Goal: Task Accomplishment & Management: Manage account settings

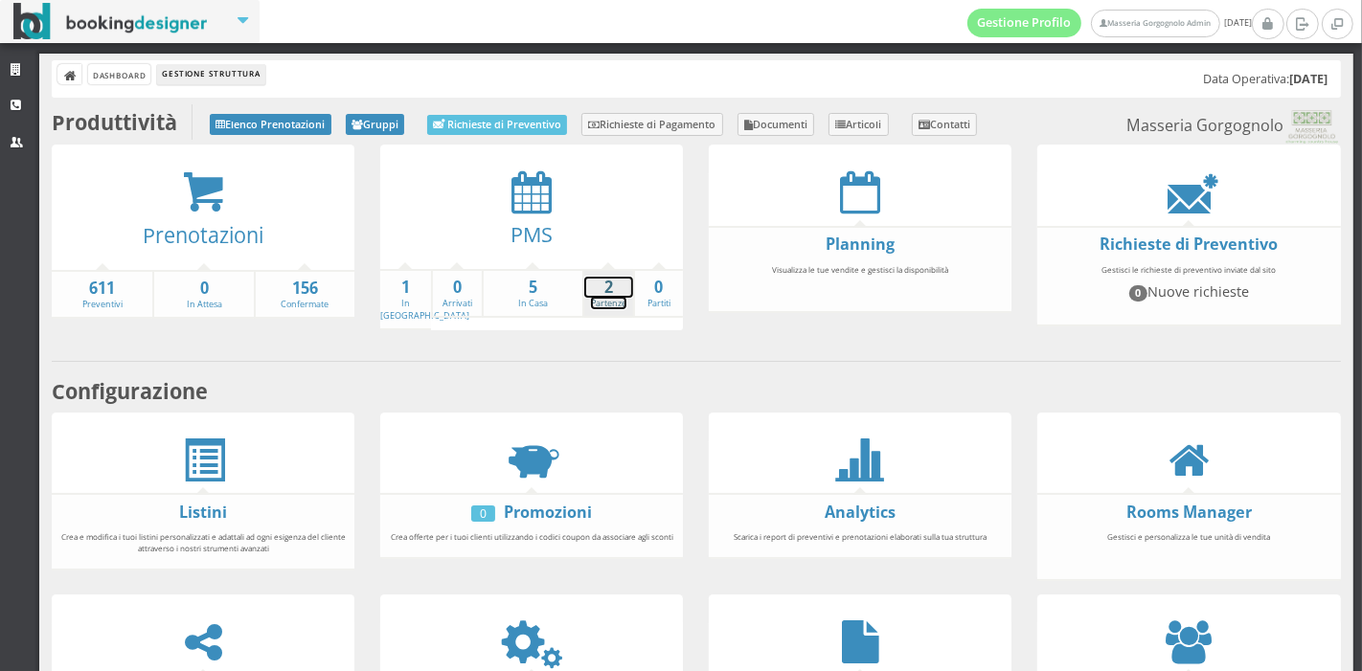
click at [585, 288] on strong "2" at bounding box center [608, 288] width 49 height 22
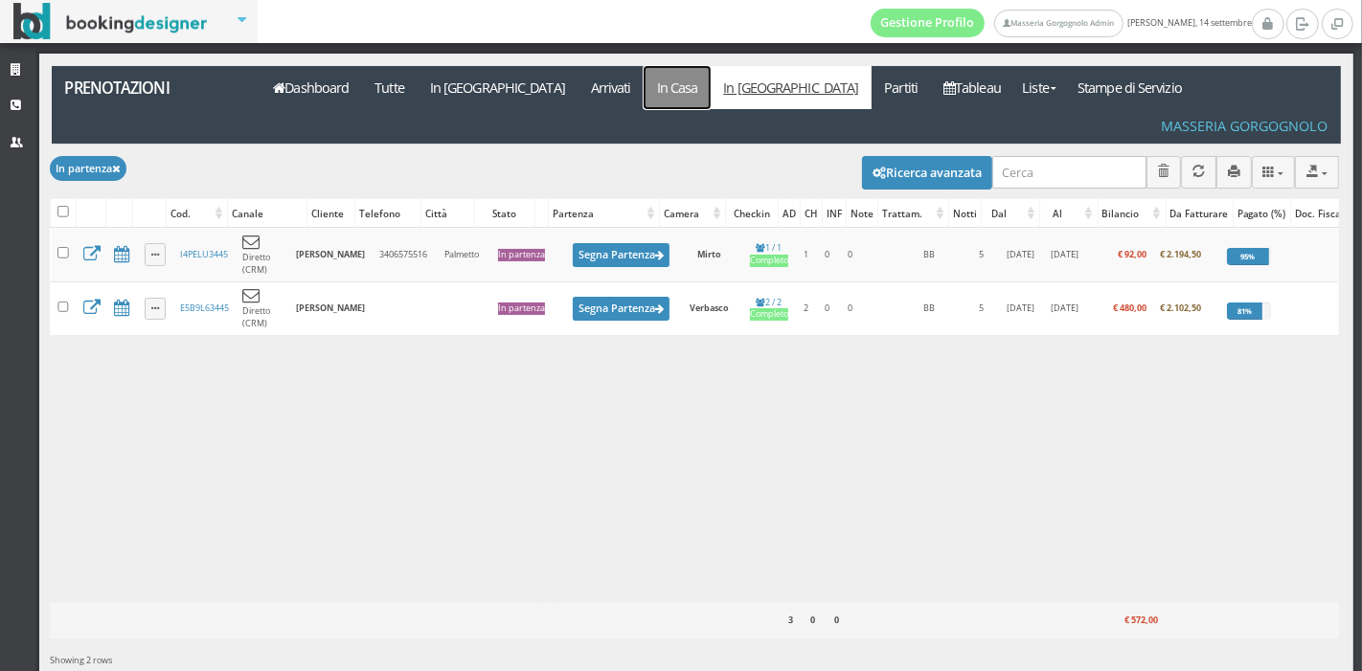
click at [644, 93] on link "In Casa" at bounding box center [677, 87] width 67 height 43
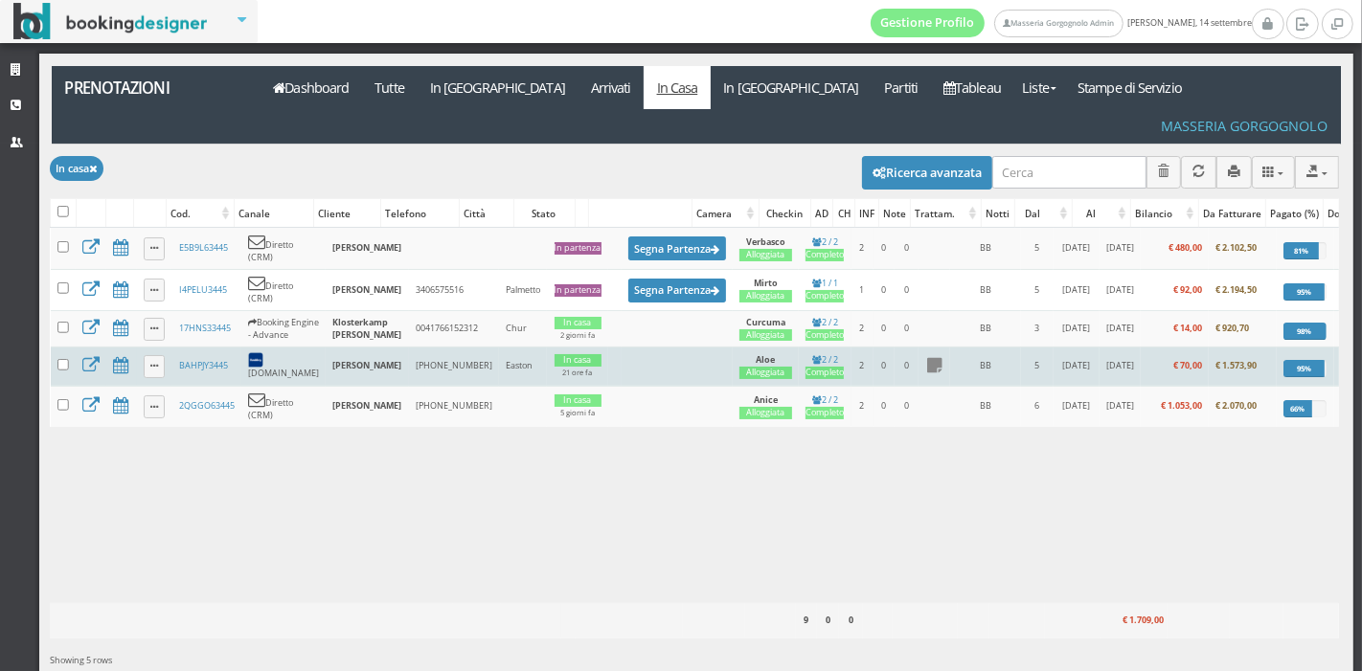
scroll to position [0, 55]
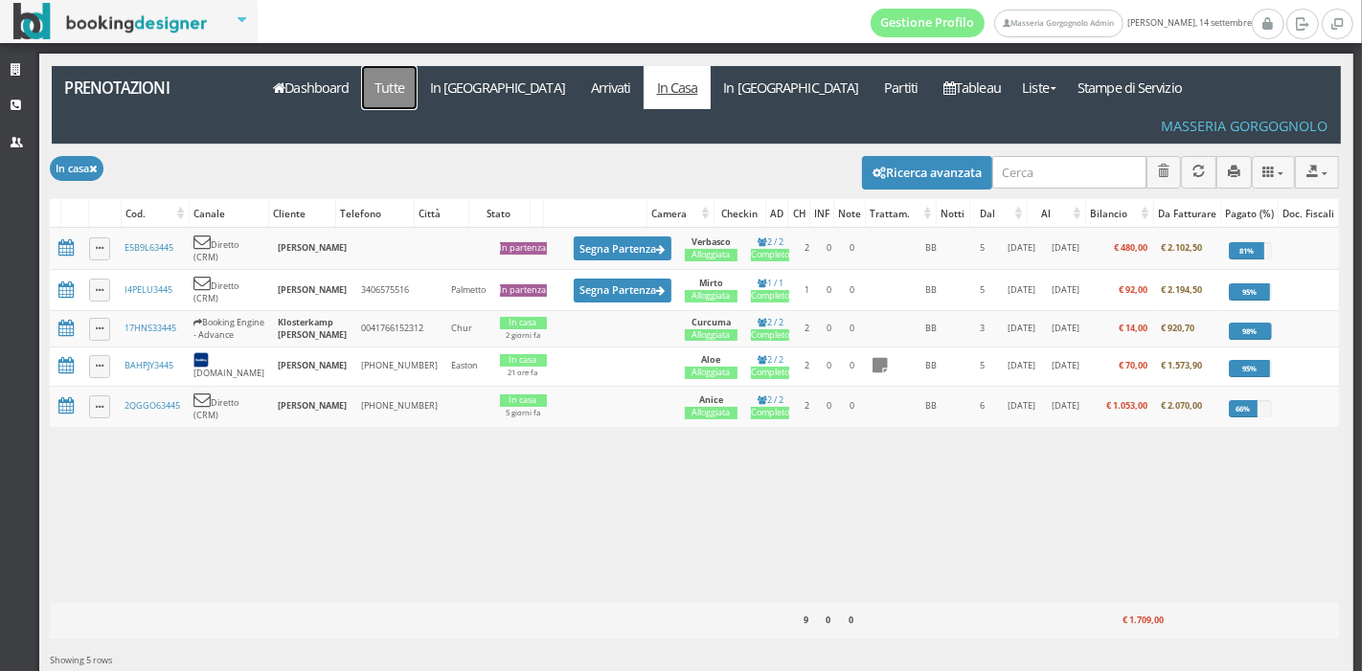
click at [391, 97] on link "Tutte" at bounding box center [390, 87] width 56 height 43
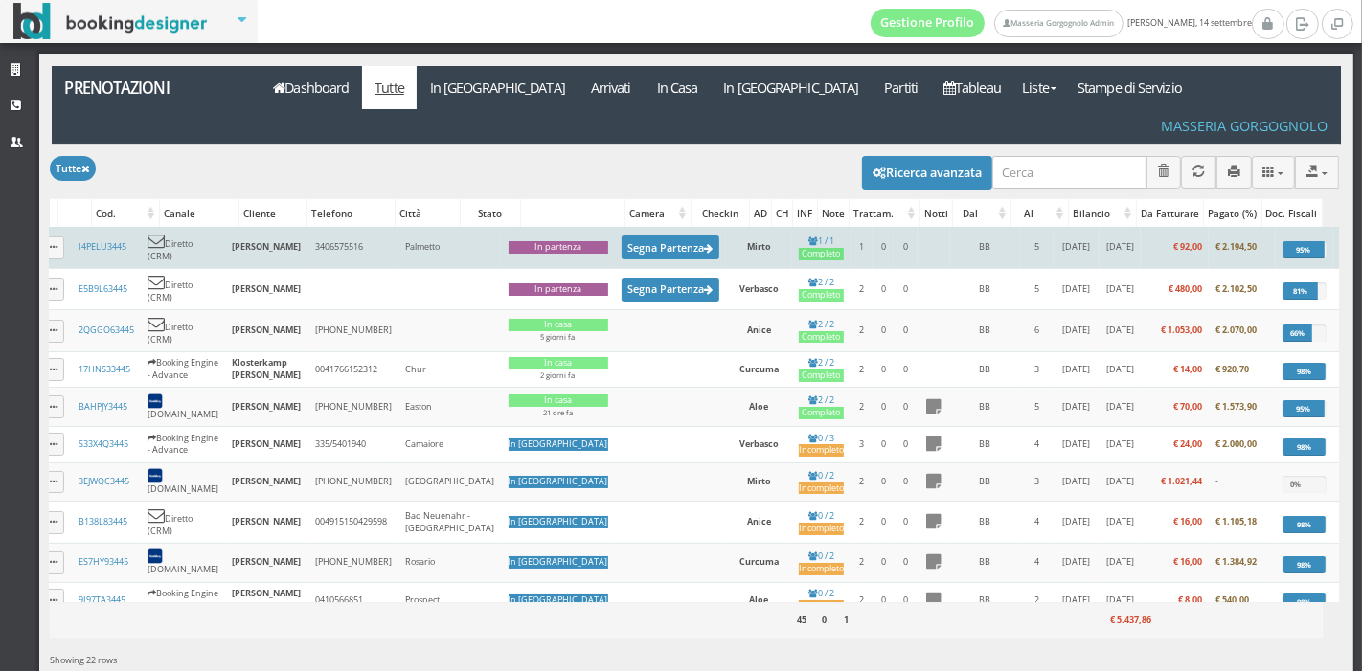
scroll to position [0, 112]
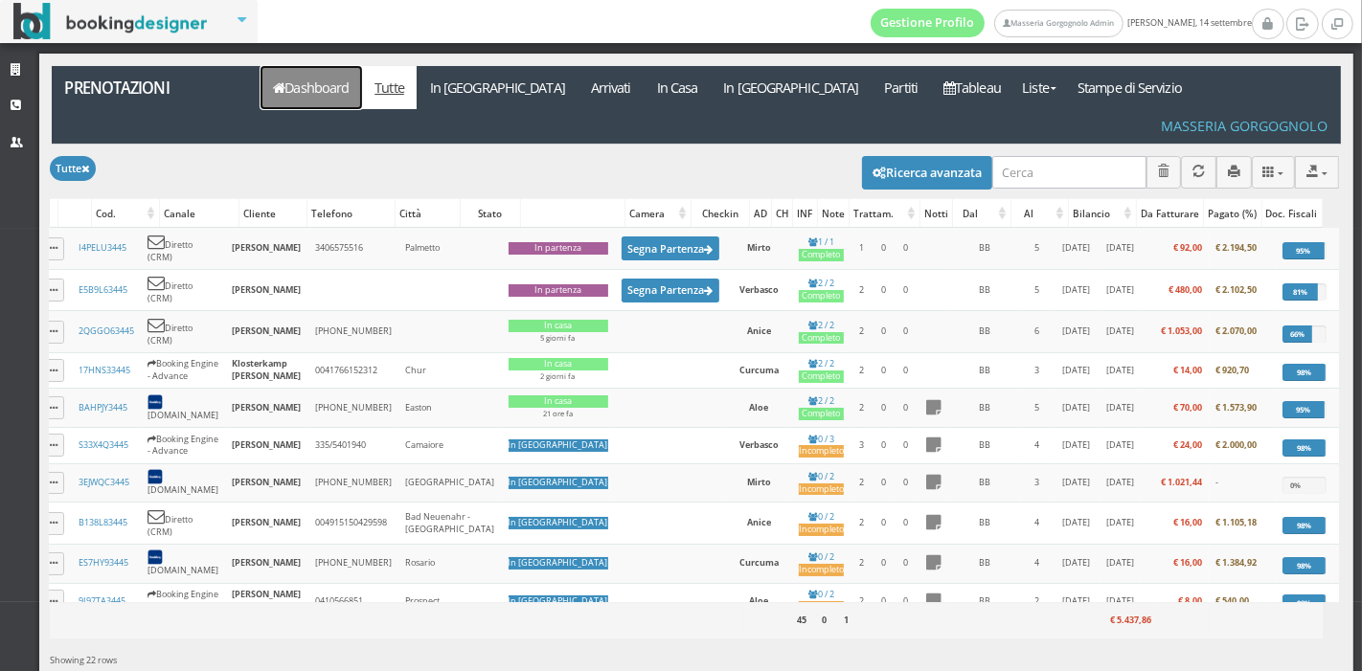
click at [354, 91] on link "Dashboard" at bounding box center [311, 87] width 102 height 43
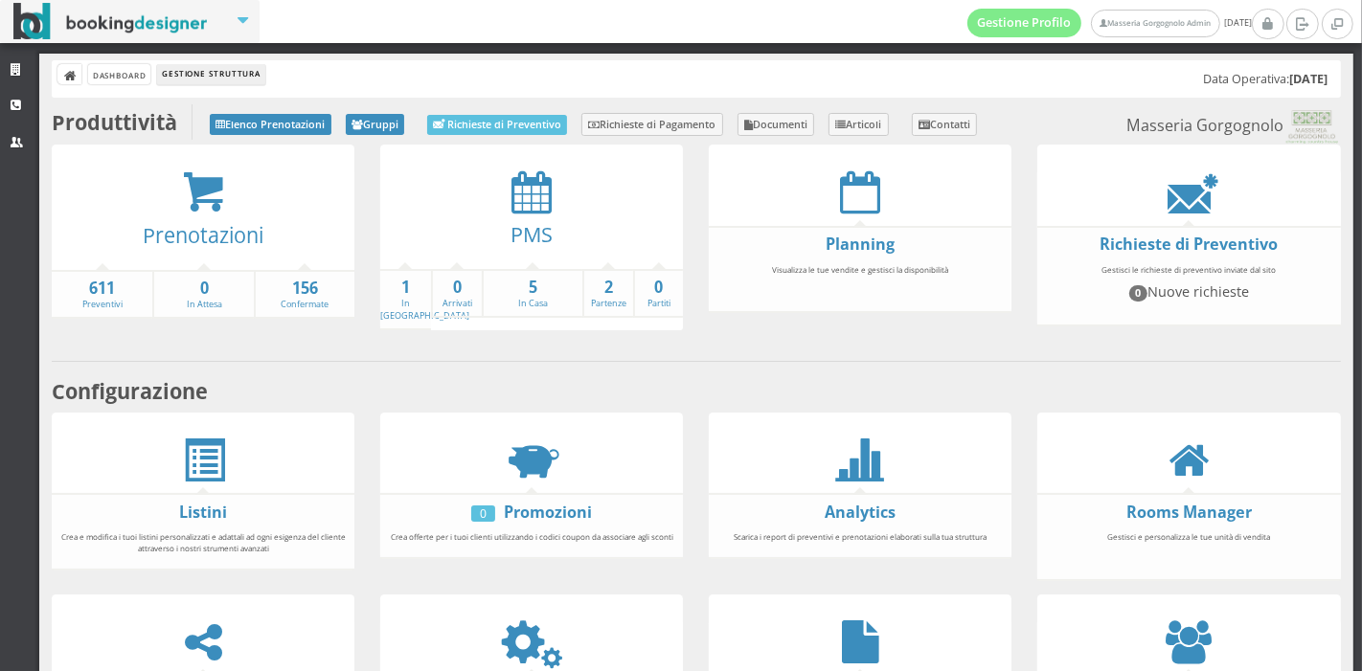
click at [172, 192] on div at bounding box center [203, 192] width 303 height 44
click at [182, 192] on icon at bounding box center [203, 192] width 43 height 44
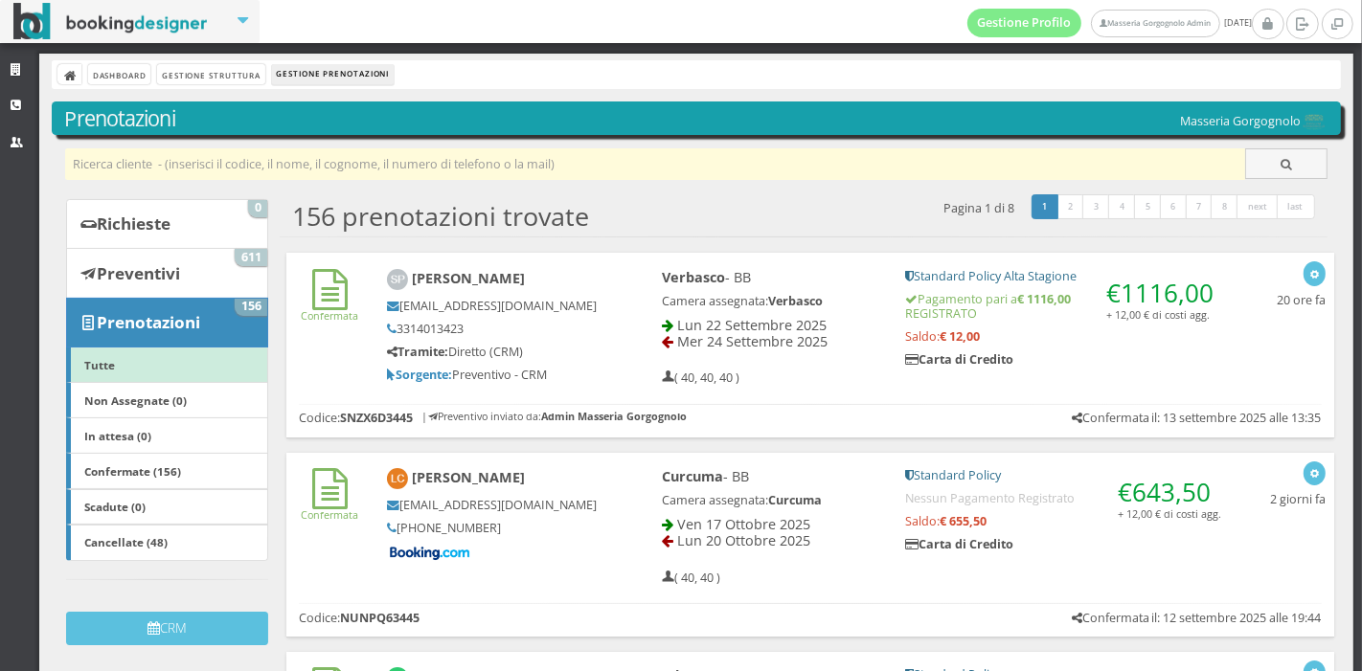
click at [185, 174] on input "text" at bounding box center [655, 164] width 1181 height 32
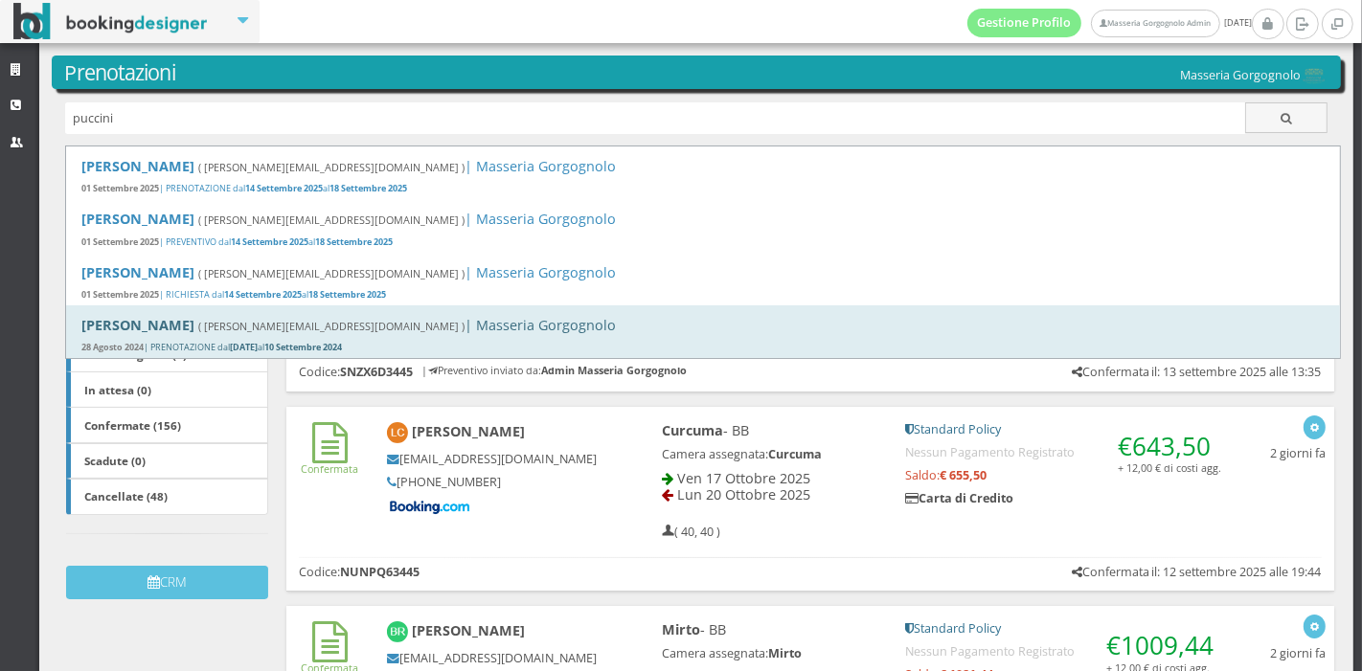
scroll to position [49, 0]
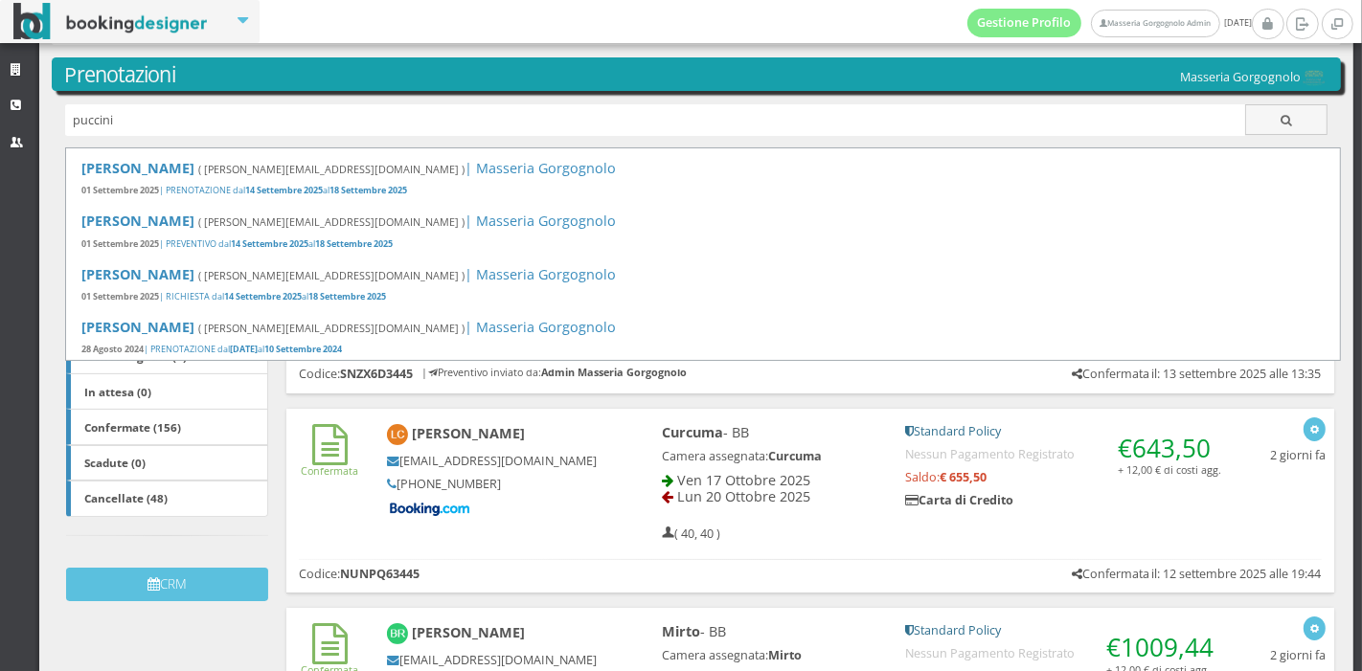
type input "puccini"
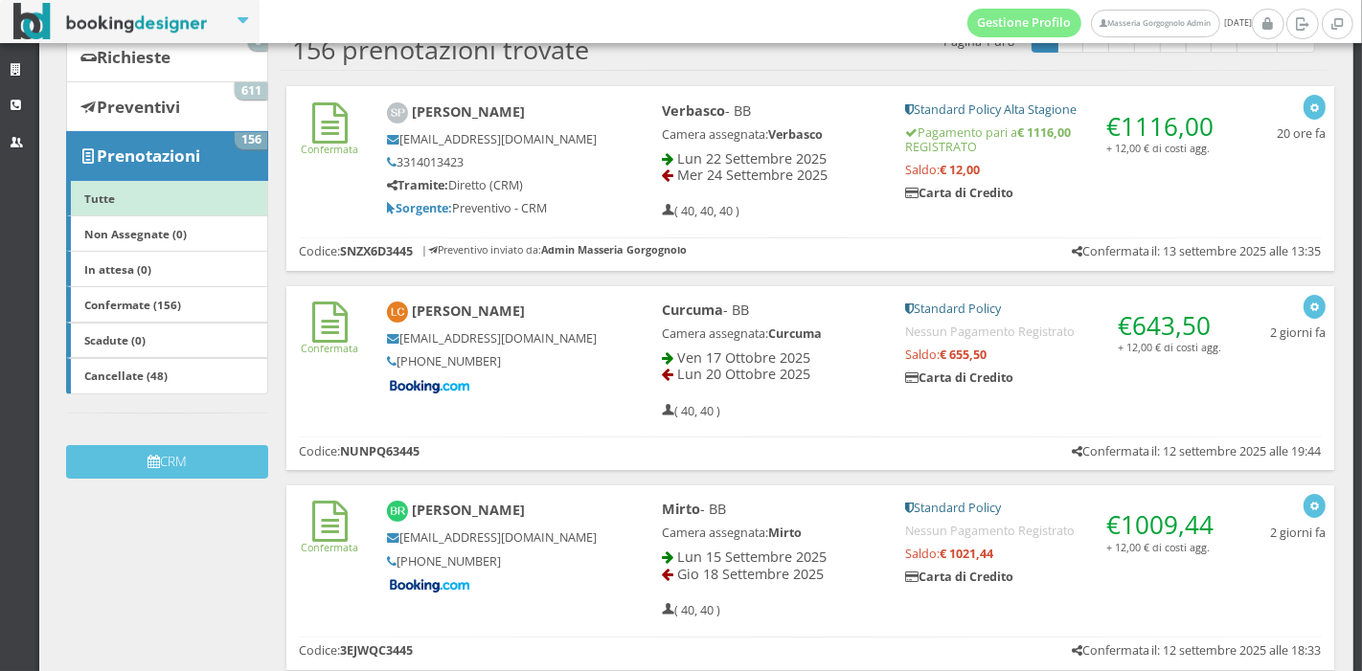
scroll to position [0, 0]
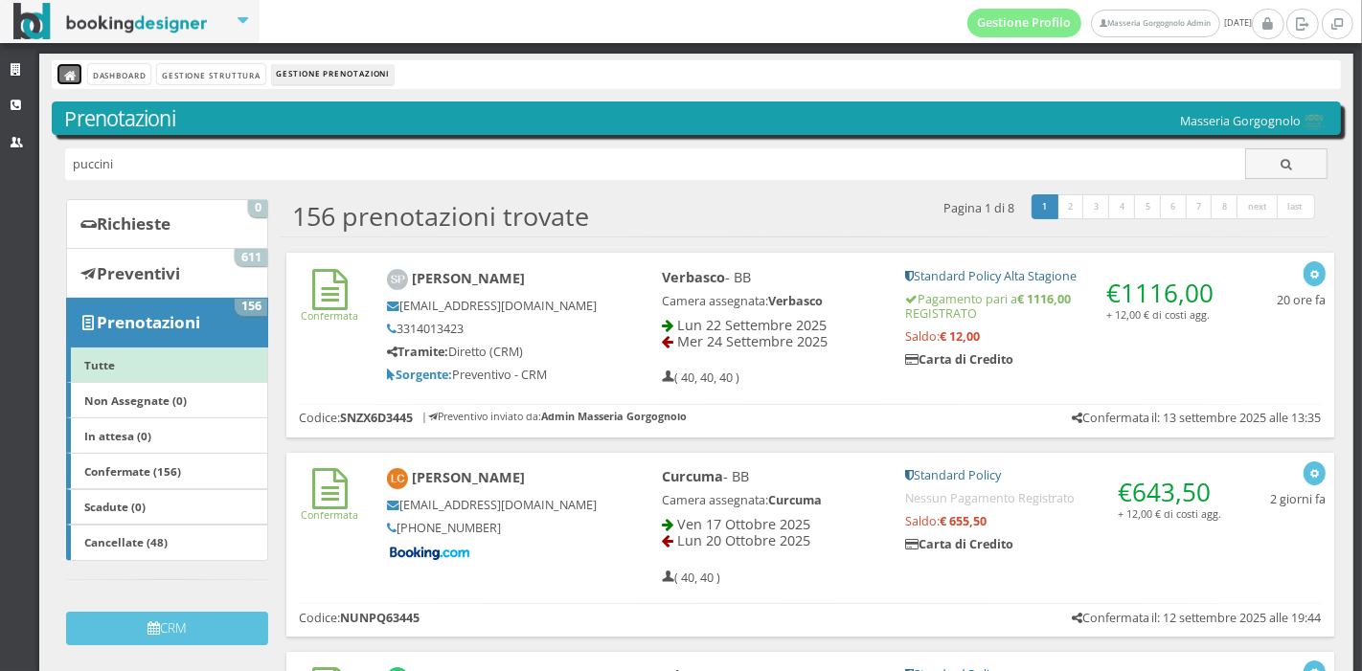
click at [71, 70] on icon at bounding box center [70, 76] width 13 height 13
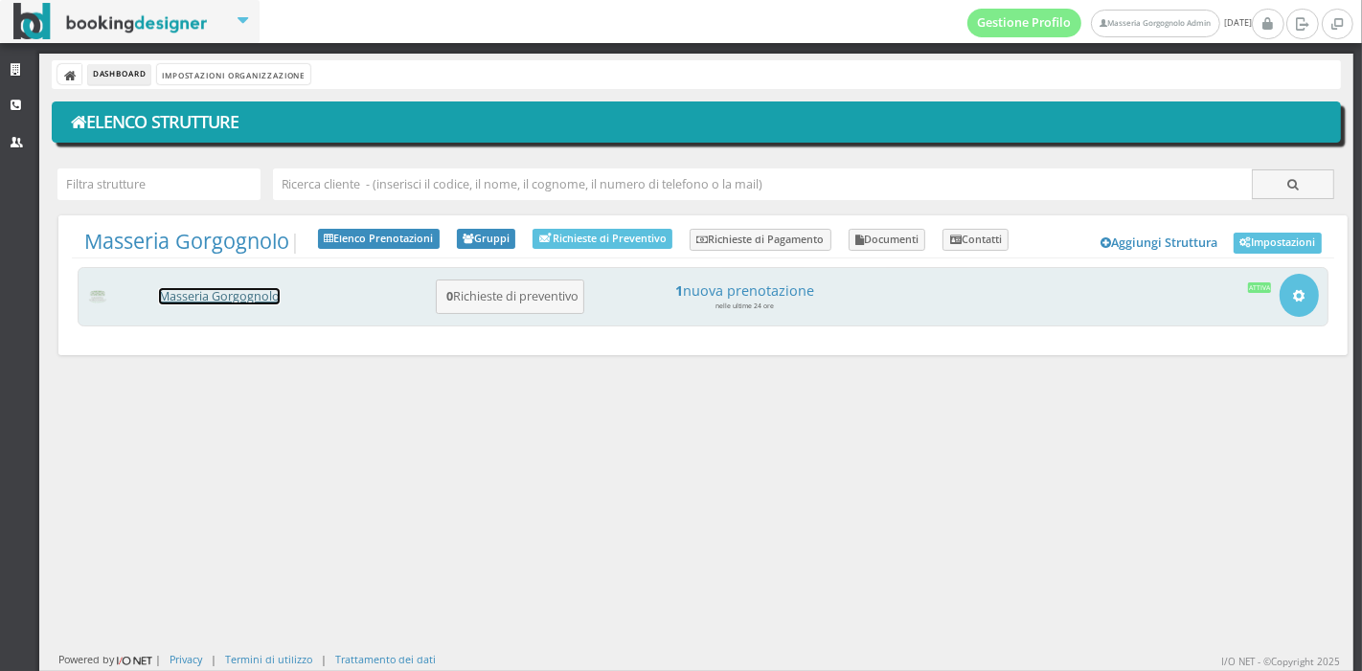
click at [197, 291] on link "Masseria Gorgognolo" at bounding box center [219, 296] width 121 height 16
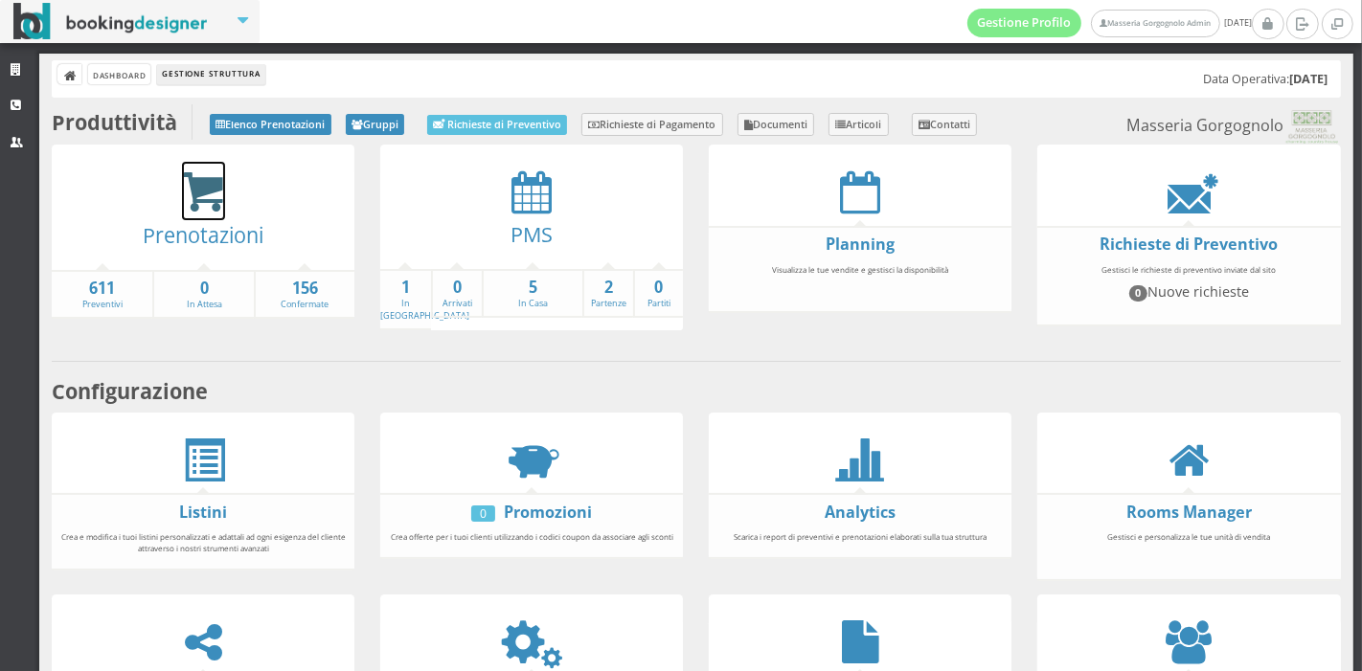
click at [218, 207] on icon at bounding box center [203, 192] width 43 height 44
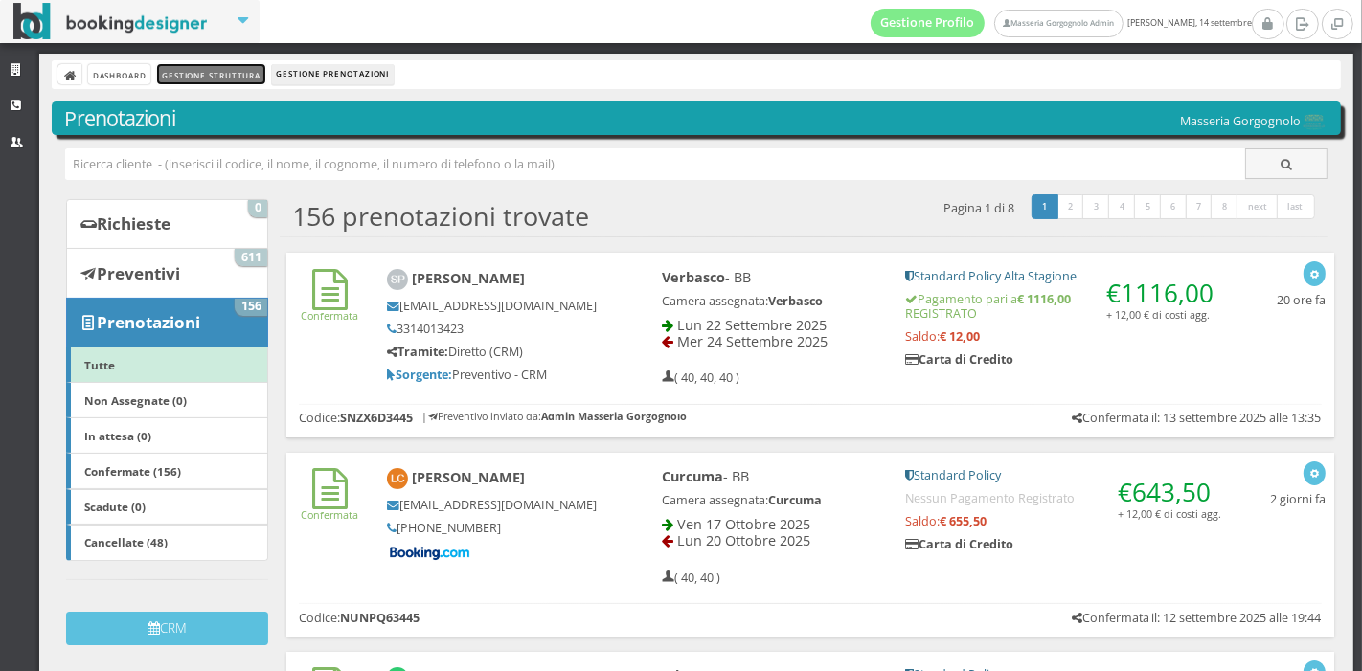
click at [215, 75] on link "Gestione Struttura" at bounding box center [210, 74] width 107 height 20
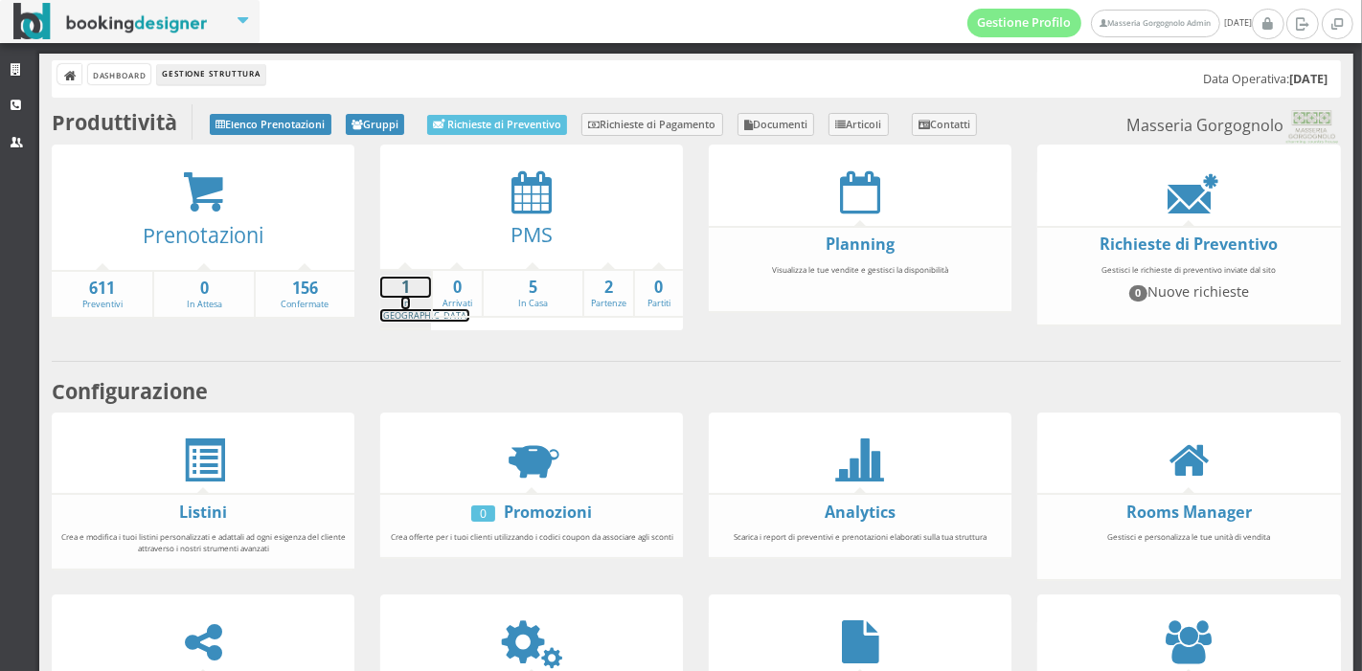
click at [411, 302] on link "1 In Arrivo" at bounding box center [424, 299] width 89 height 45
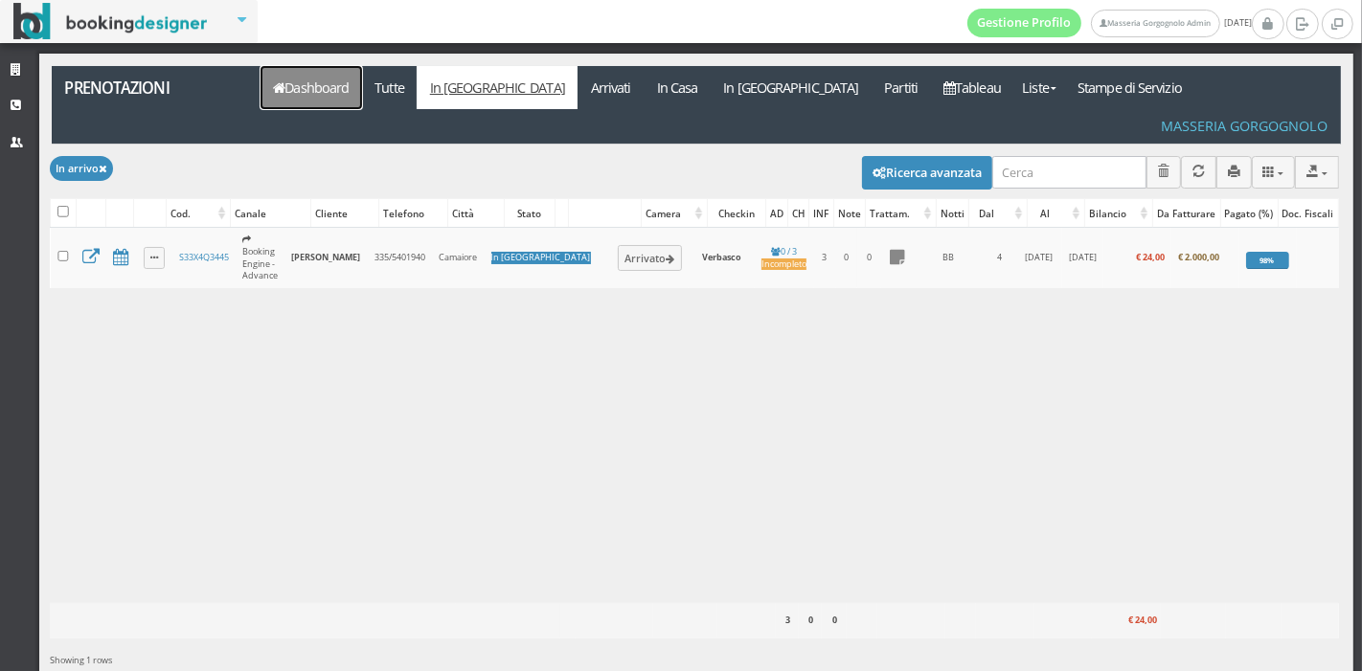
click at [304, 96] on link "Dashboard" at bounding box center [311, 87] width 102 height 43
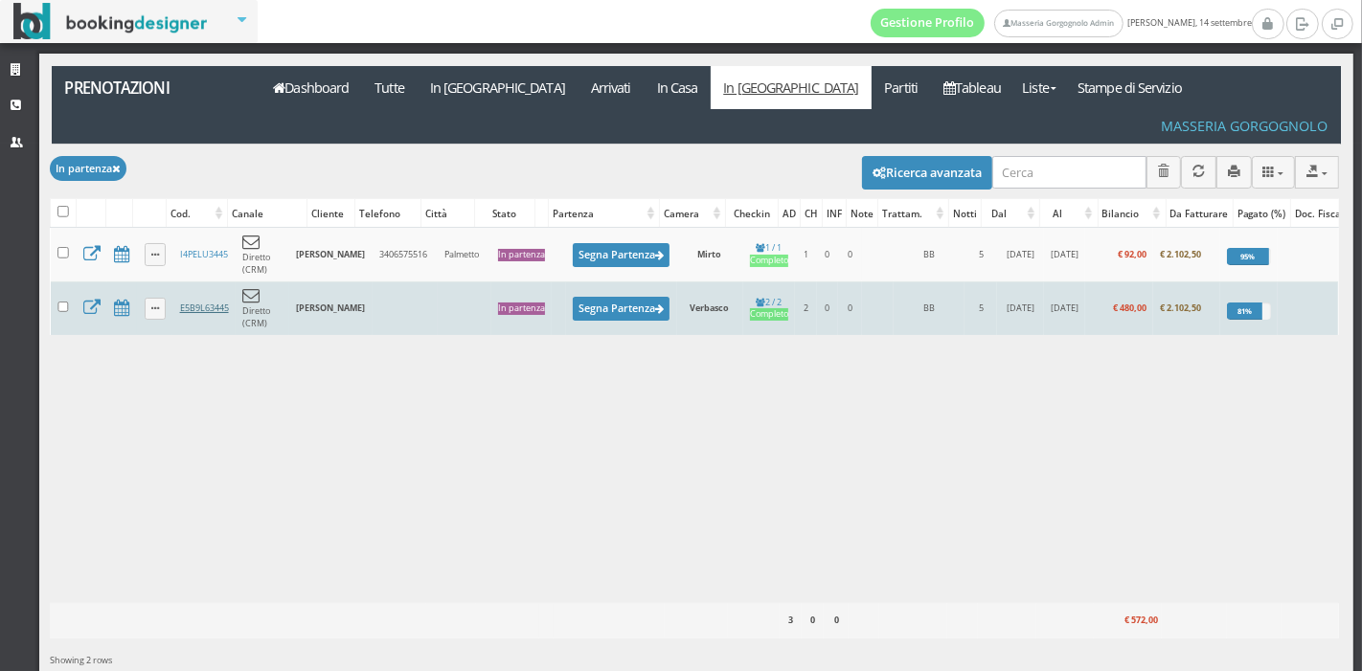
click at [197, 302] on link "E5B9L63445" at bounding box center [204, 308] width 49 height 12
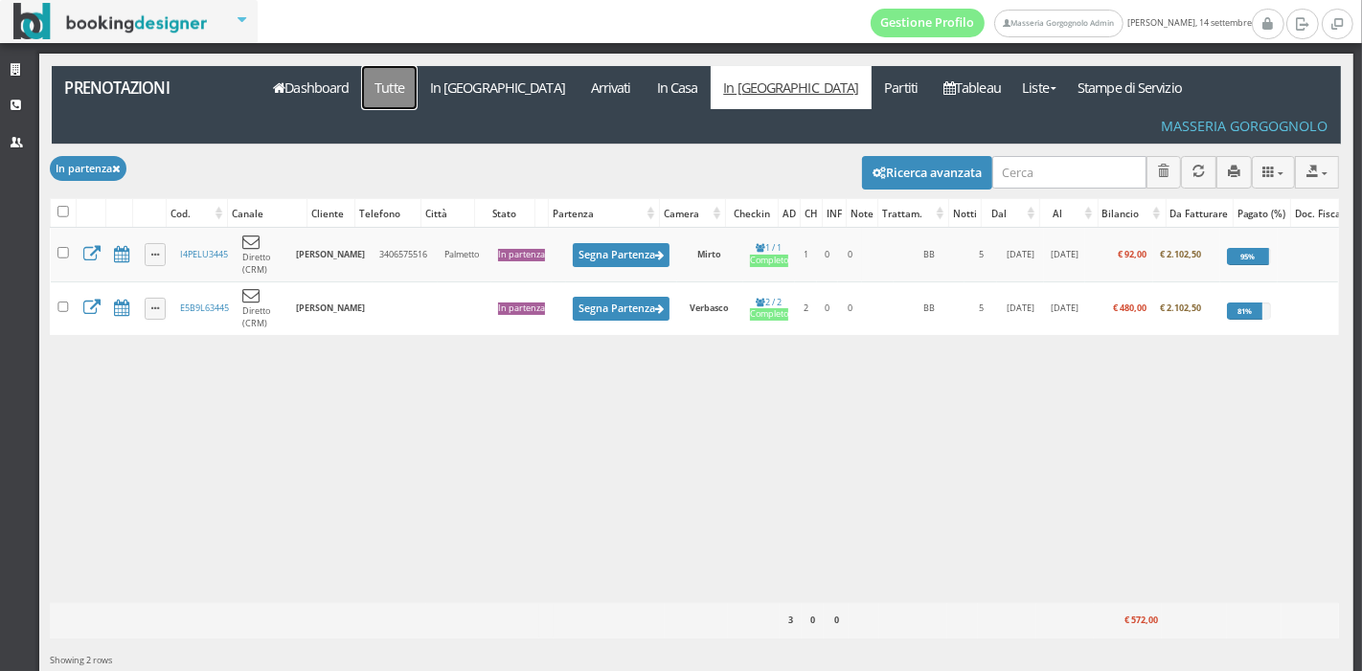
click at [396, 94] on link "Tutte" at bounding box center [390, 87] width 56 height 43
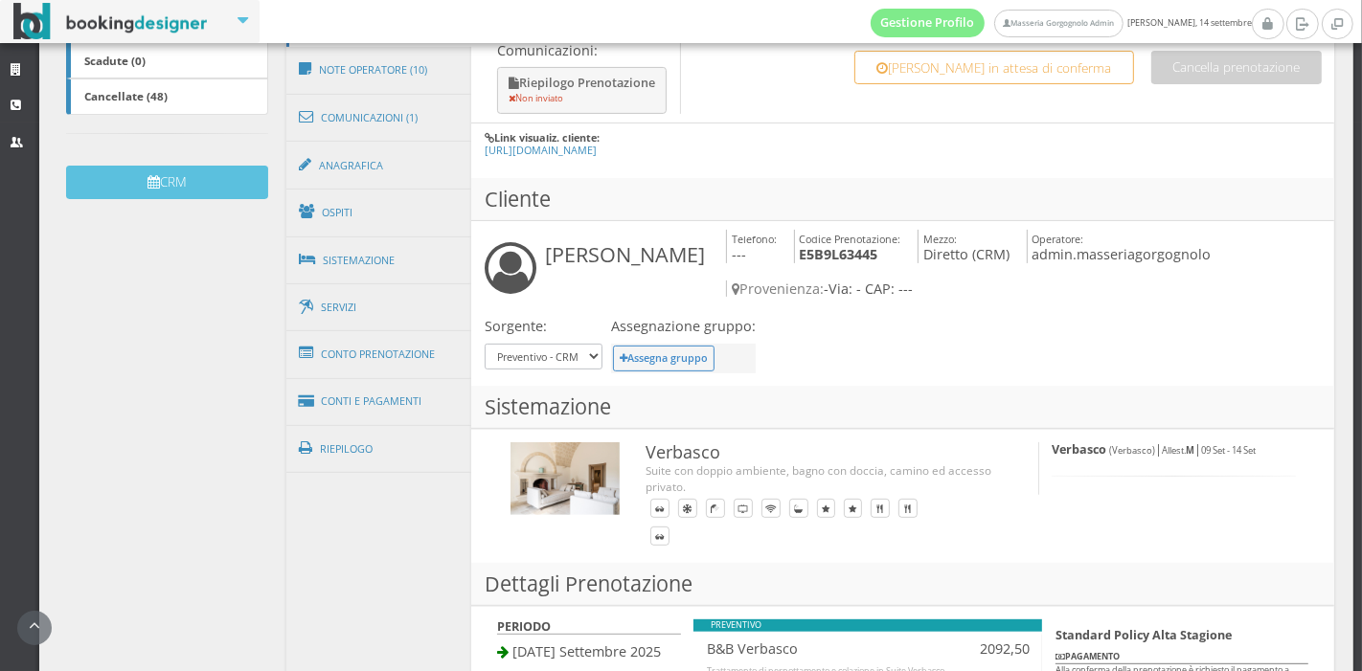
scroll to position [533, 0]
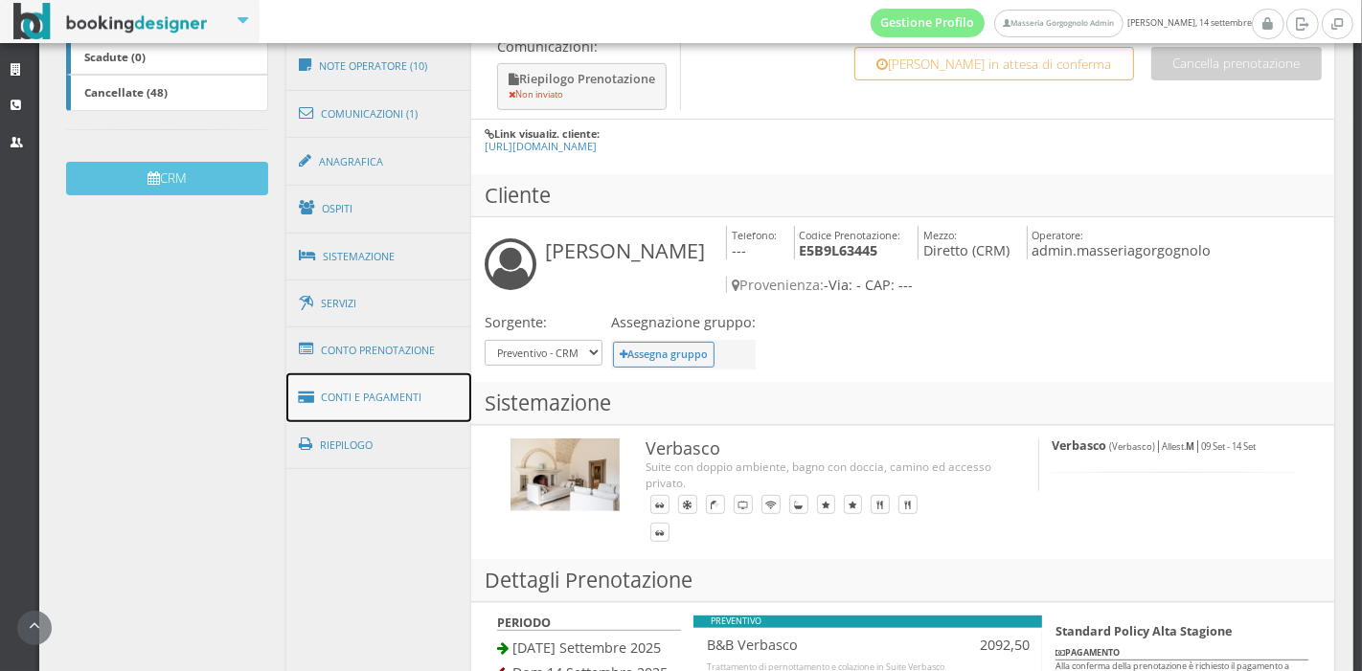
click at [389, 373] on link "Conti e Pagamenti" at bounding box center [379, 397] width 186 height 49
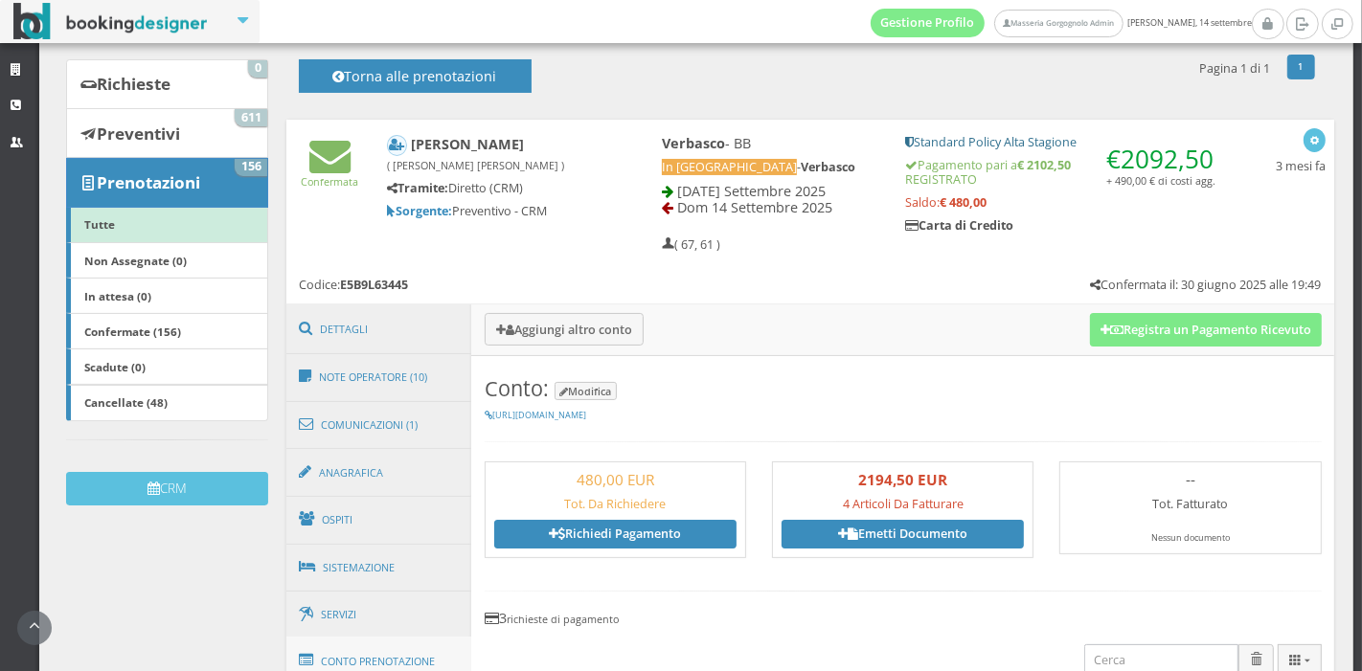
scroll to position [115, 0]
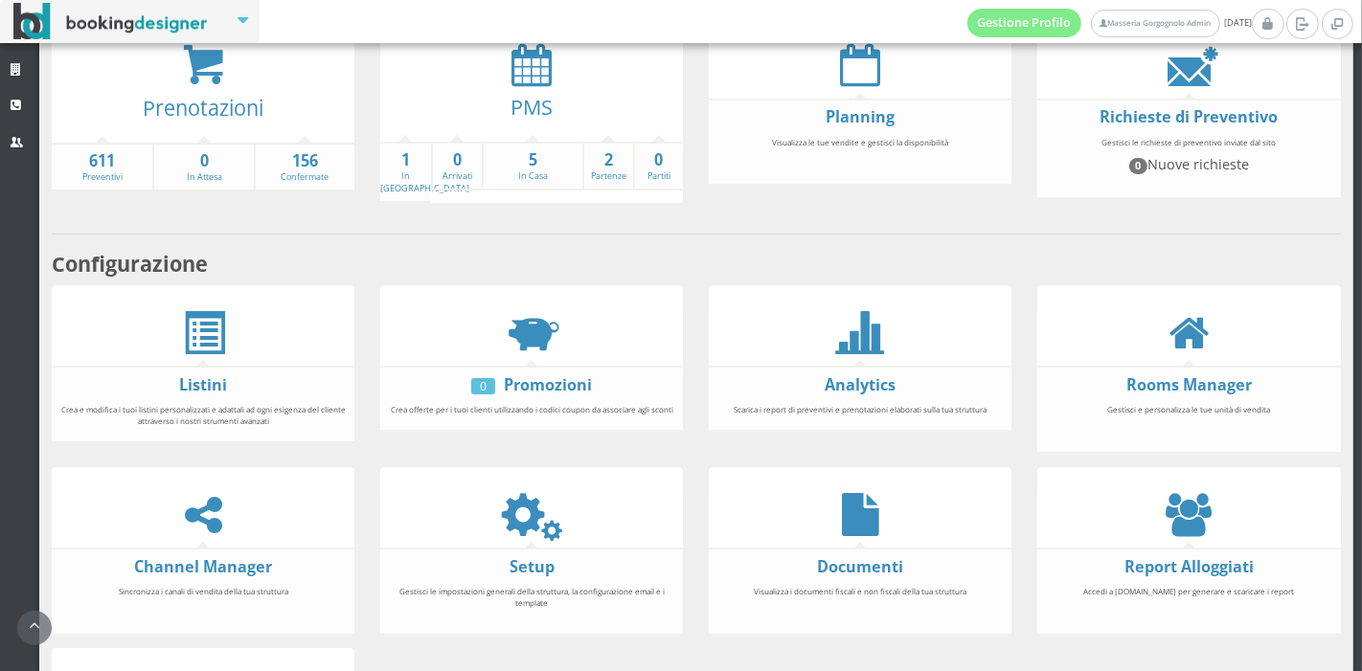
scroll to position [144, 0]
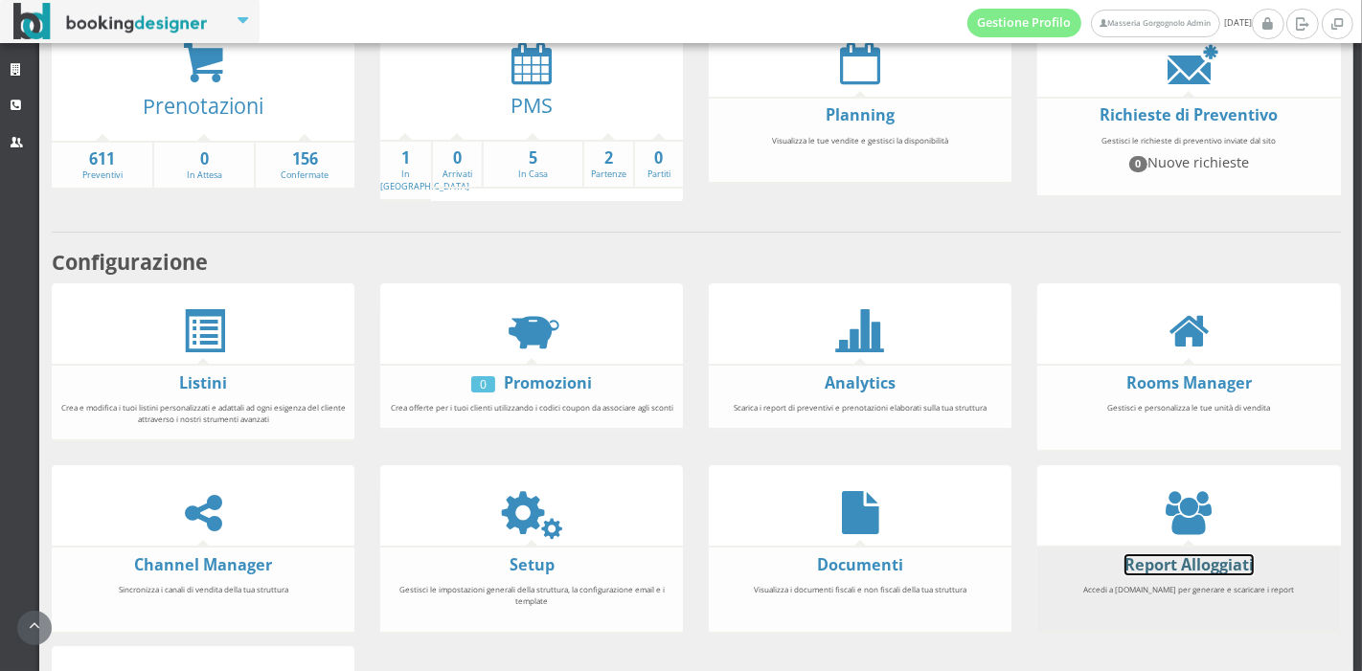
click at [1150, 562] on link "Report Alloggiati" at bounding box center [1188, 564] width 129 height 21
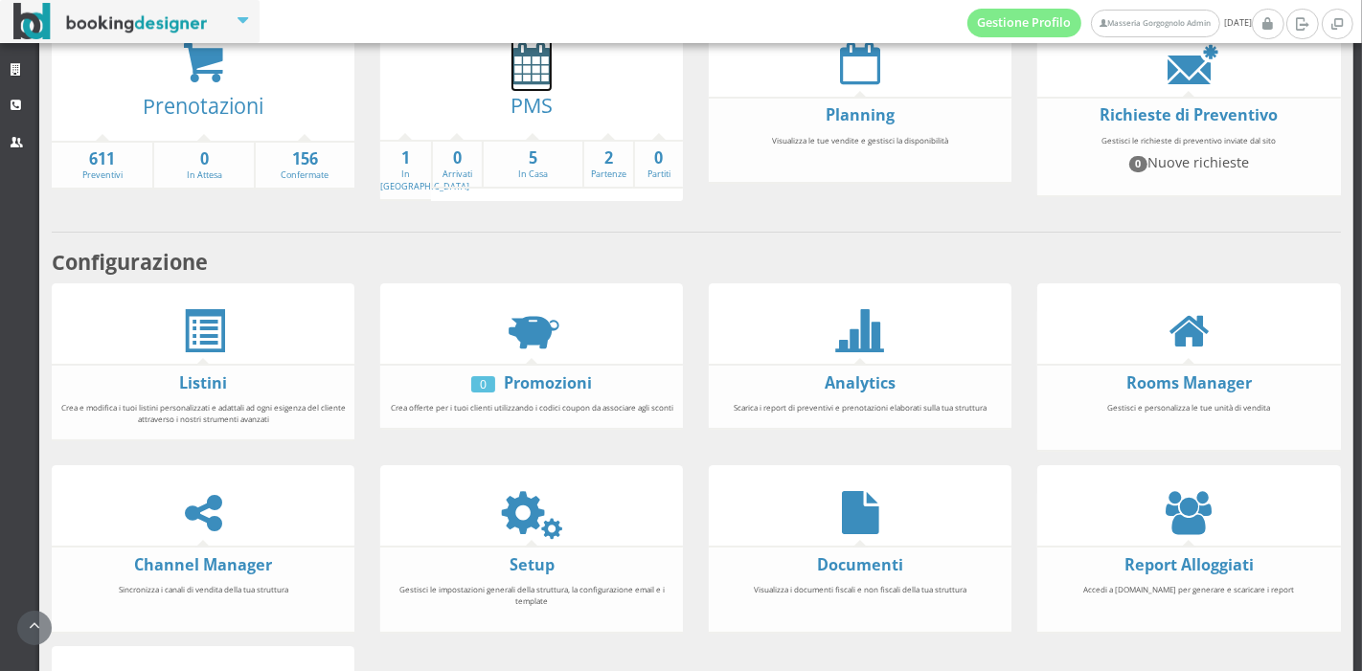
click at [523, 67] on icon at bounding box center [531, 62] width 40 height 43
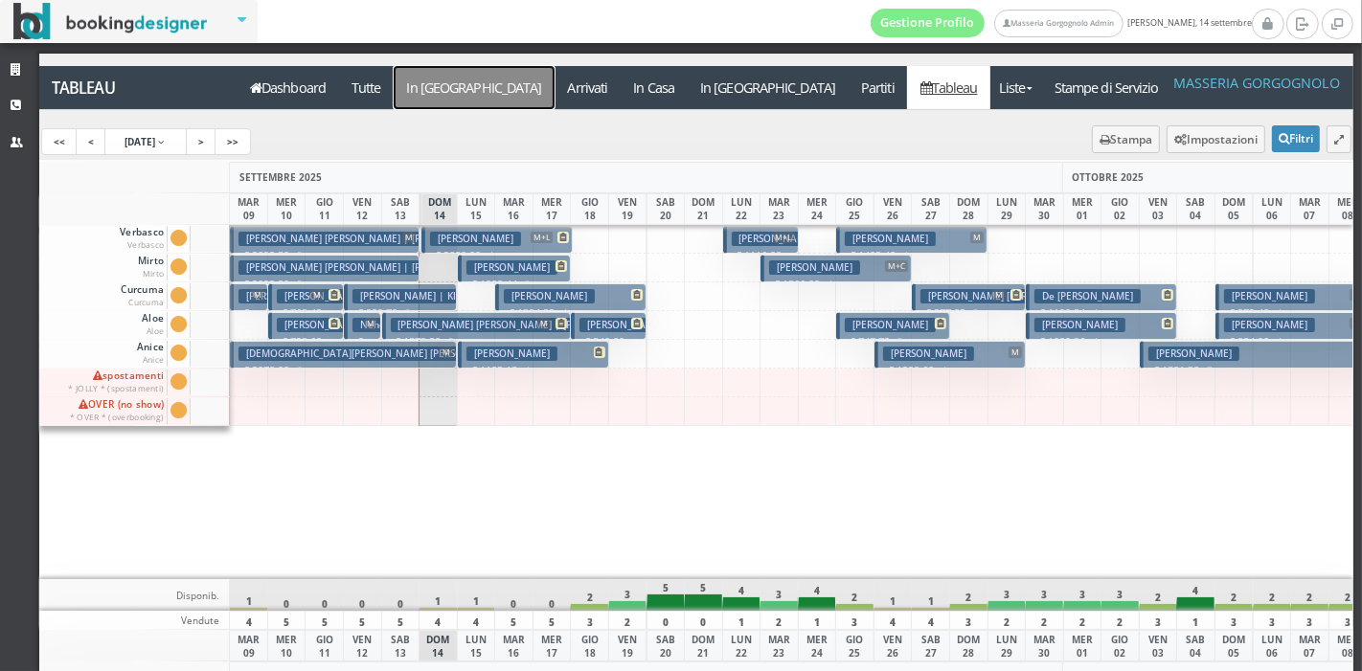
click at [420, 85] on a=pms-arrival-reservations"] "In [GEOGRAPHIC_DATA]" at bounding box center [474, 87] width 161 height 43
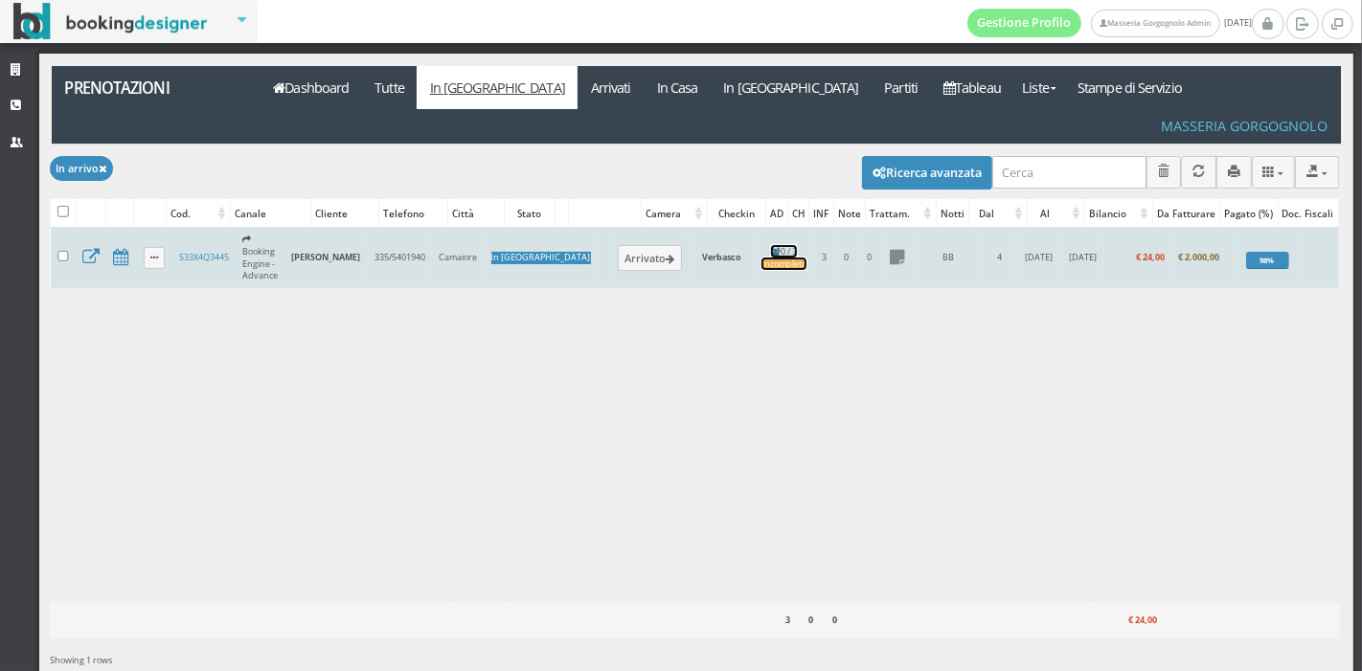
click at [761, 259] on div "Incompleto" at bounding box center [783, 265] width 45 height 12
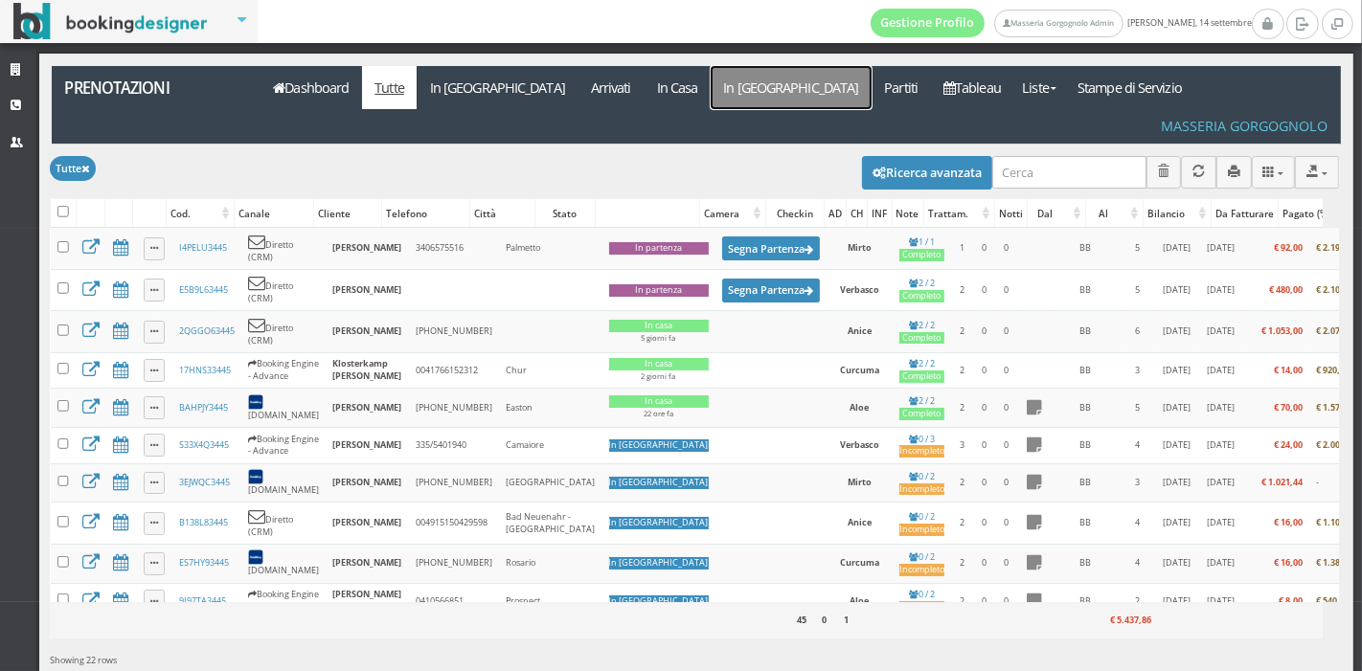
click at [711, 86] on link "In [GEOGRAPHIC_DATA]" at bounding box center [791, 87] width 161 height 43
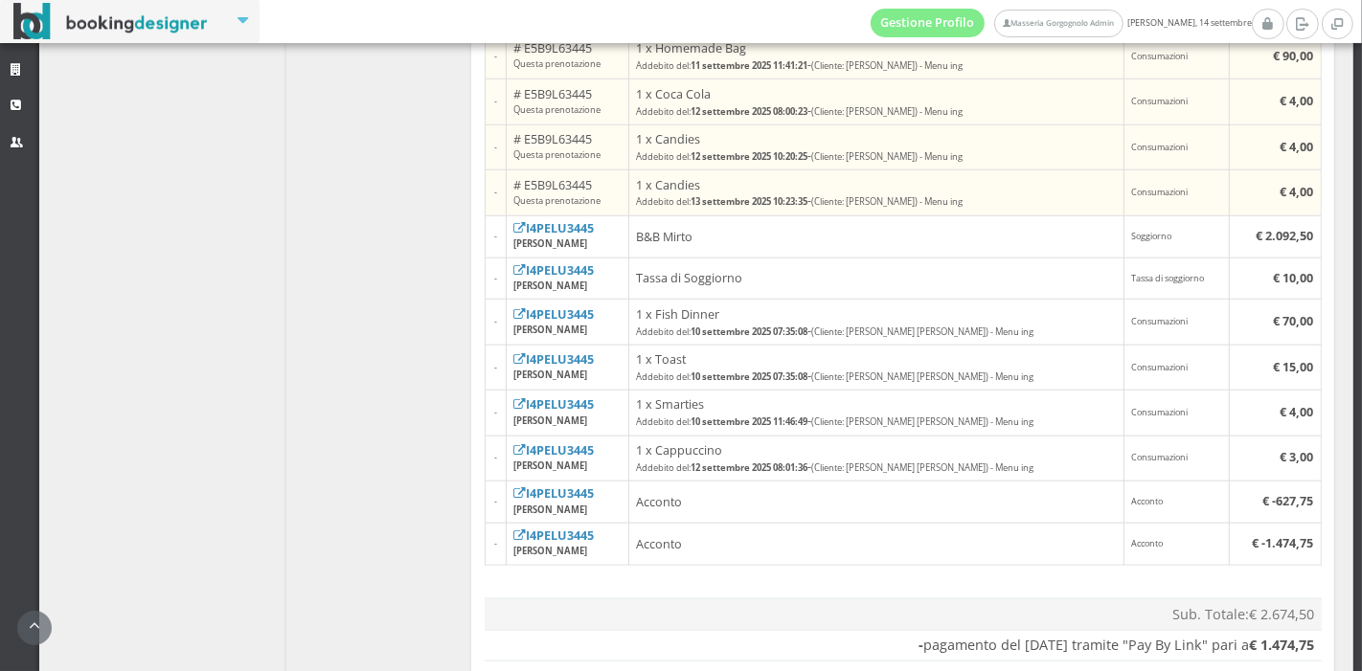
scroll to position [1750, 0]
click at [822, 398] on td "1 x Smarties Addebito del: 10 settembre 2025 11:46:49 - (Cliente: [PERSON_NAME]…" at bounding box center [875, 412] width 495 height 45
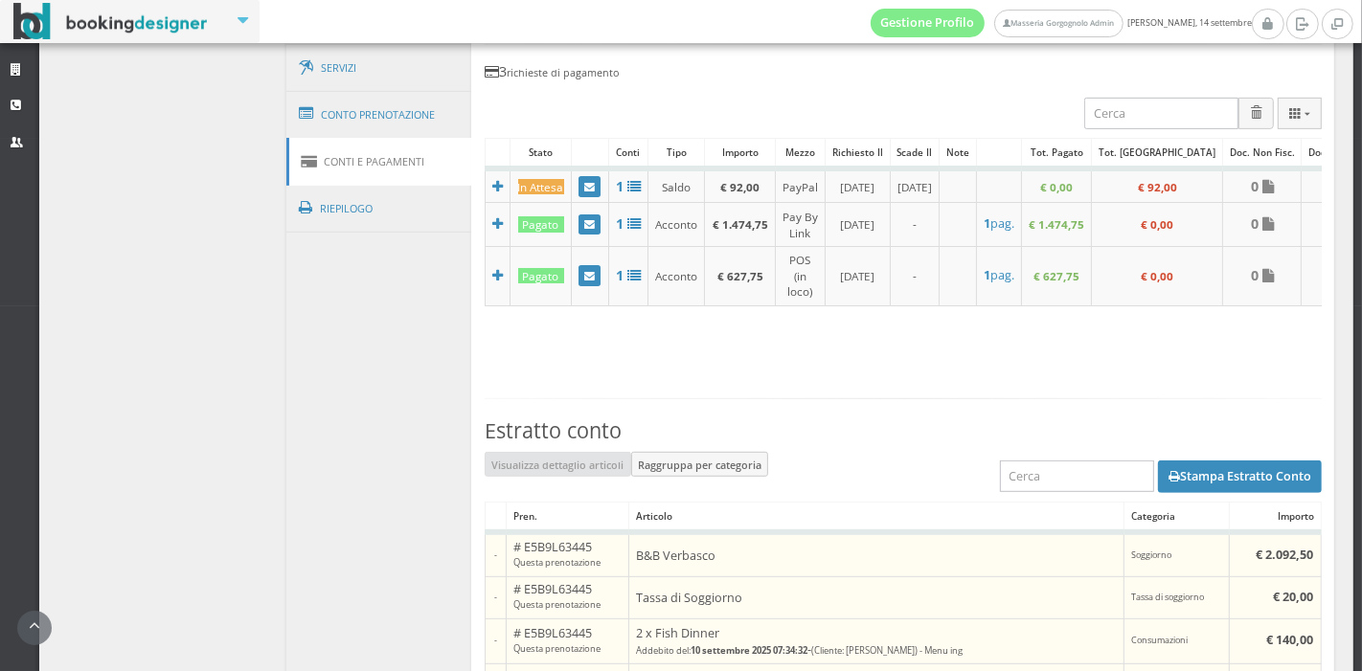
scroll to position [681, 0]
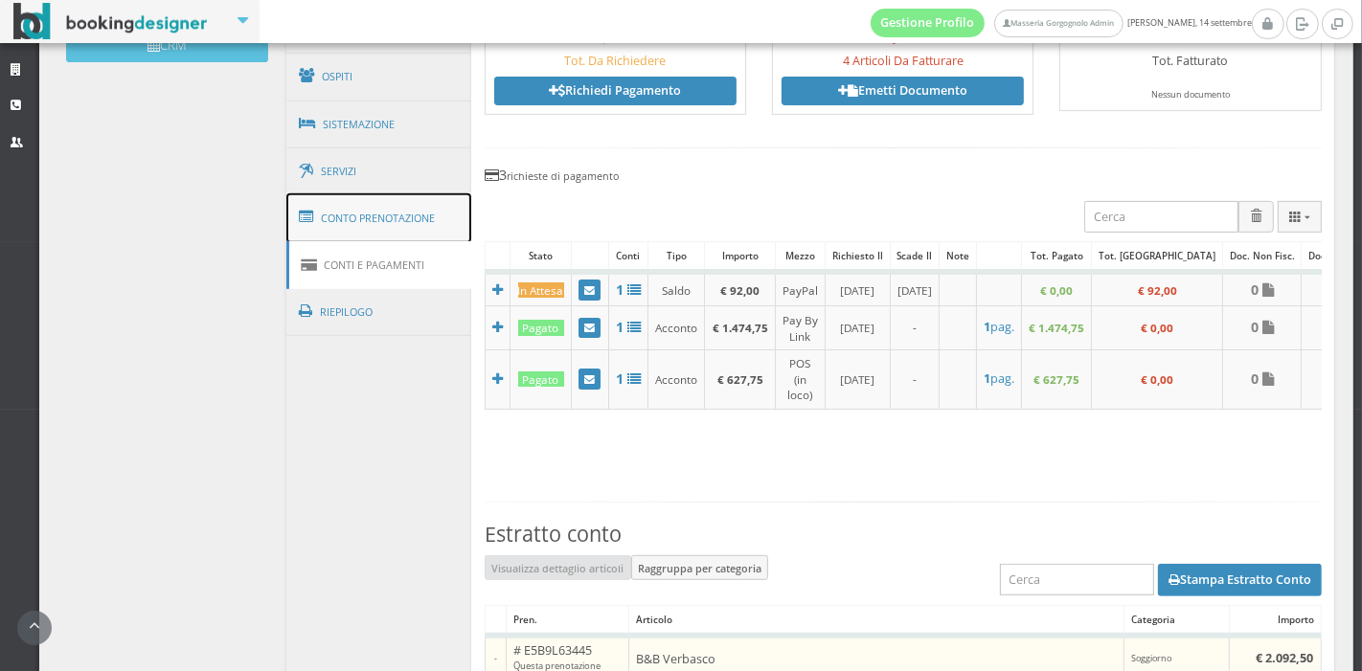
click at [397, 211] on link "Conto Prenotazione" at bounding box center [379, 218] width 186 height 50
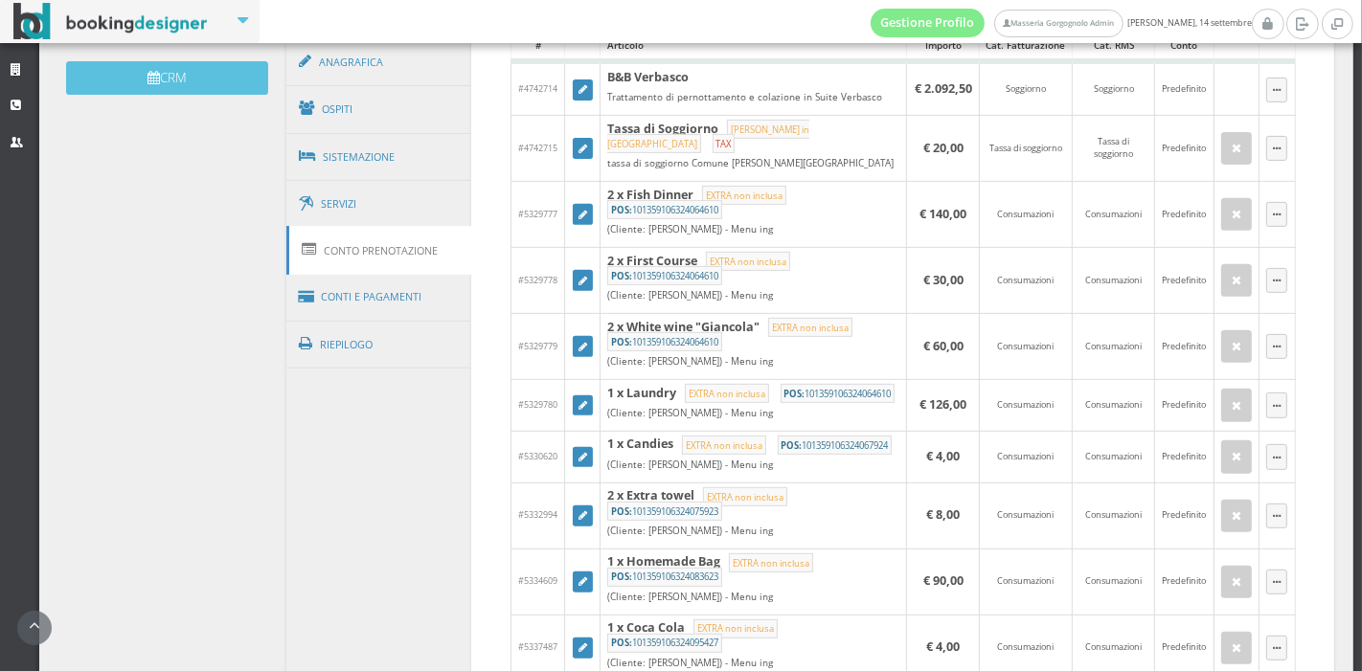
scroll to position [643, 0]
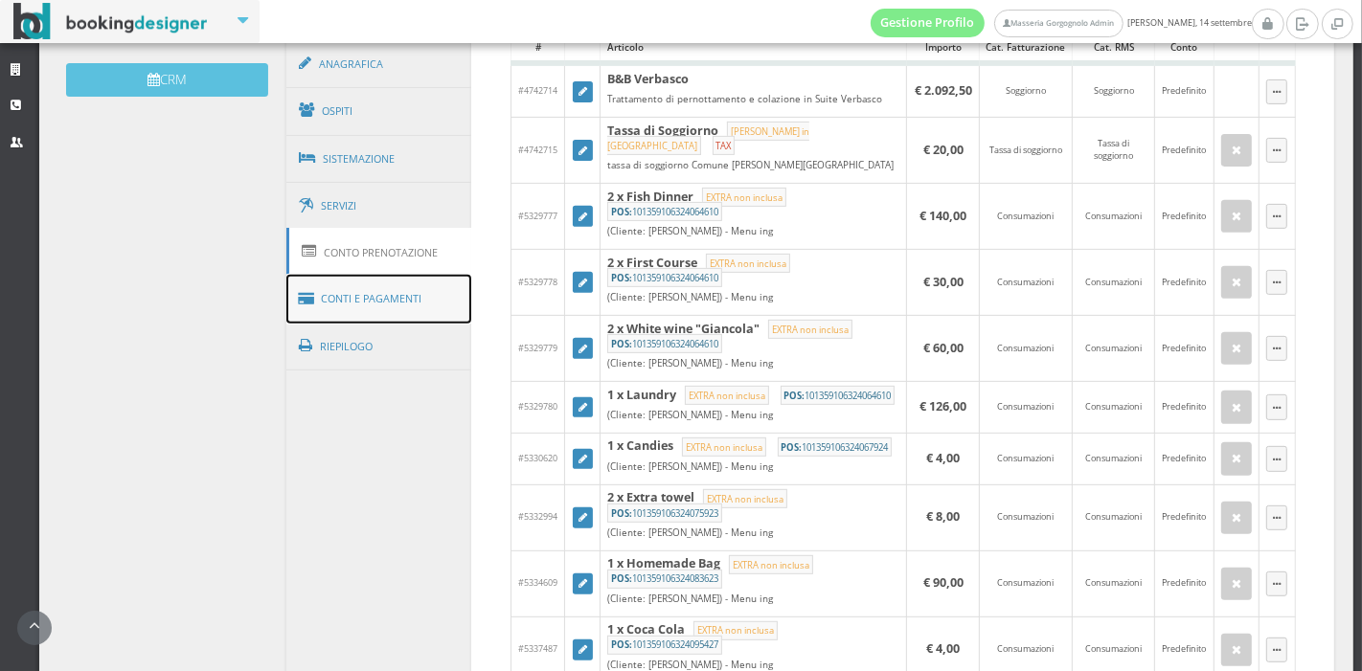
click at [398, 285] on link "Conti e Pagamenti" at bounding box center [379, 299] width 186 height 49
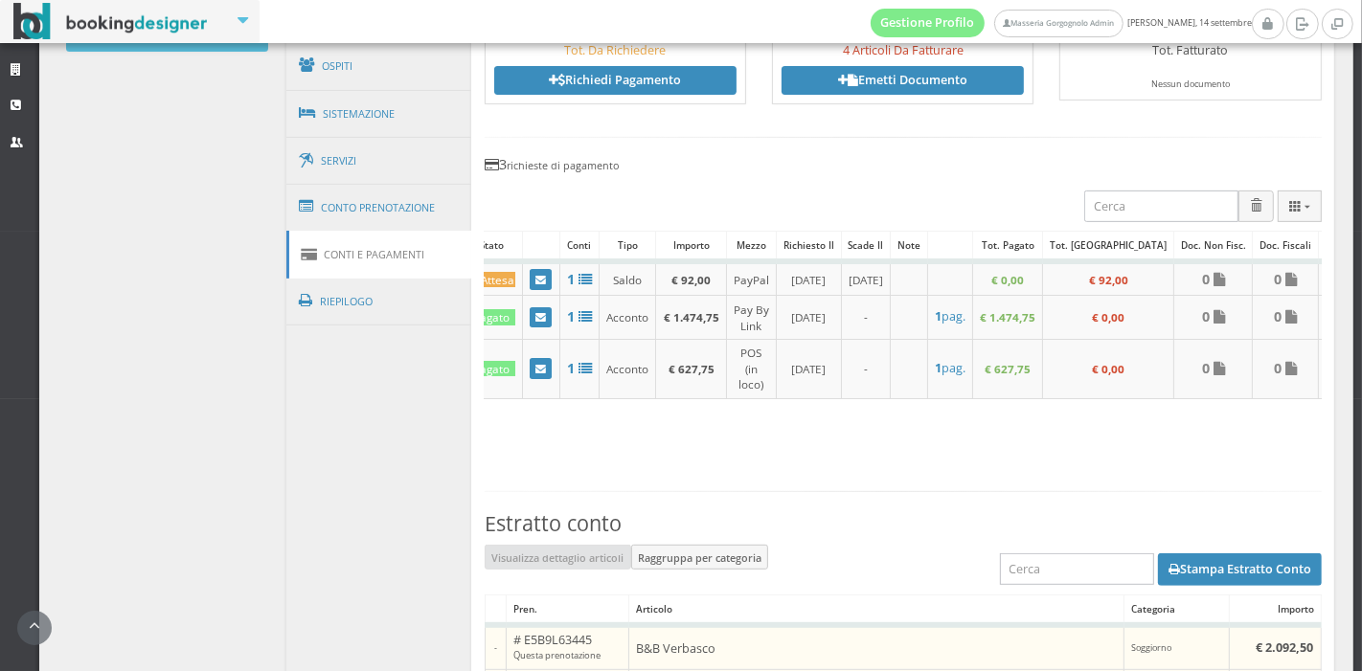
scroll to position [690, 0]
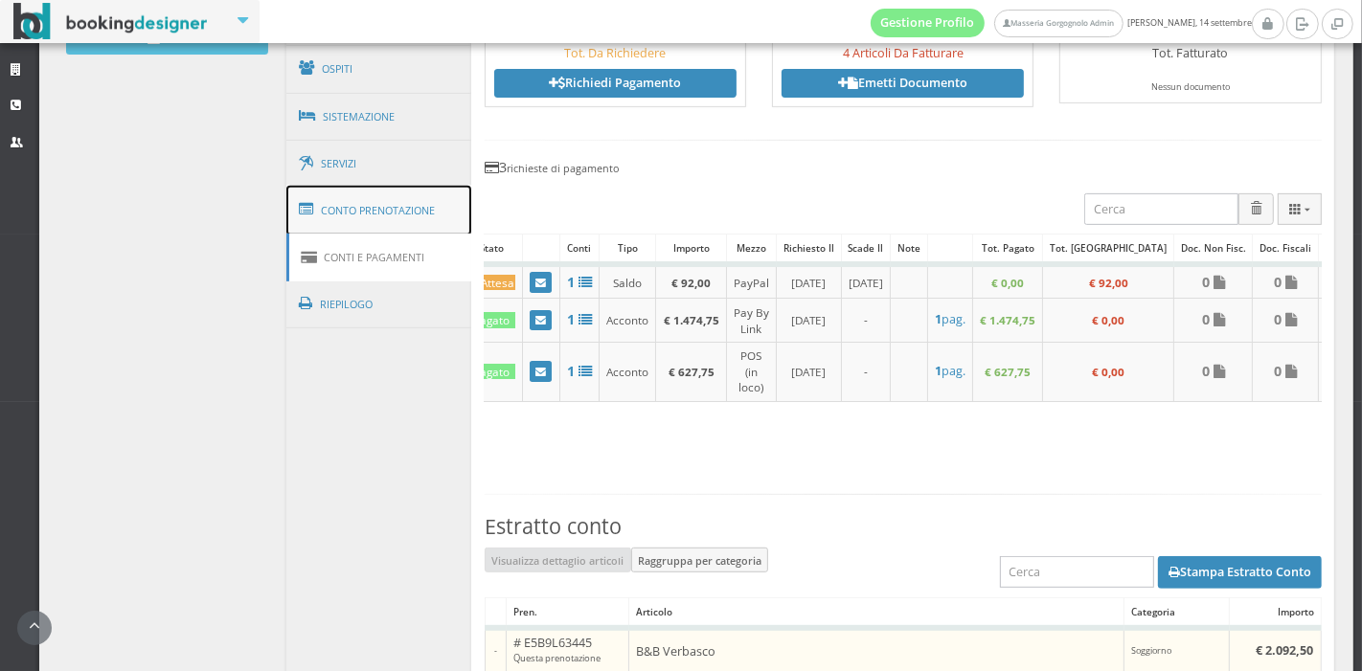
click at [380, 215] on link "Conto Prenotazione" at bounding box center [379, 211] width 186 height 50
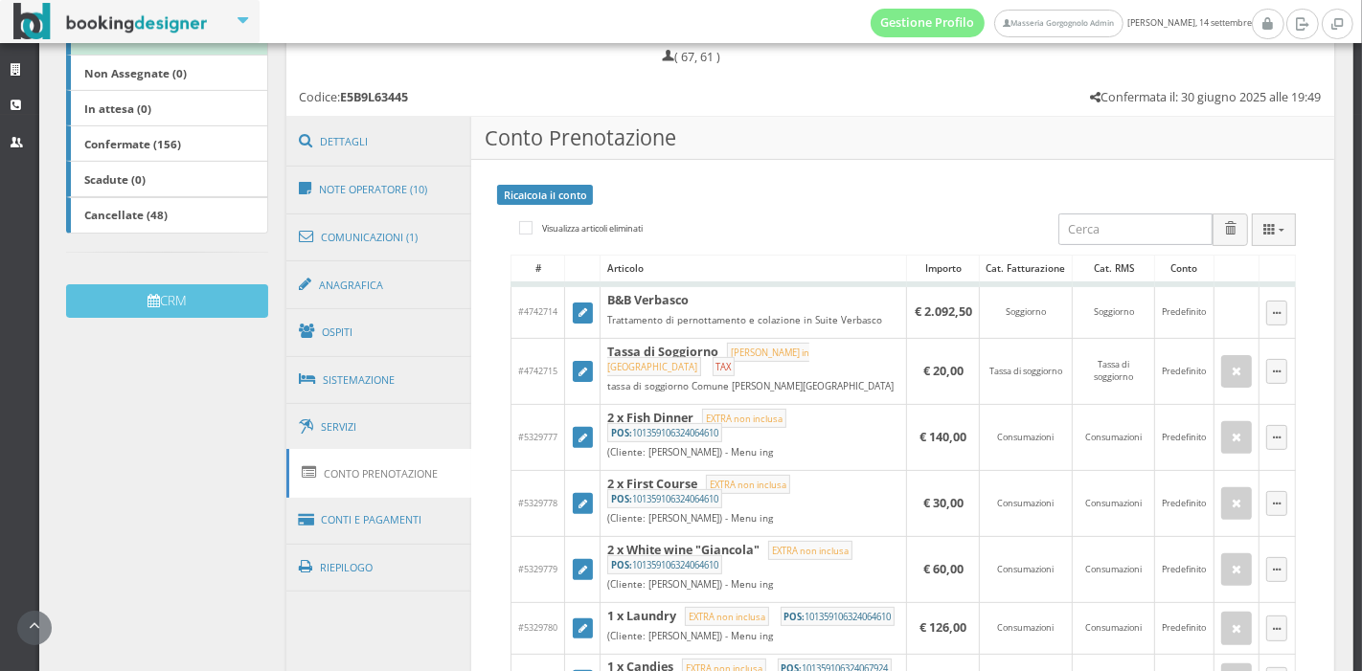
scroll to position [441, 0]
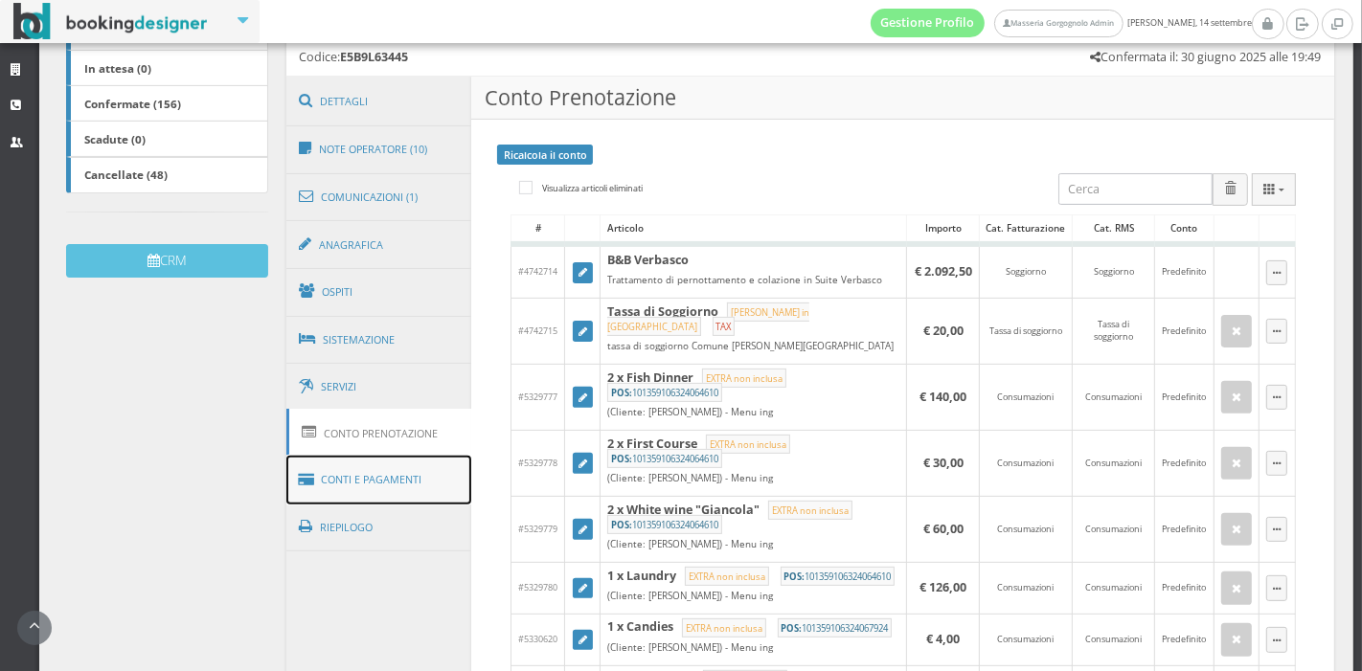
click at [379, 462] on link "Conti e Pagamenti" at bounding box center [379, 480] width 186 height 49
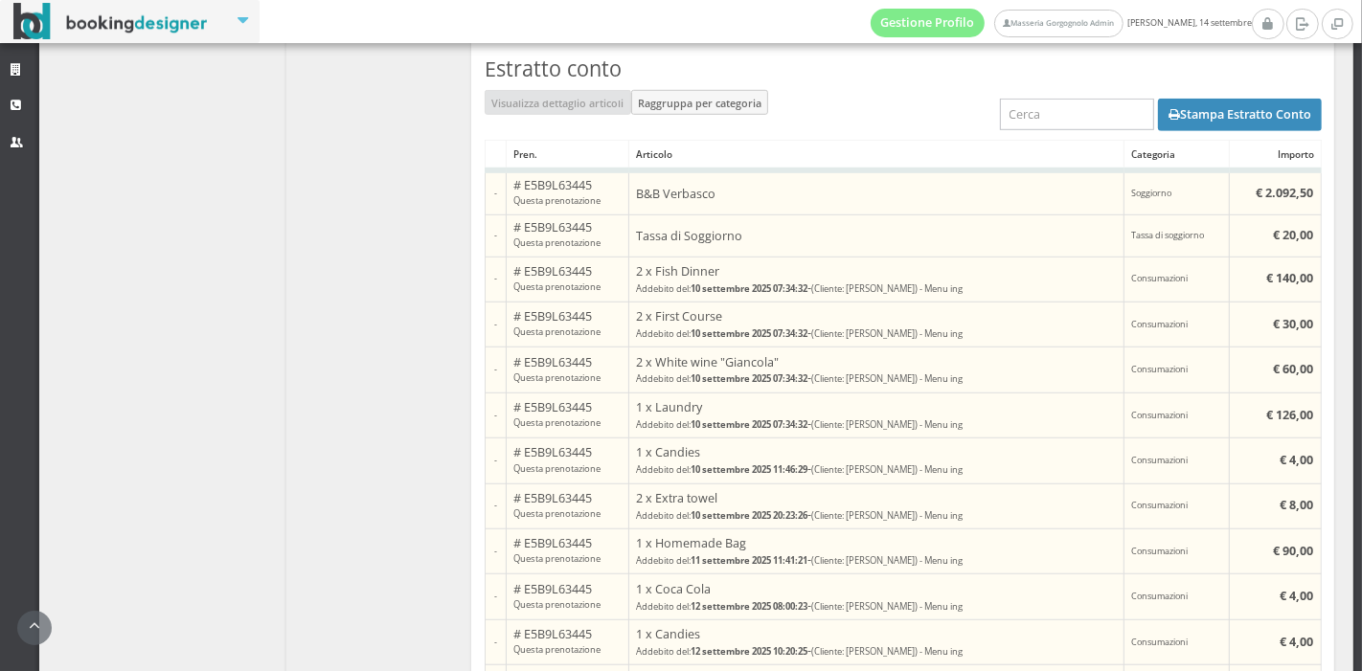
scroll to position [1176, 0]
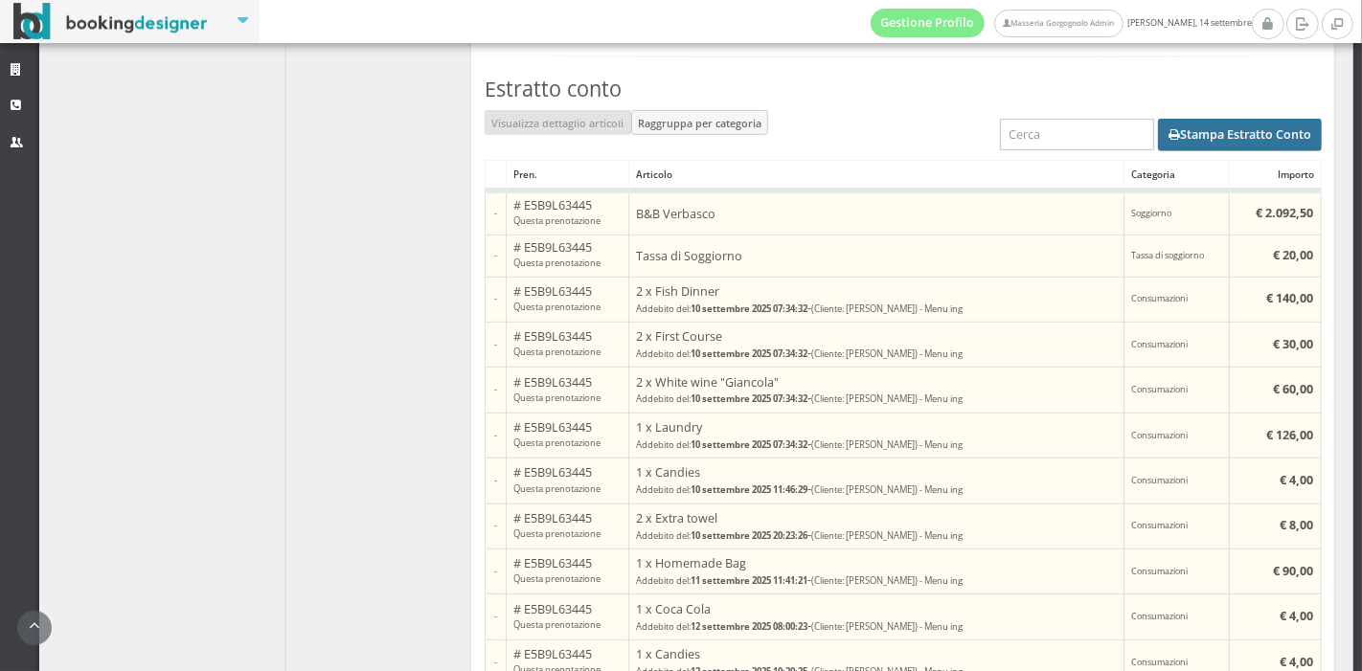
drag, startPoint x: 1228, startPoint y: 153, endPoint x: 1251, endPoint y: 152, distance: 23.0
click at [1251, 151] on button "Stampa Estratto Conto" at bounding box center [1240, 135] width 164 height 33
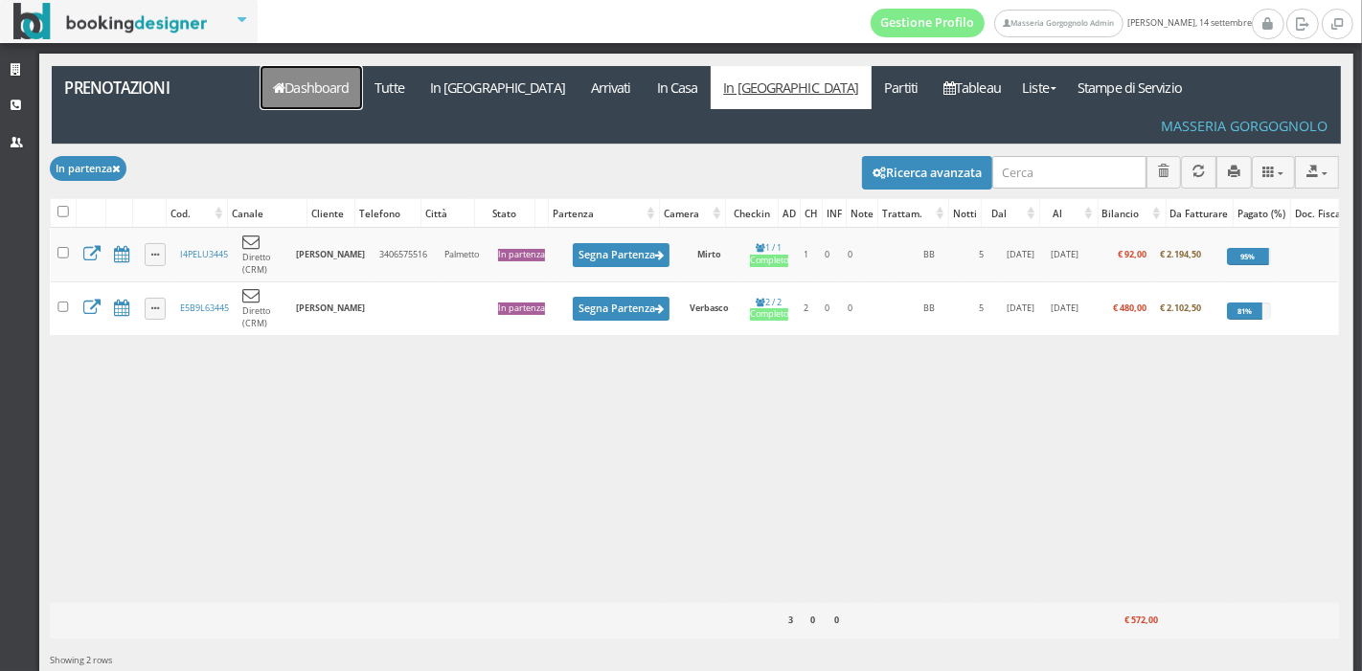
click at [322, 103] on link "Dashboard" at bounding box center [311, 87] width 102 height 43
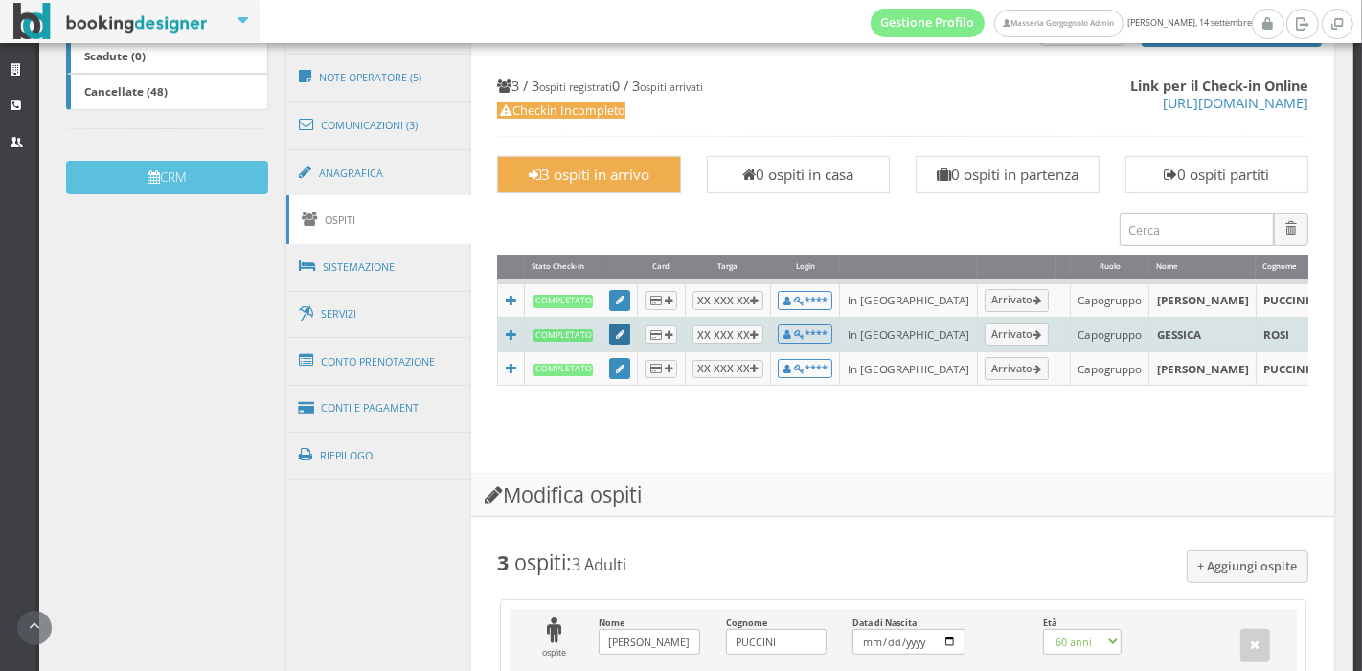
click at [623, 345] on link at bounding box center [619, 334] width 21 height 21
click at [618, 341] on icon at bounding box center [620, 335] width 9 height 11
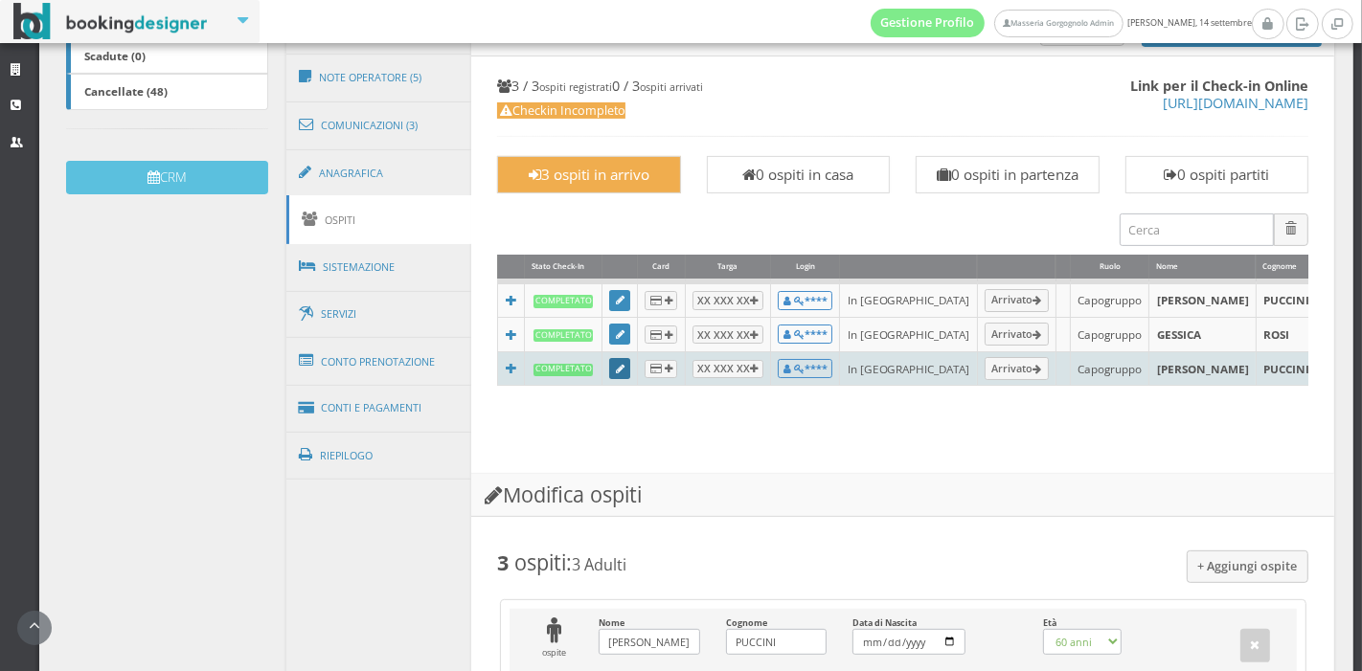
click at [616, 375] on icon at bounding box center [620, 370] width 9 height 11
click at [609, 379] on link at bounding box center [619, 368] width 21 height 21
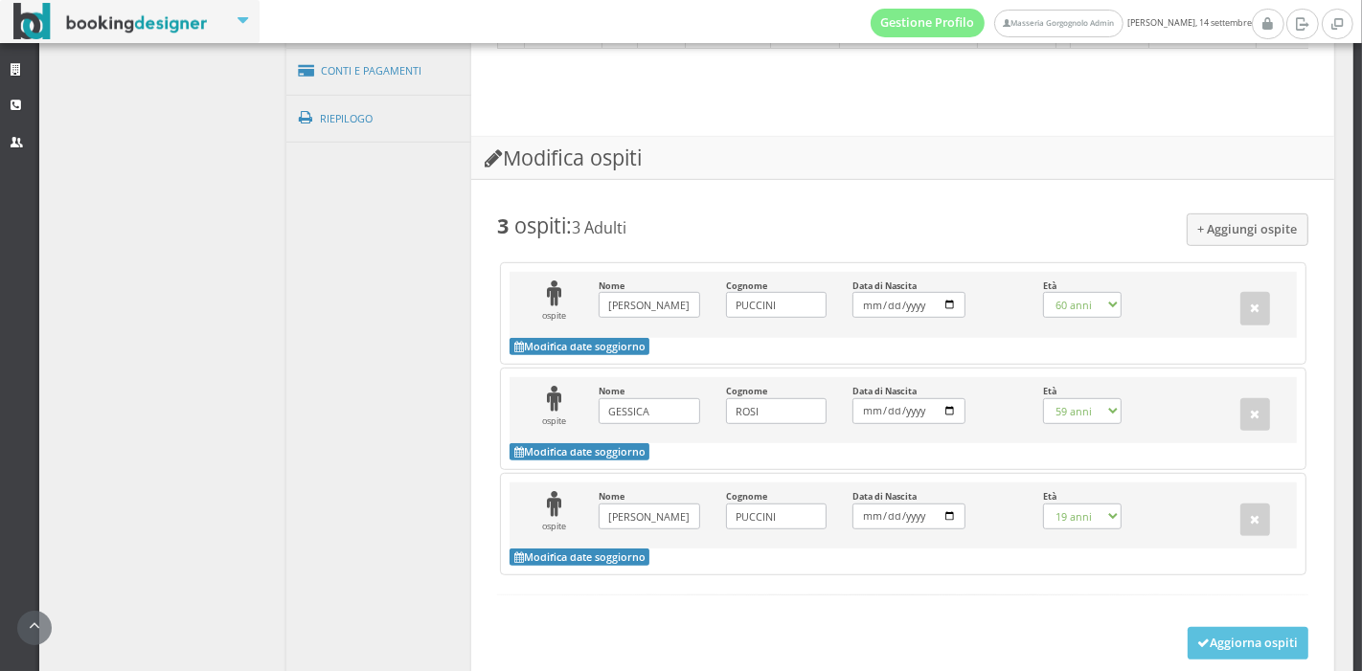
scroll to position [910, 0]
click at [1240, 430] on button "button" at bounding box center [1255, 413] width 31 height 33
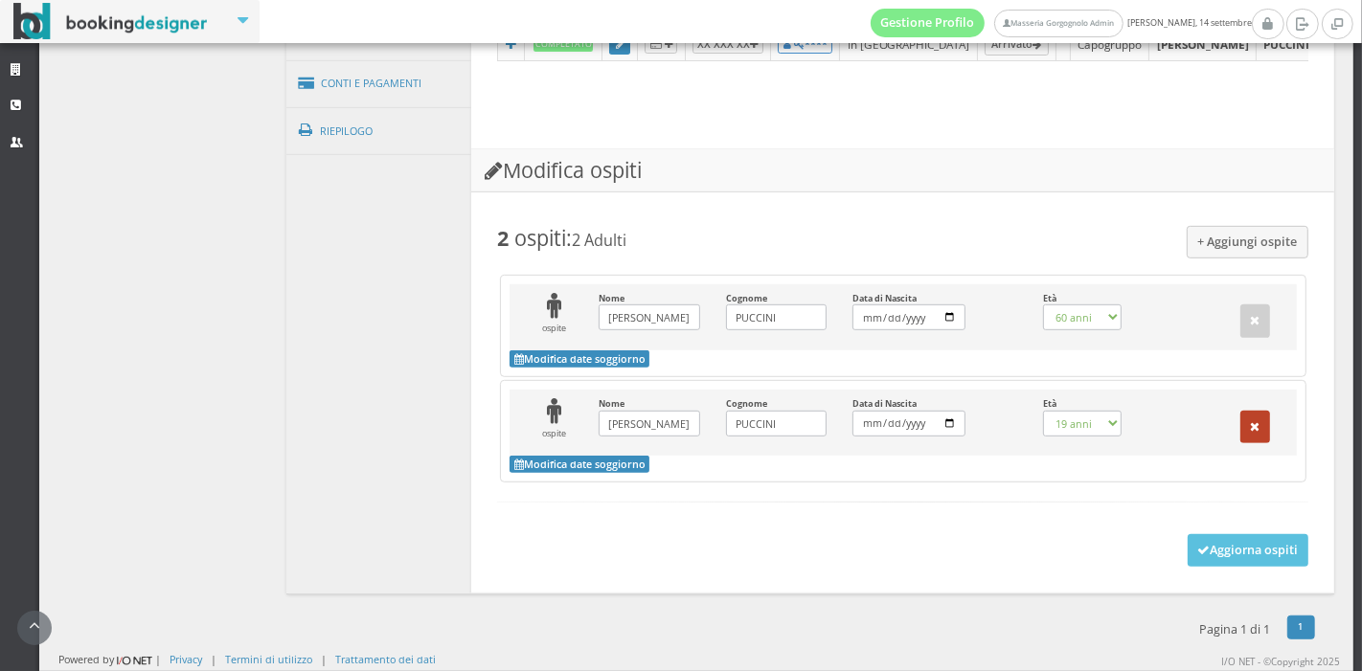
click at [1251, 434] on icon "button" at bounding box center [1256, 427] width 10 height 12
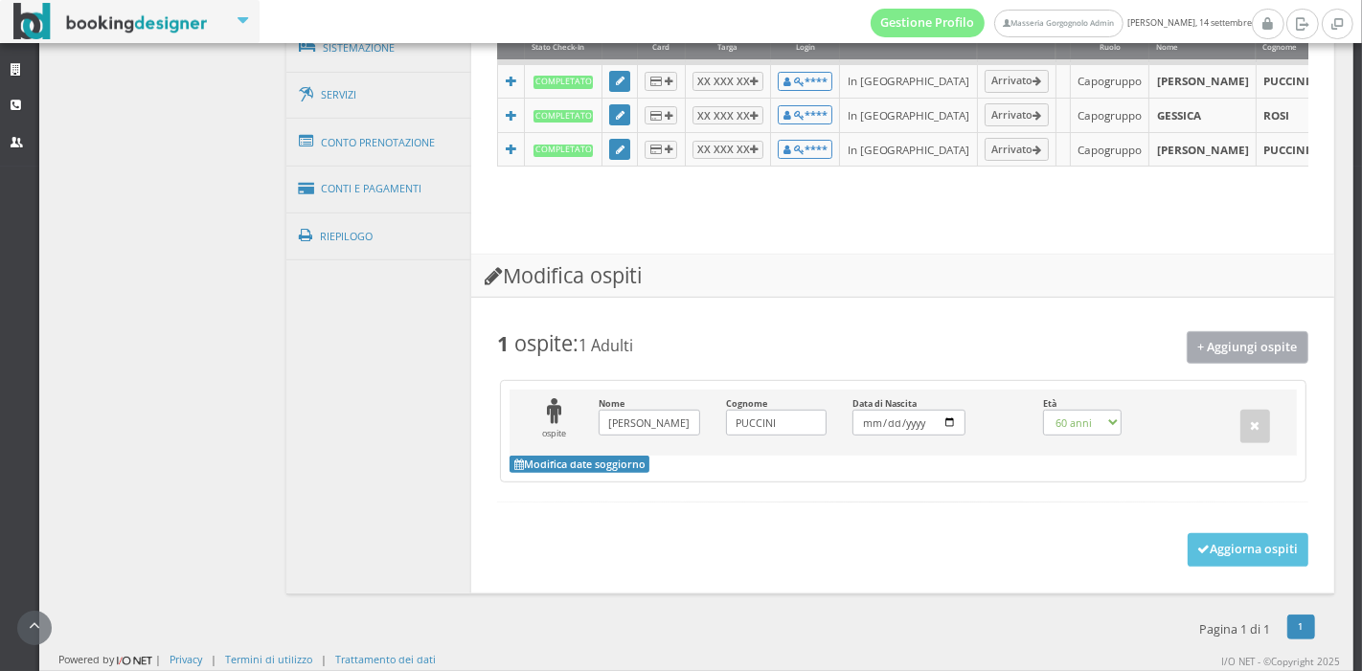
click at [1227, 349] on button "+ Aggiungi ospite" at bounding box center [1248, 347] width 123 height 32
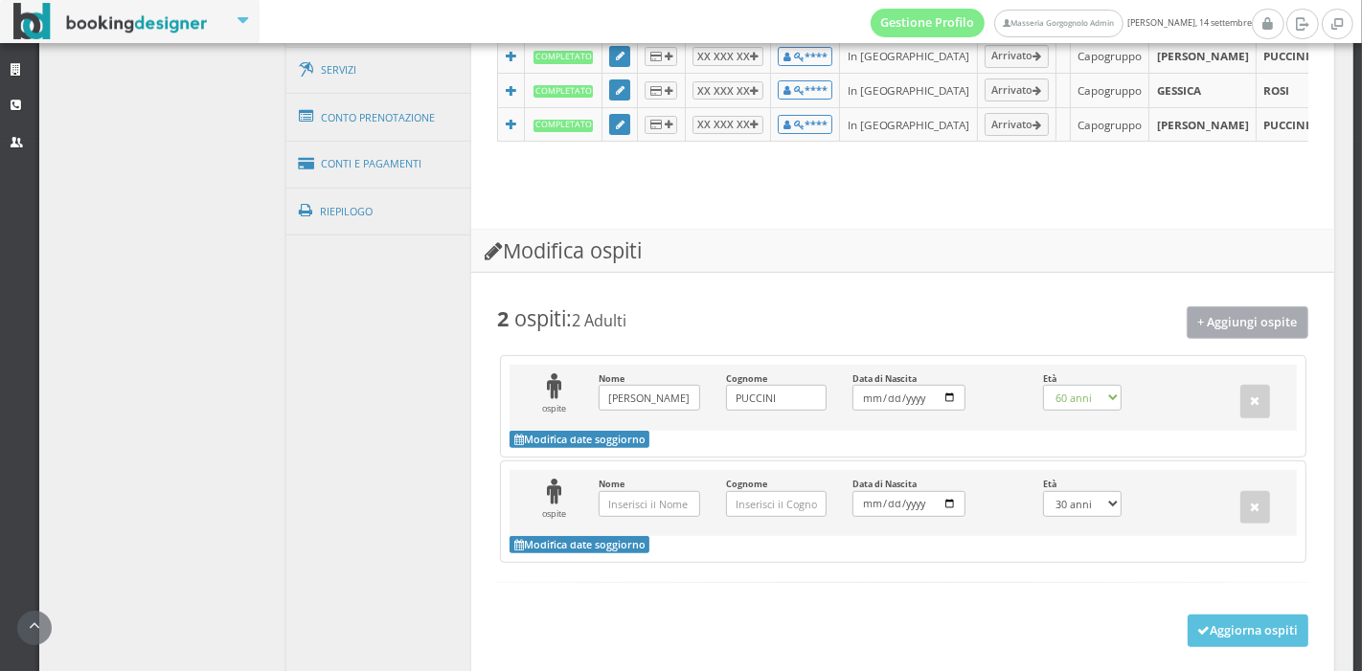
click at [1227, 338] on button "+ Aggiungi ospite" at bounding box center [1248, 322] width 123 height 32
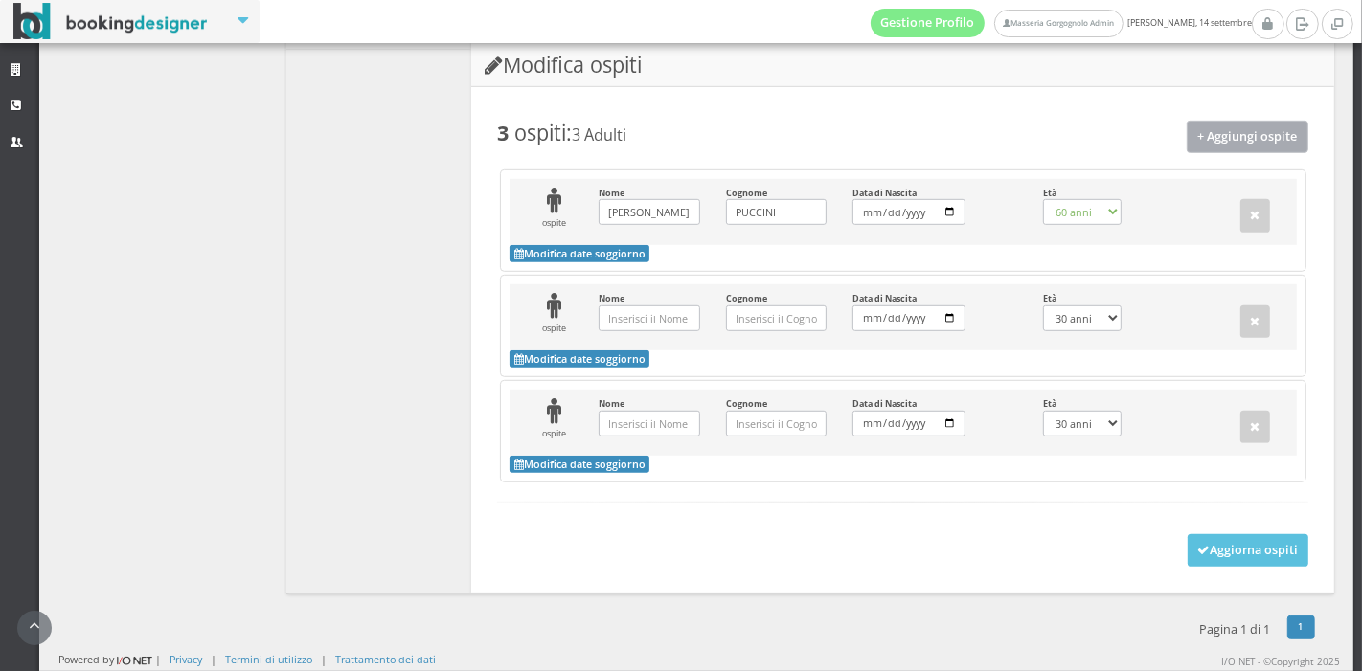
scroll to position [1036, 0]
click at [1200, 562] on button "Aggiorna ospiti" at bounding box center [1249, 550] width 122 height 33
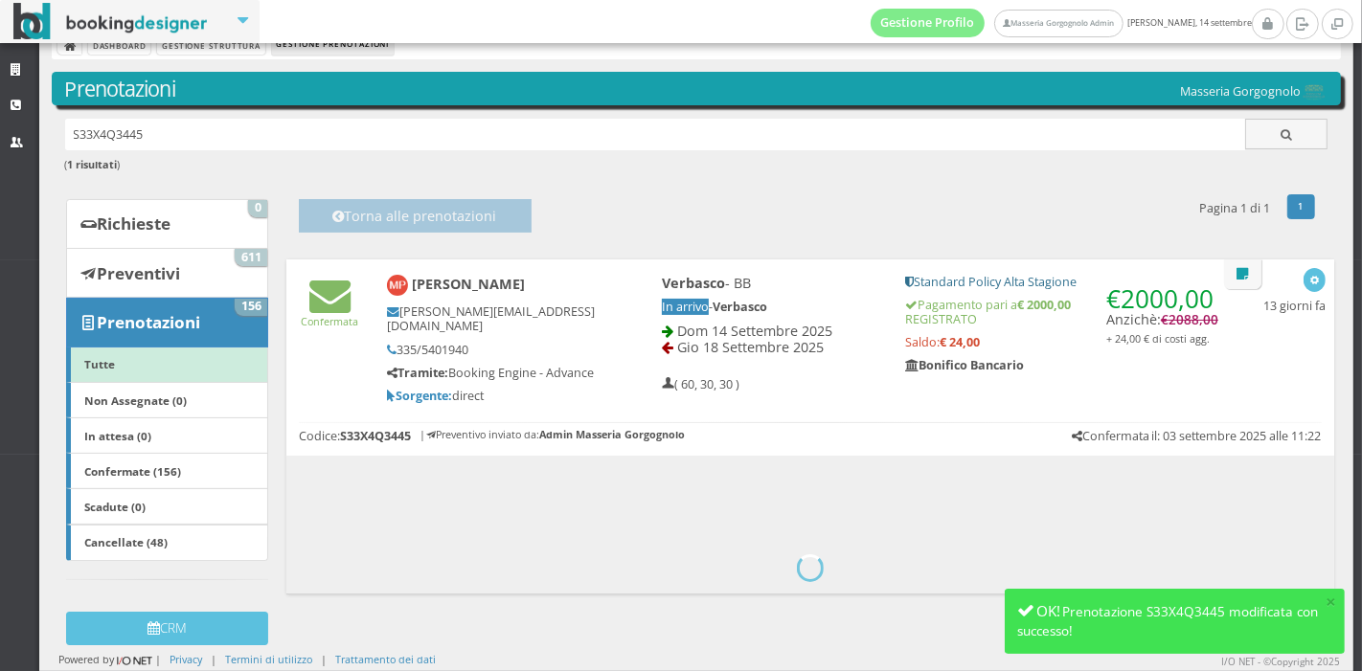
scroll to position [277, 0]
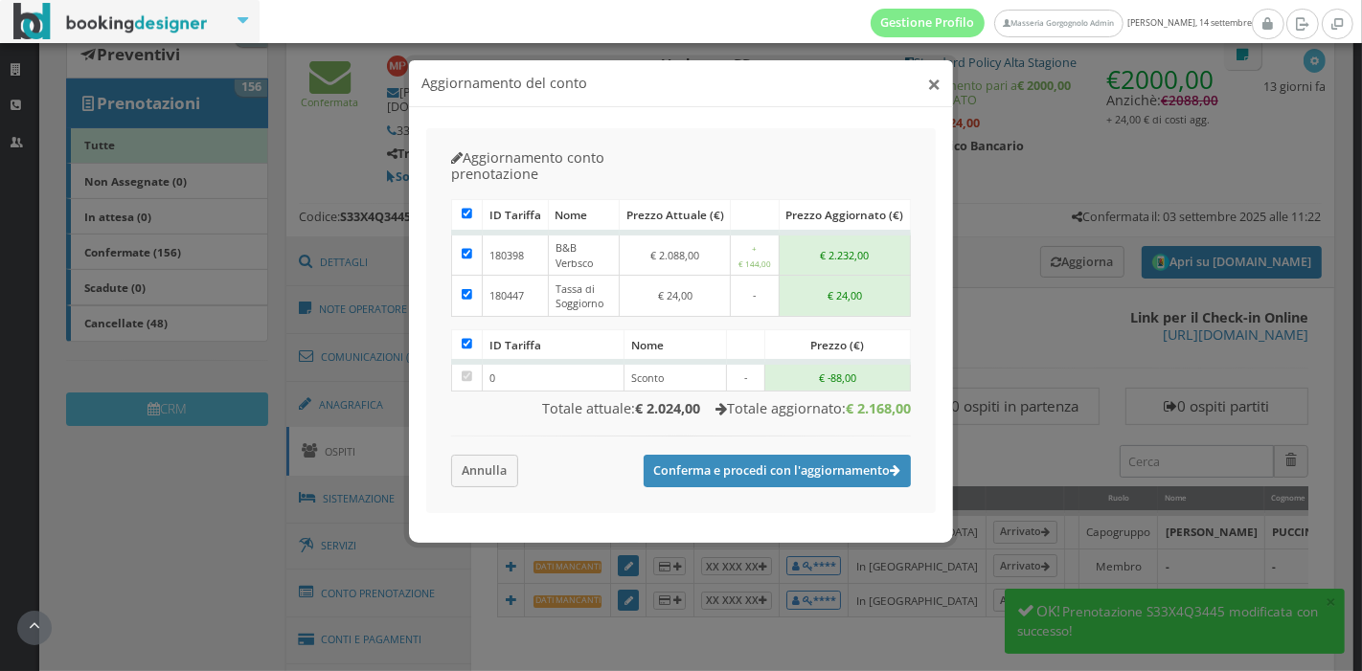
click at [927, 80] on button "×" at bounding box center [933, 84] width 13 height 24
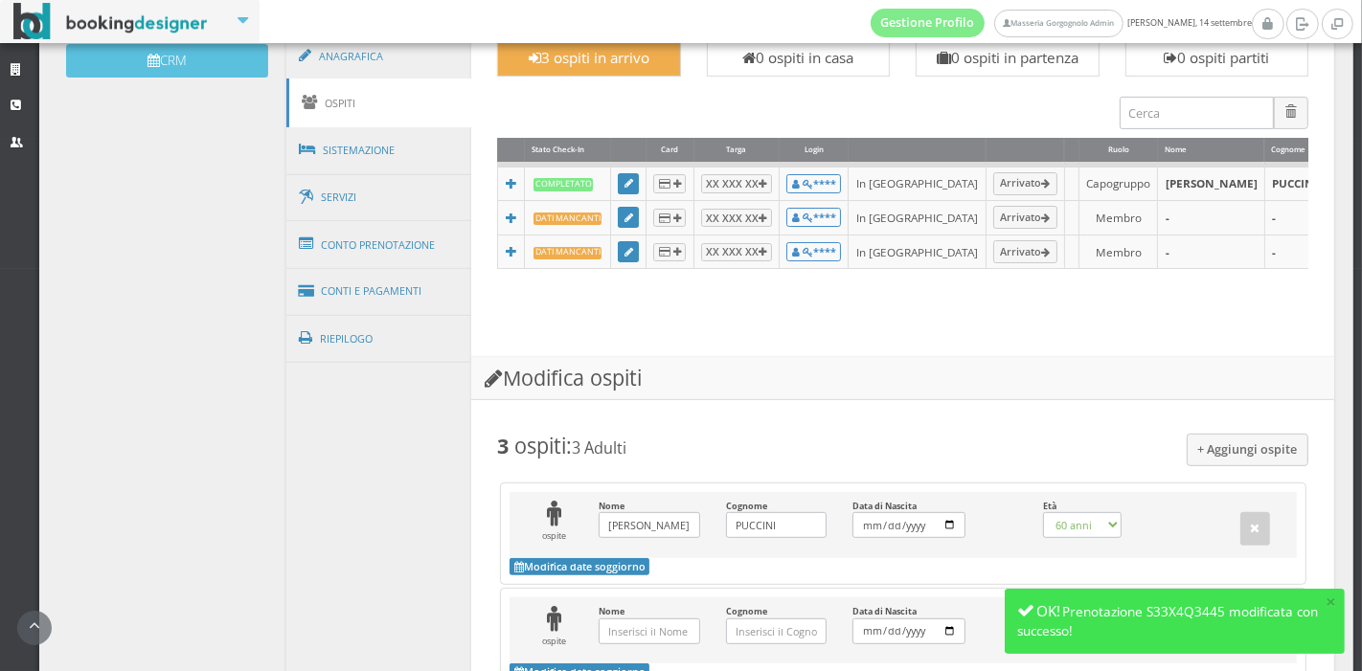
scroll to position [686, 0]
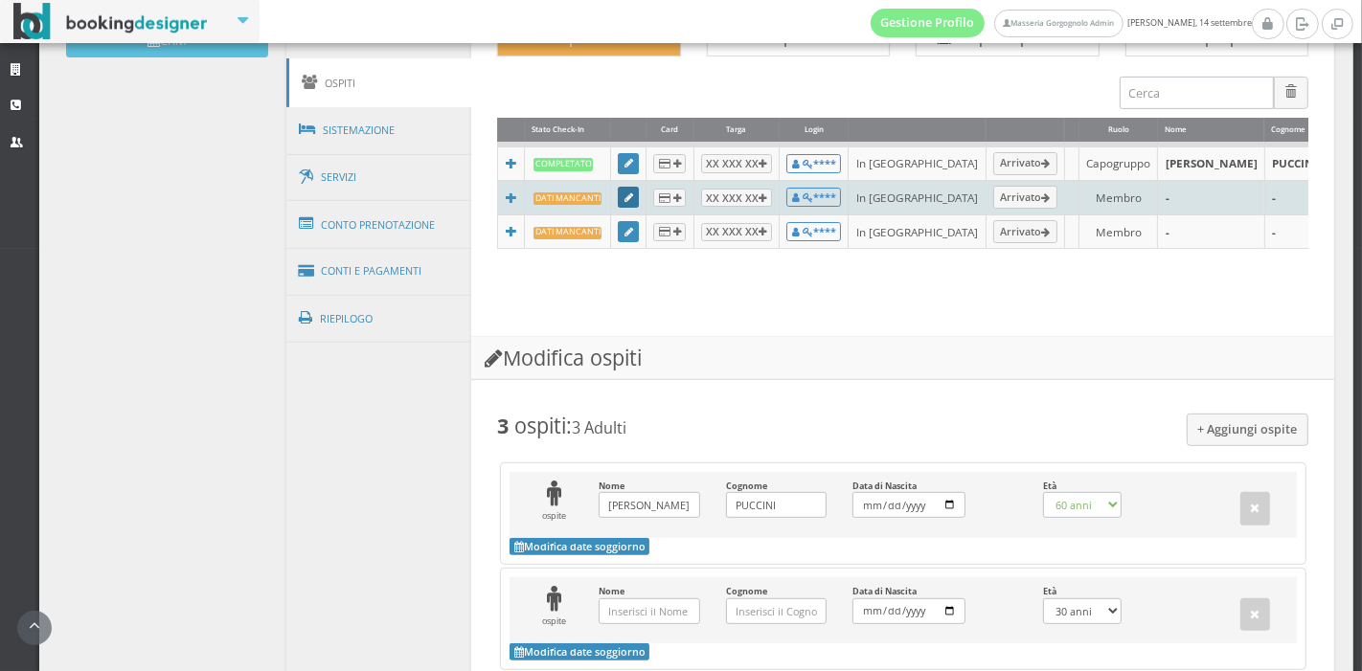
click at [625, 204] on icon at bounding box center [628, 198] width 9 height 11
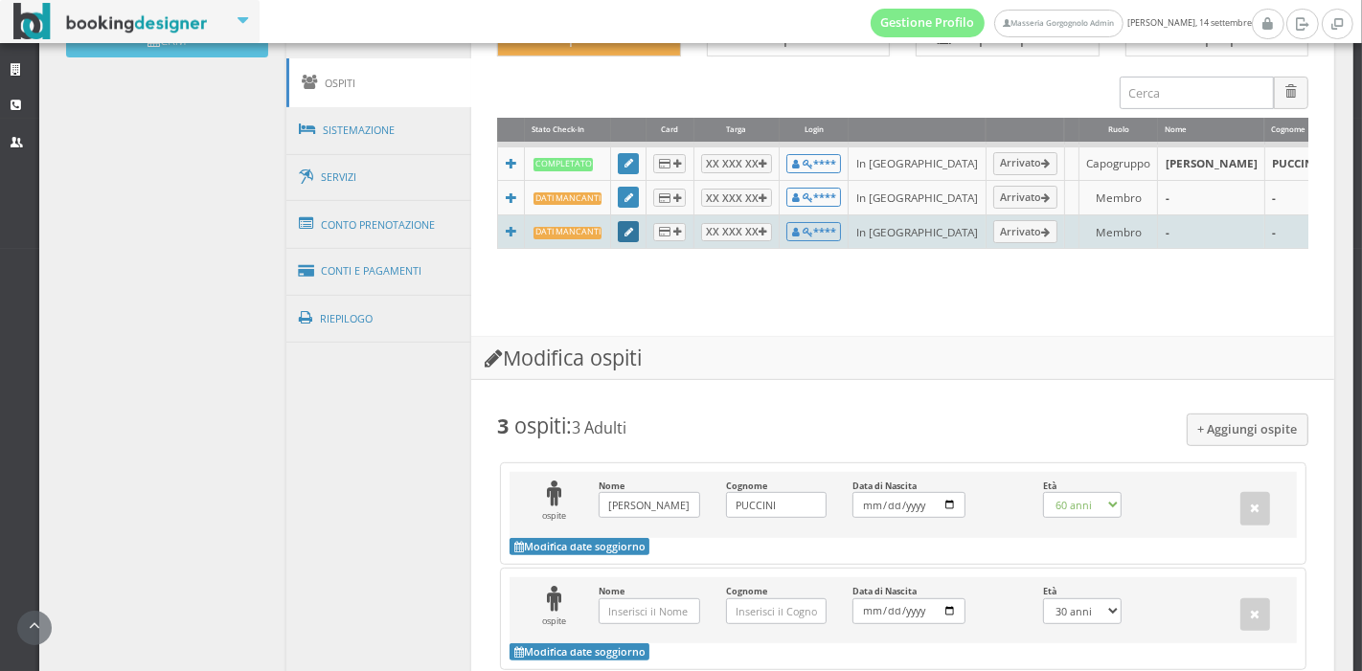
click at [624, 238] on icon at bounding box center [628, 233] width 9 height 11
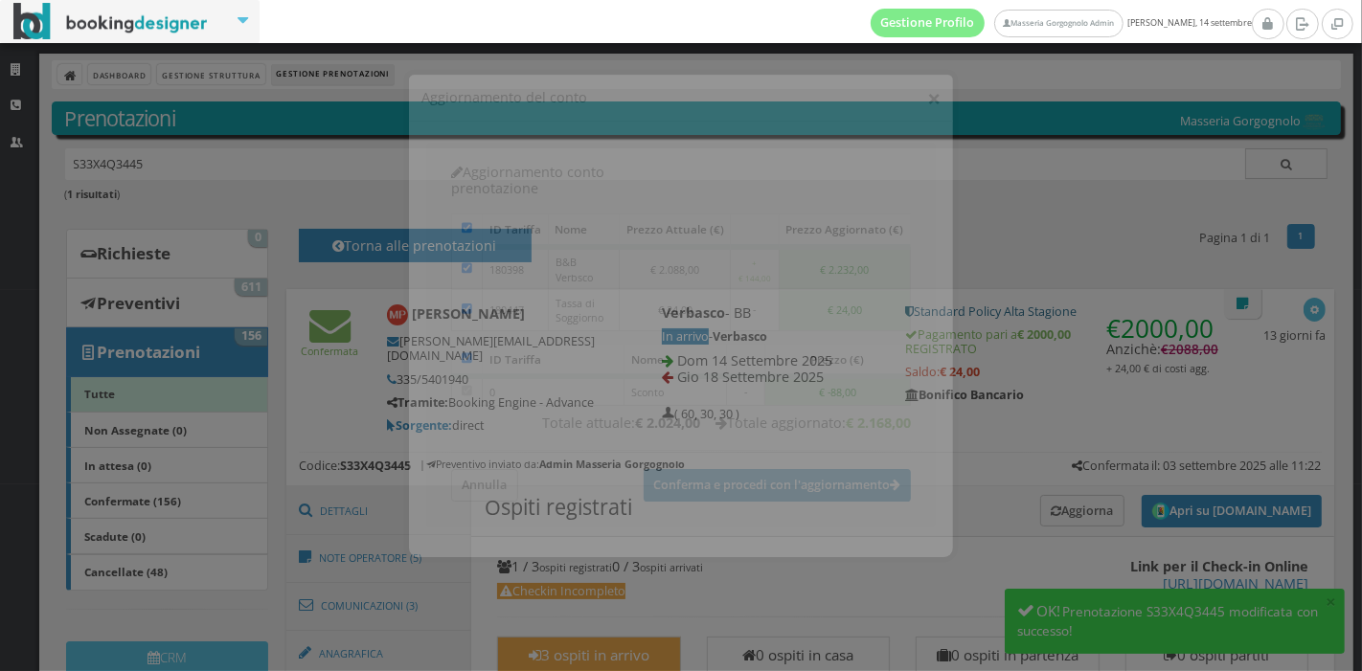
click at [939, 93] on button "×" at bounding box center [933, 84] width 13 height 24
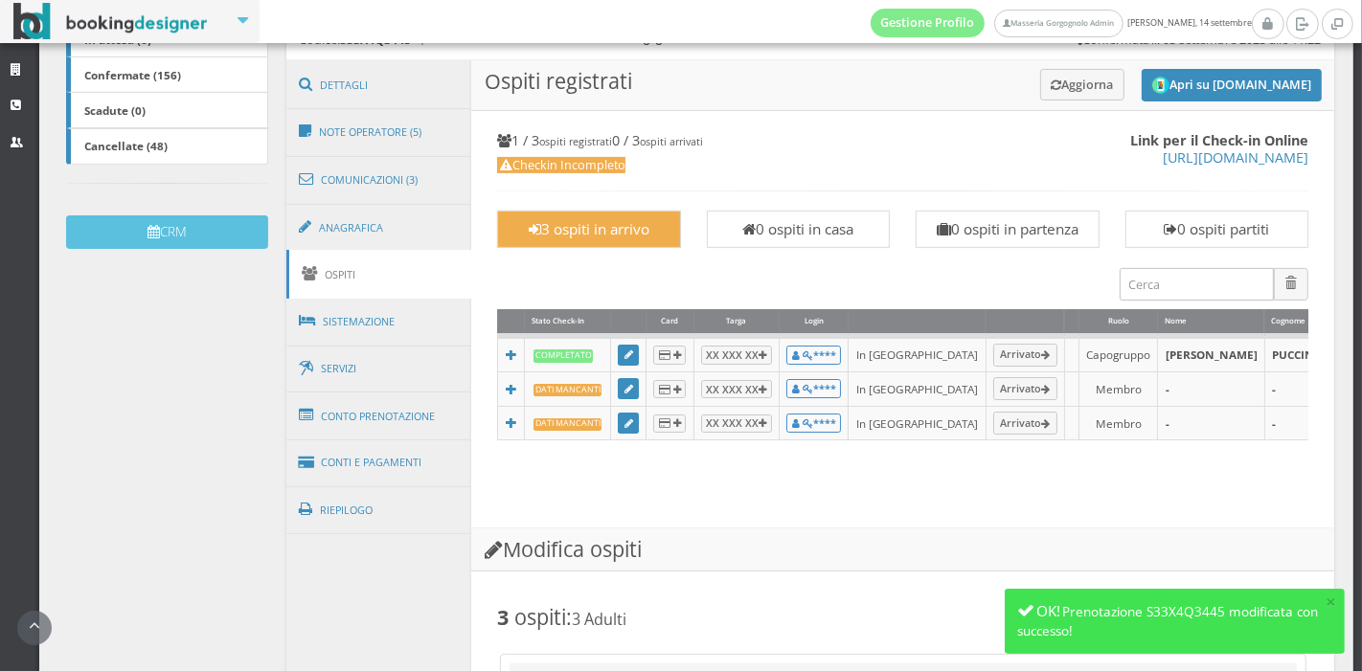
scroll to position [477, 0]
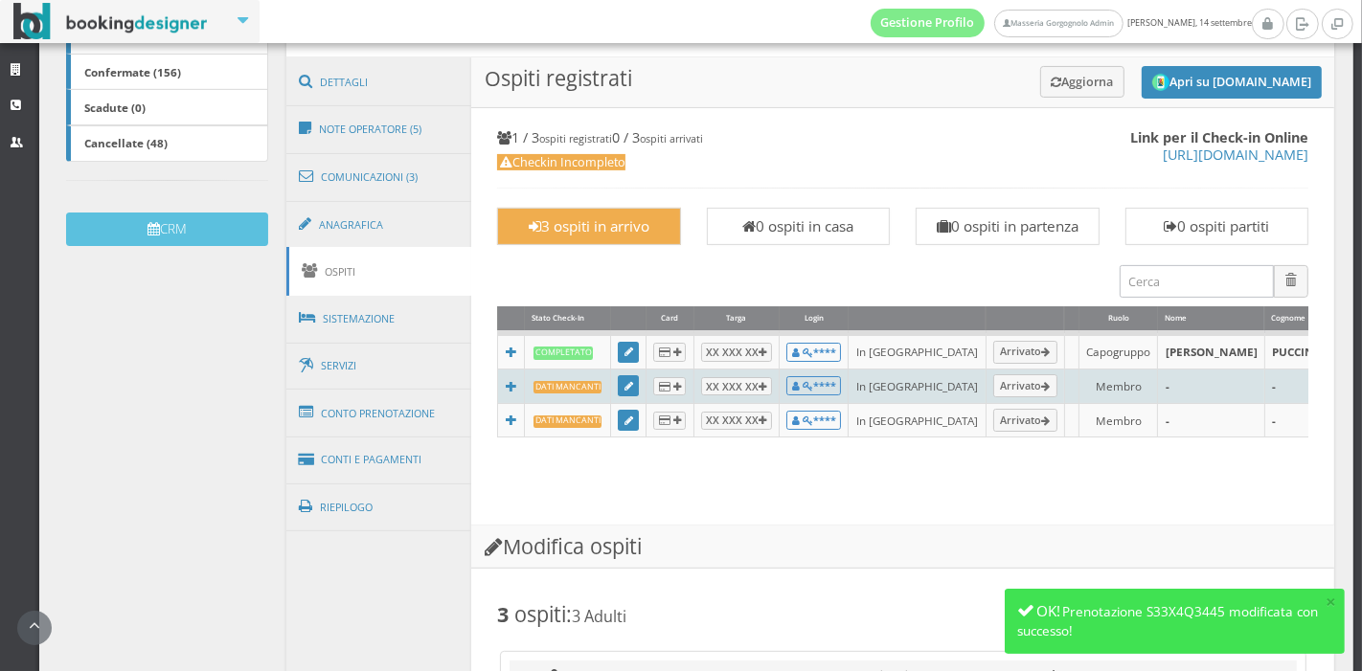
click at [611, 404] on td at bounding box center [628, 387] width 35 height 34
click at [624, 393] on icon at bounding box center [628, 387] width 9 height 11
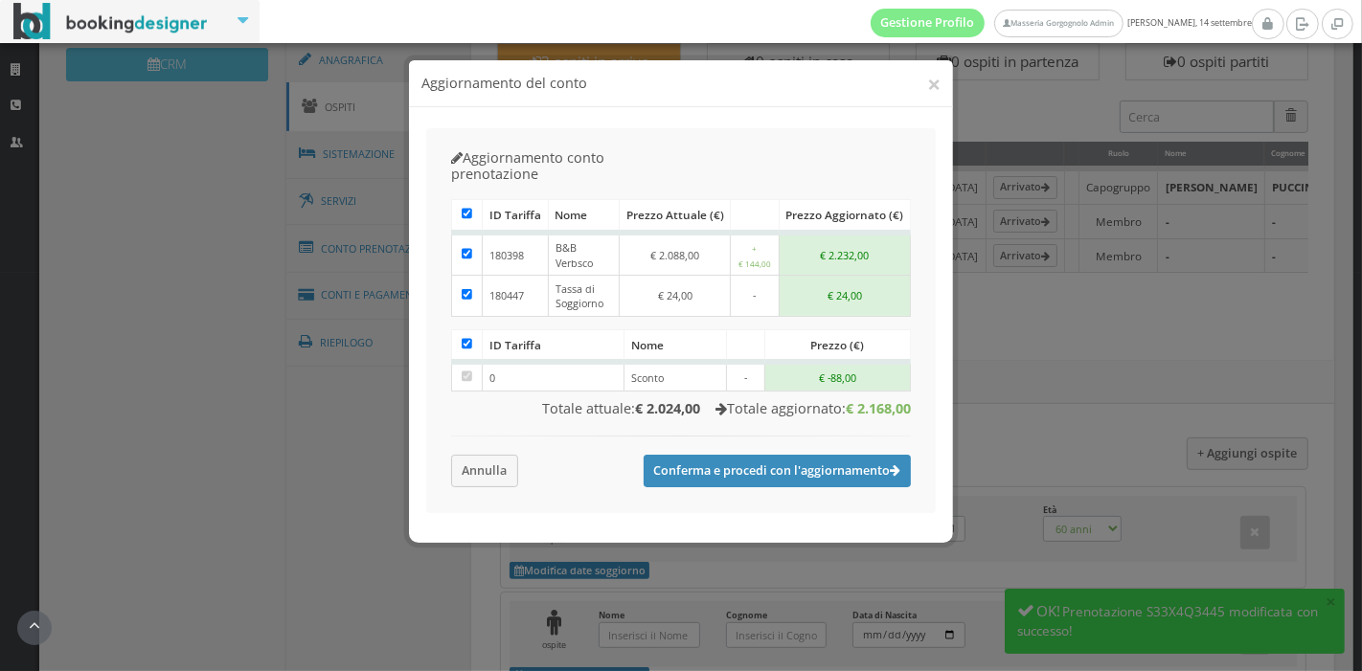
scroll to position [678, 0]
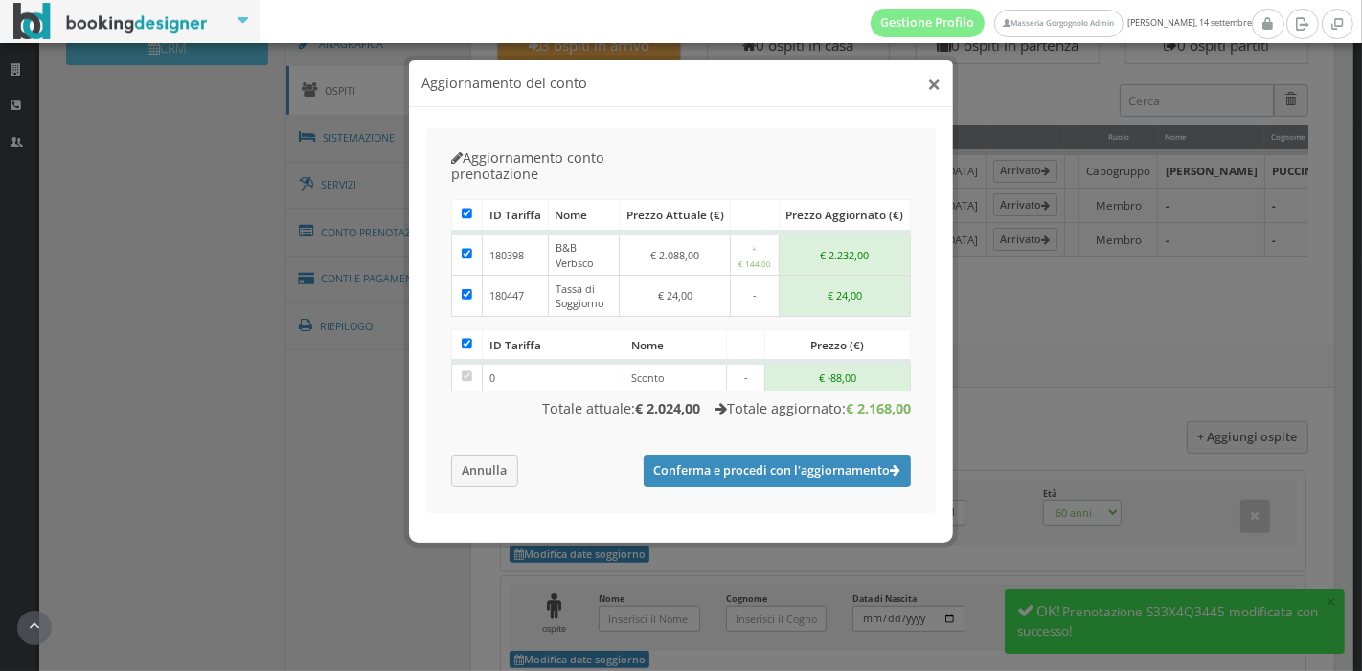
click at [937, 88] on button "×" at bounding box center [933, 84] width 13 height 24
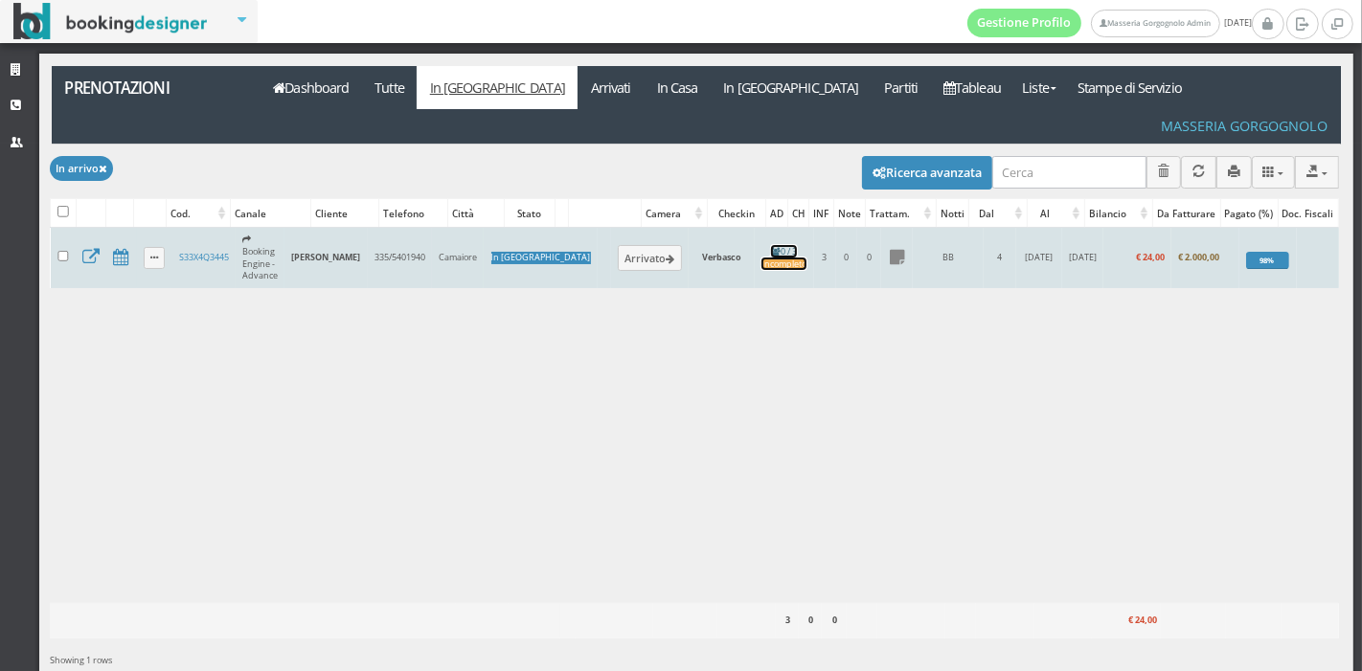
click at [761, 245] on link "0 / 3 Incompleto" at bounding box center [783, 258] width 45 height 26
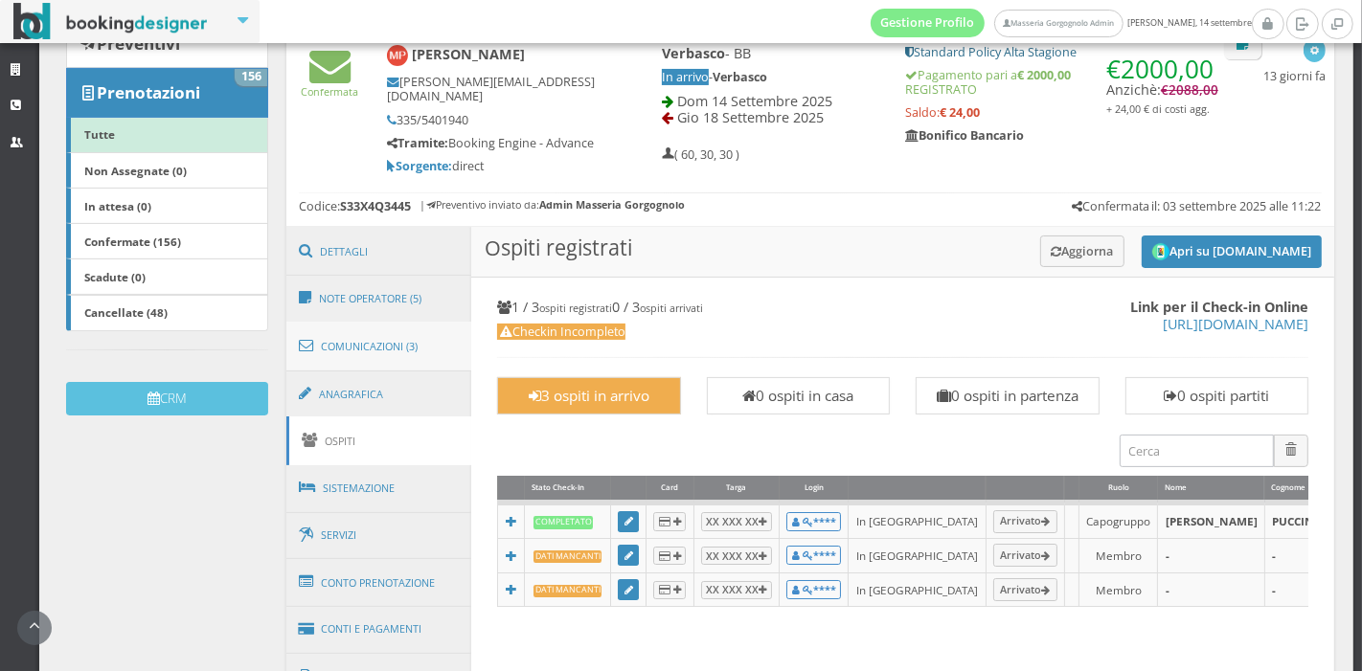
scroll to position [289, 0]
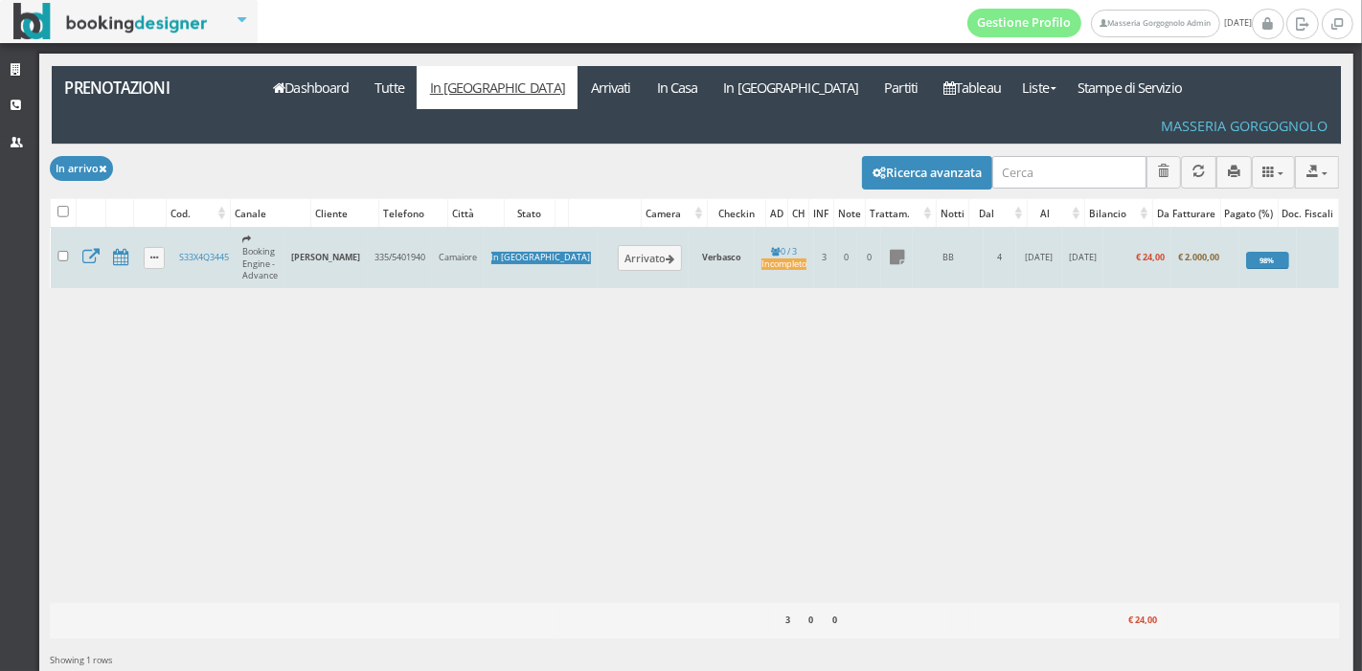
click at [758, 228] on td "0 / 3 Incompleto" at bounding box center [784, 258] width 58 height 60
click at [761, 259] on div "Incompleto" at bounding box center [783, 265] width 45 height 12
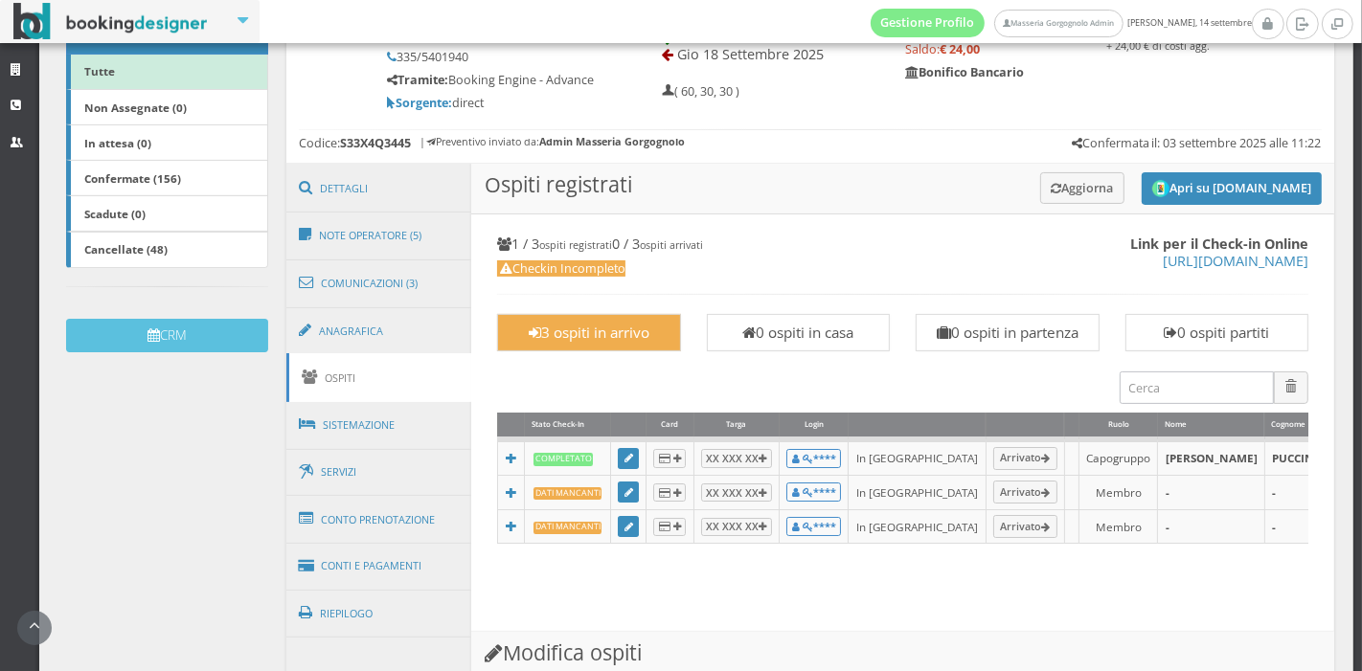
scroll to position [360, 0]
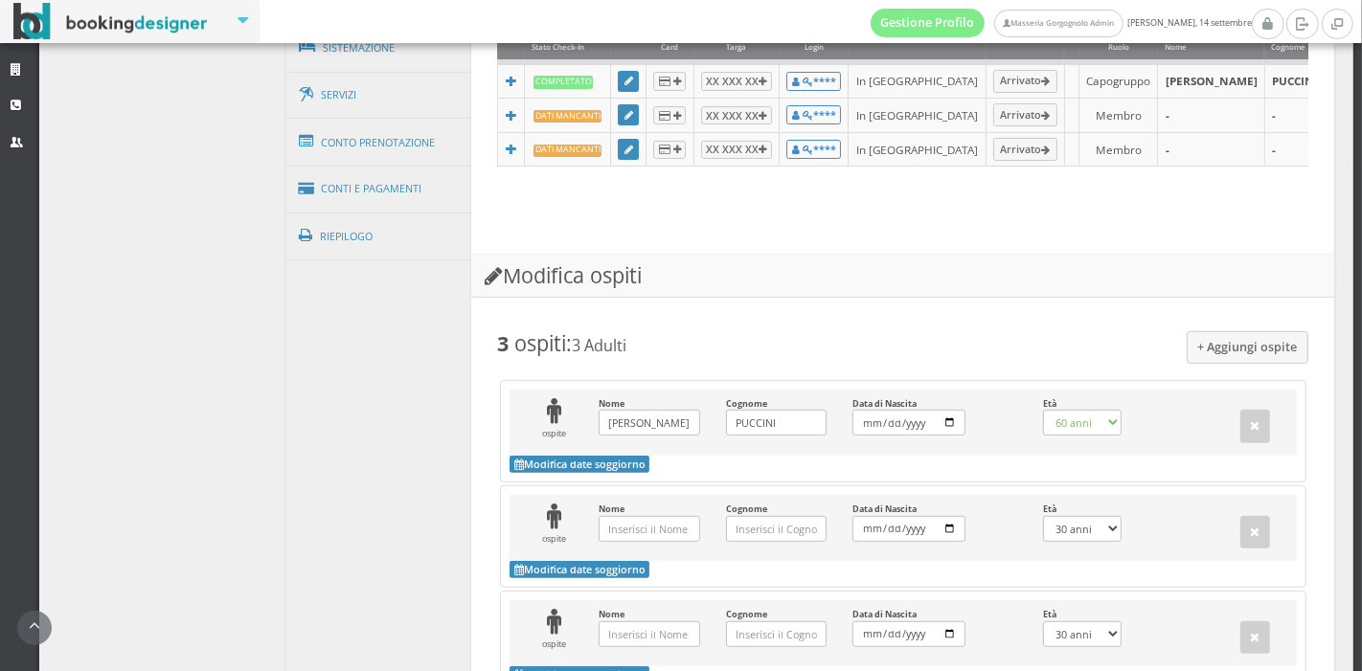
scroll to position [781, 0]
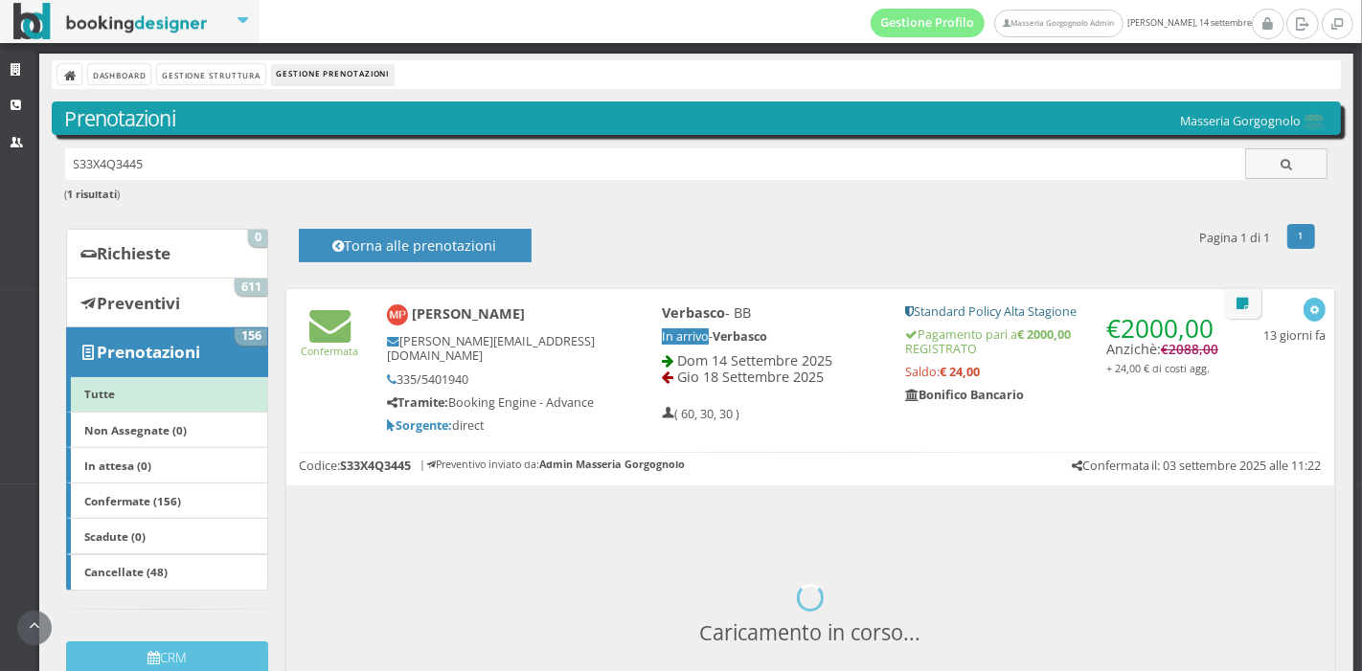
scroll to position [277, 0]
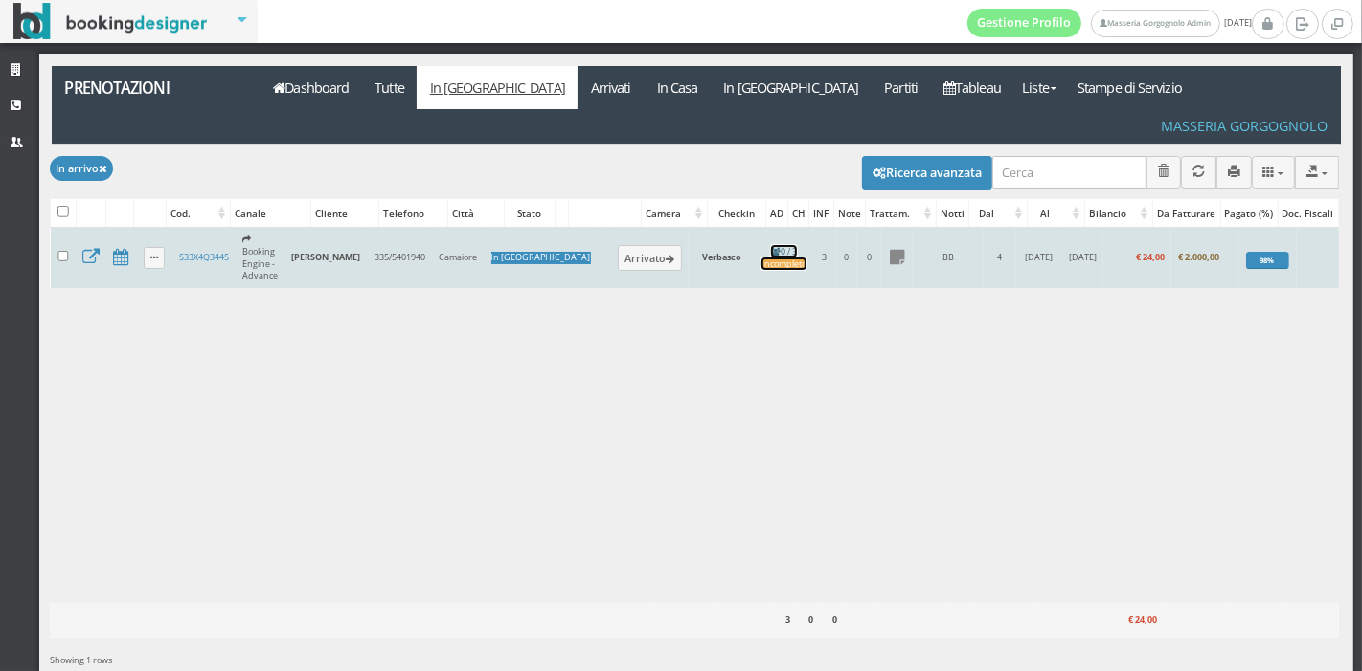
click at [761, 259] on div "Incompleto" at bounding box center [783, 265] width 45 height 12
click at [618, 245] on button "Arrivato" at bounding box center [650, 257] width 64 height 25
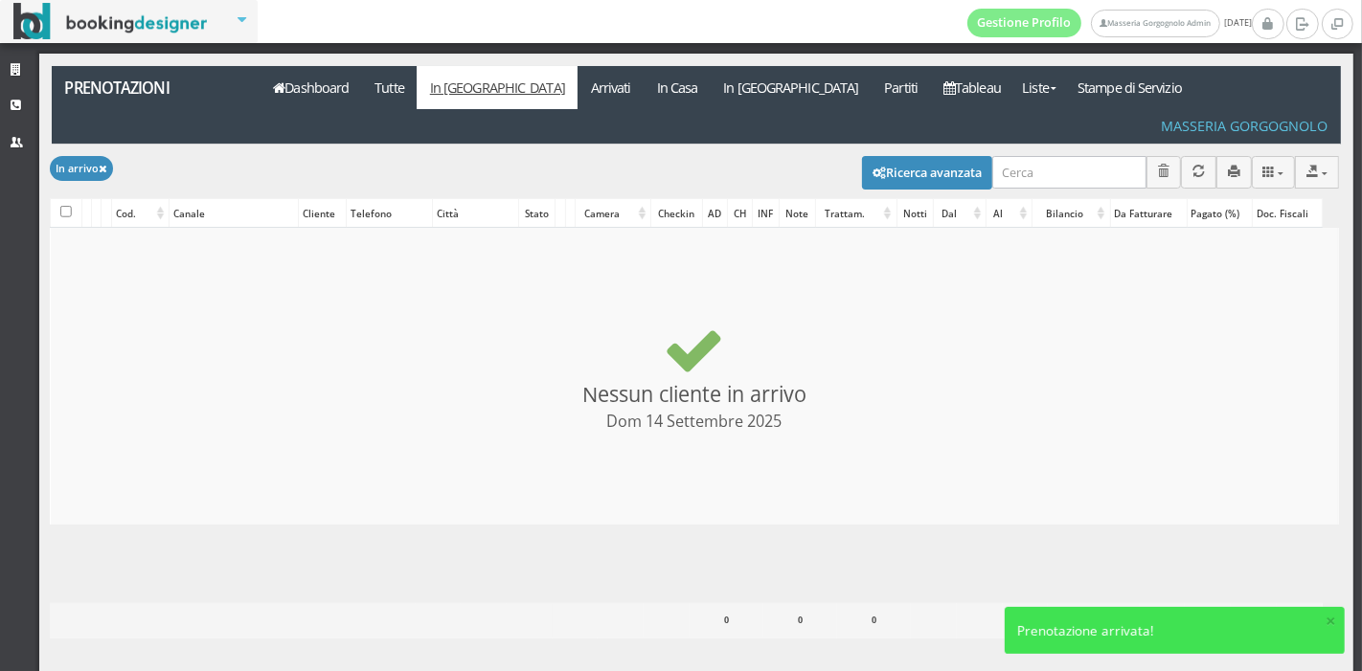
checkbox input "false"
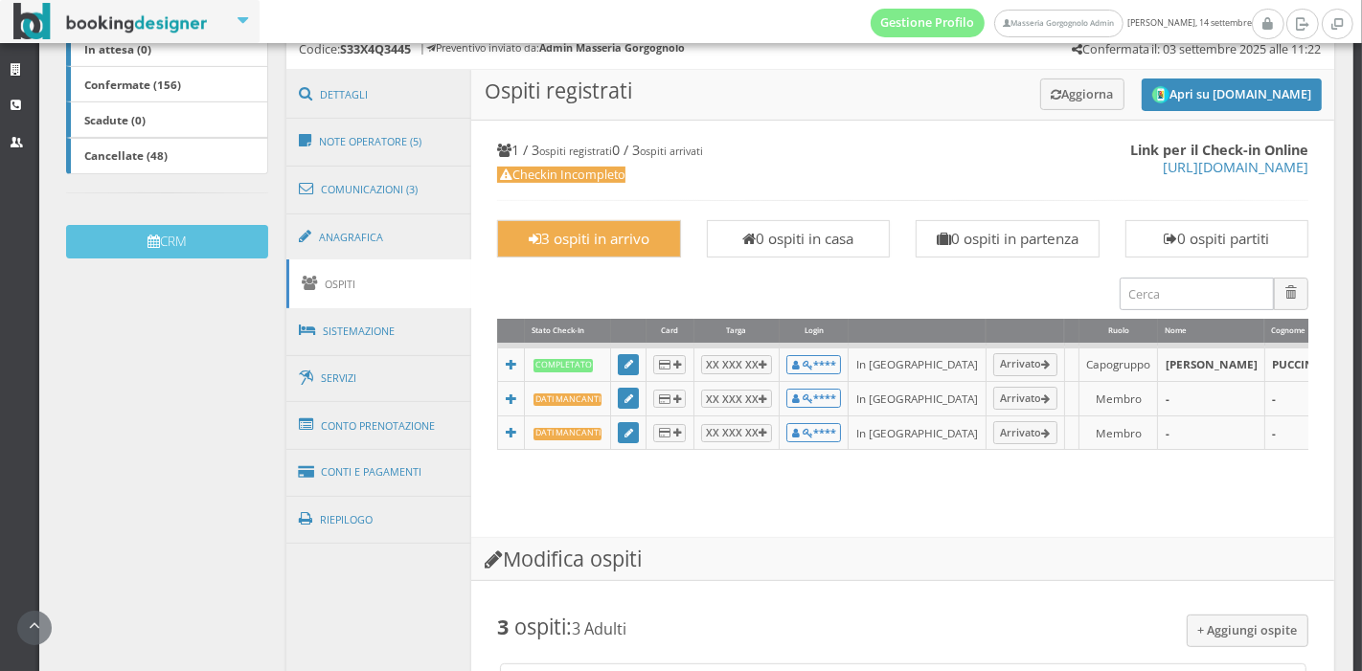
scroll to position [464, 0]
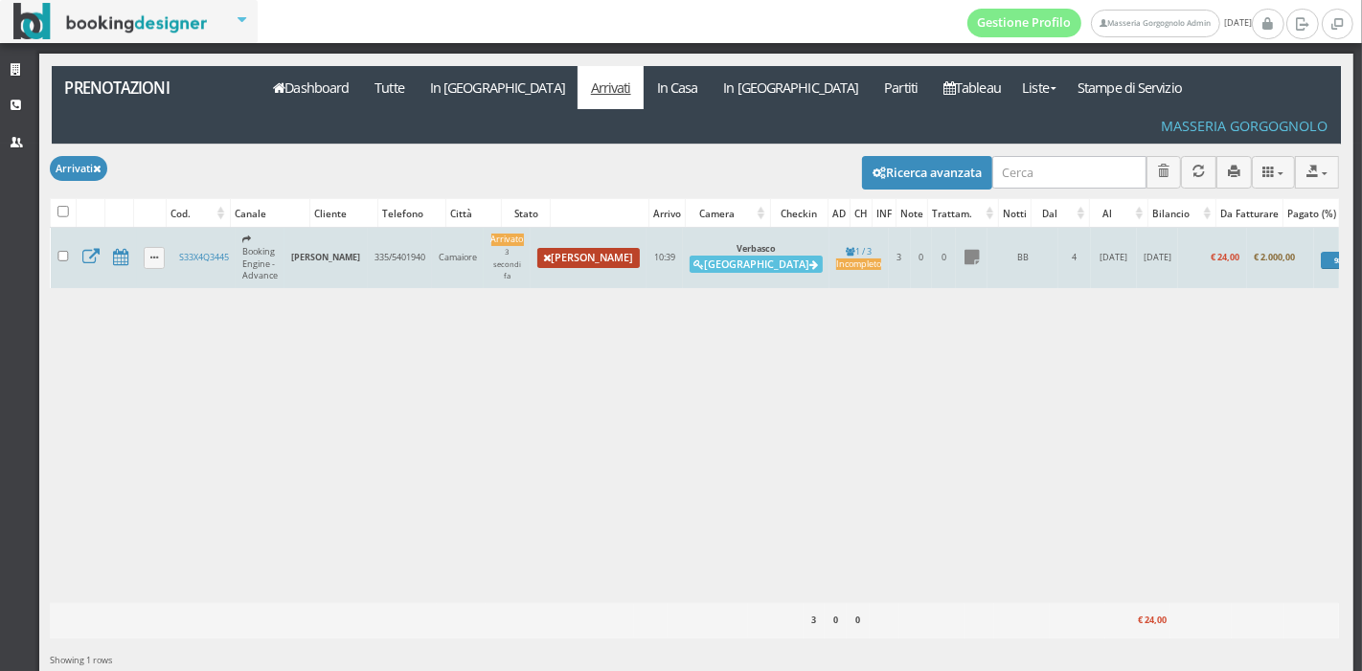
click at [597, 248] on link "[PERSON_NAME]" at bounding box center [588, 258] width 102 height 21
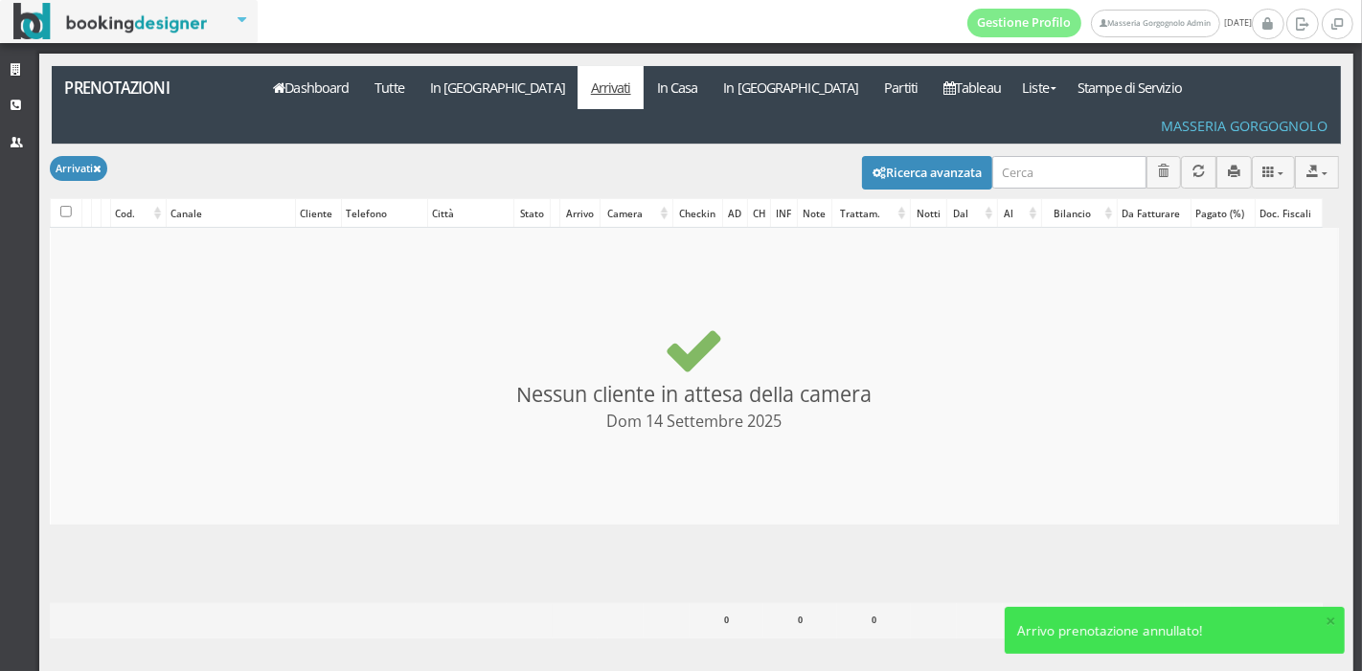
checkbox input "false"
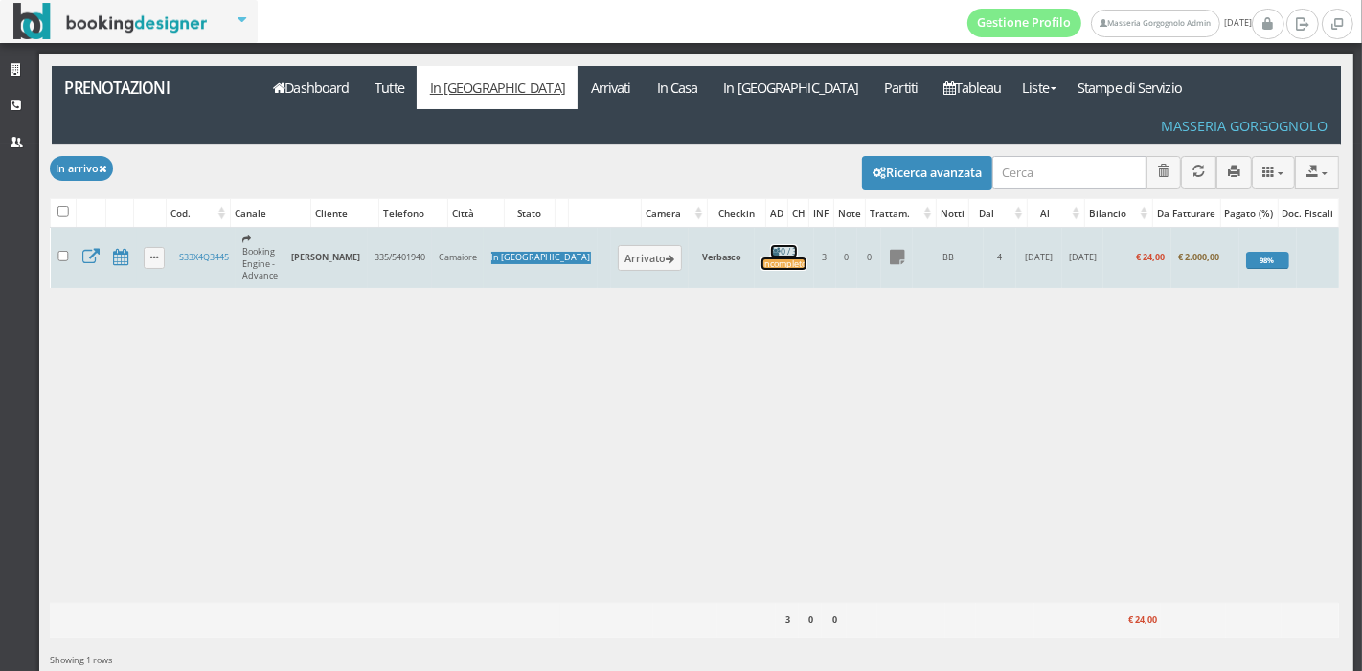
click at [761, 259] on div "Incompleto" at bounding box center [783, 265] width 45 height 12
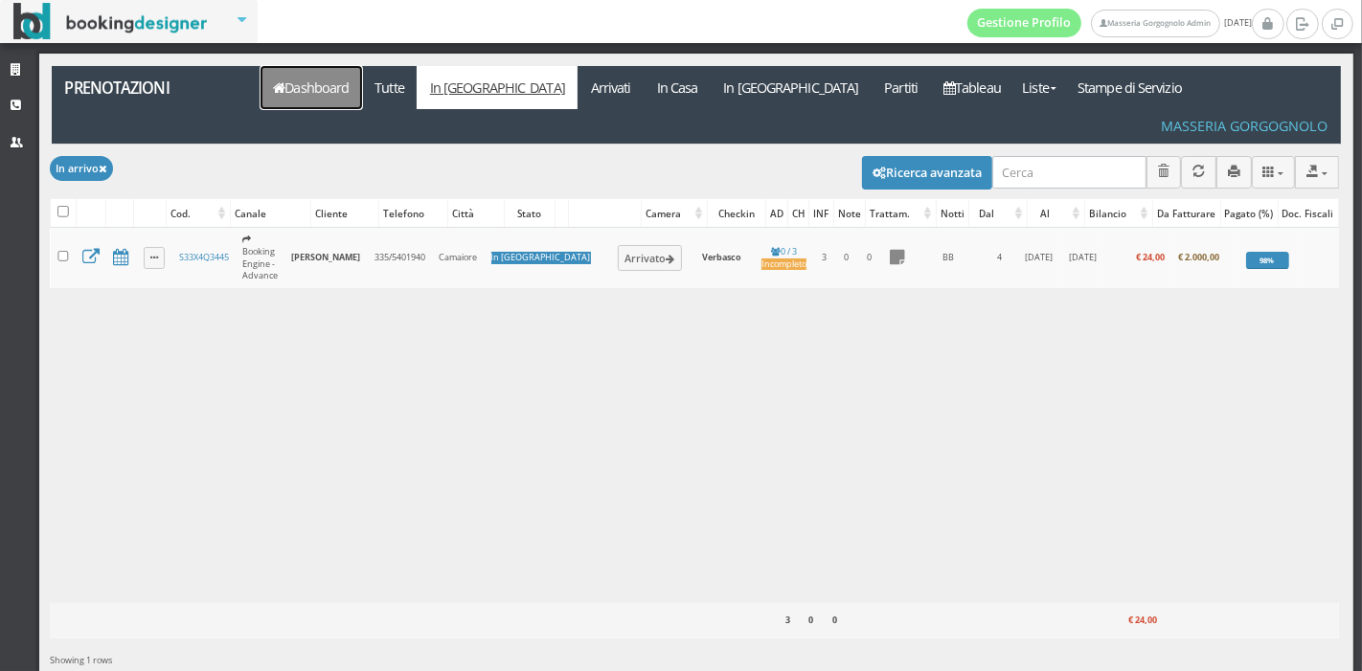
click at [296, 100] on link "Dashboard" at bounding box center [311, 87] width 102 height 43
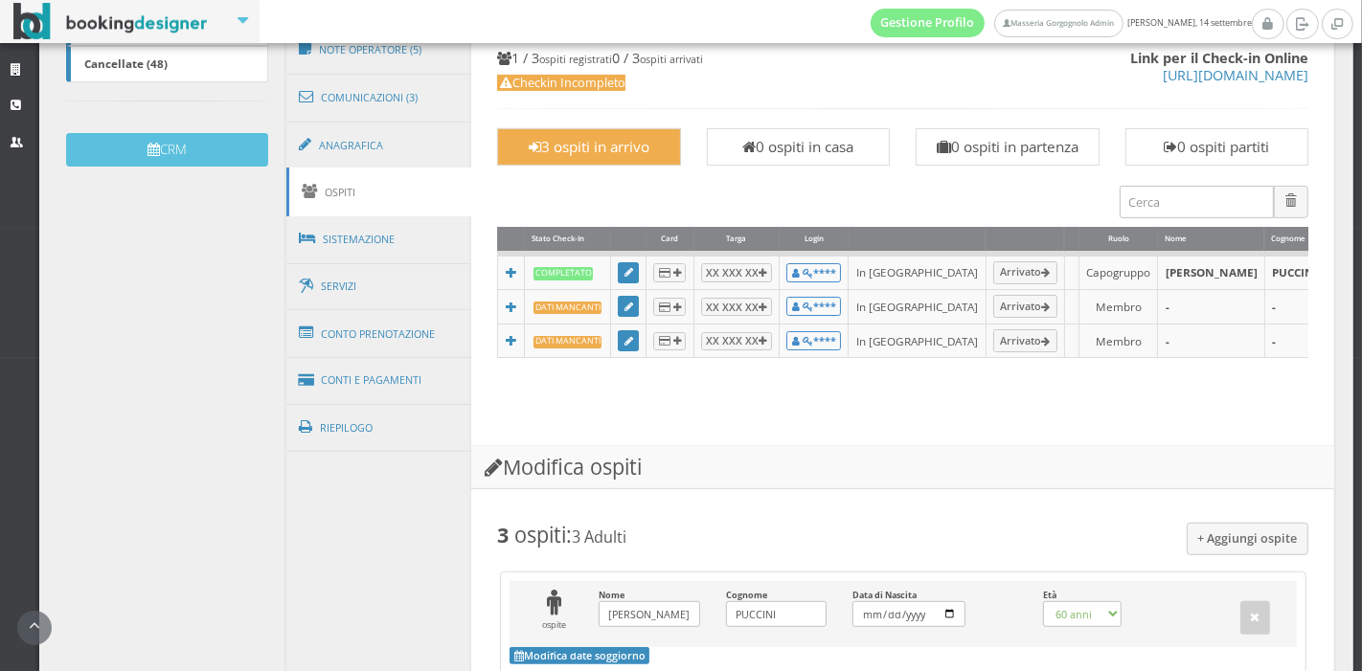
scroll to position [568, 0]
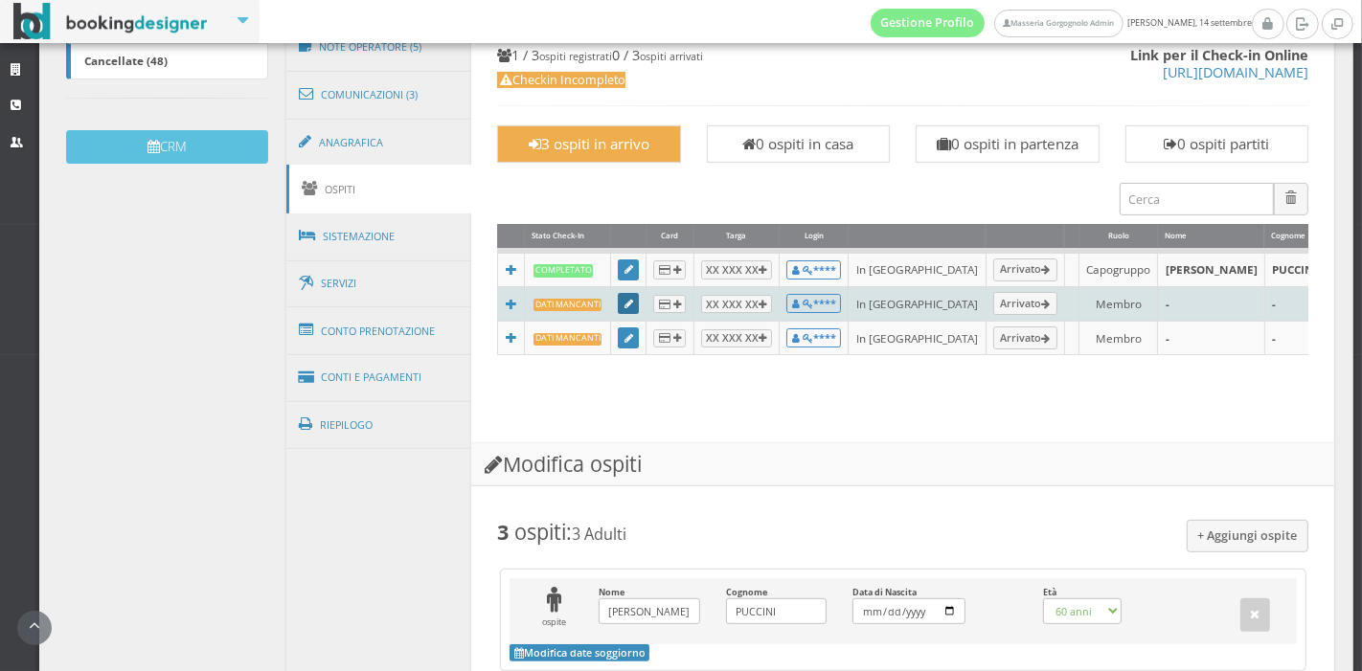
click at [622, 307] on link at bounding box center [628, 303] width 21 height 21
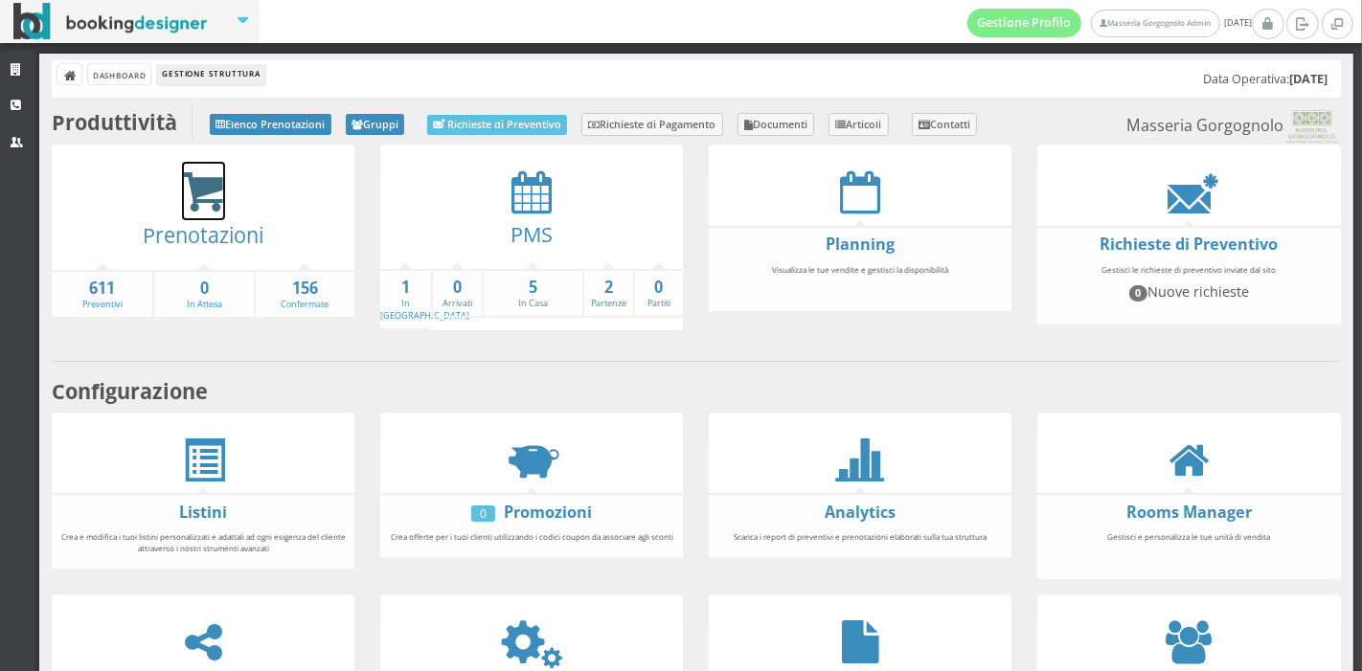
click at [205, 185] on icon at bounding box center [203, 192] width 43 height 44
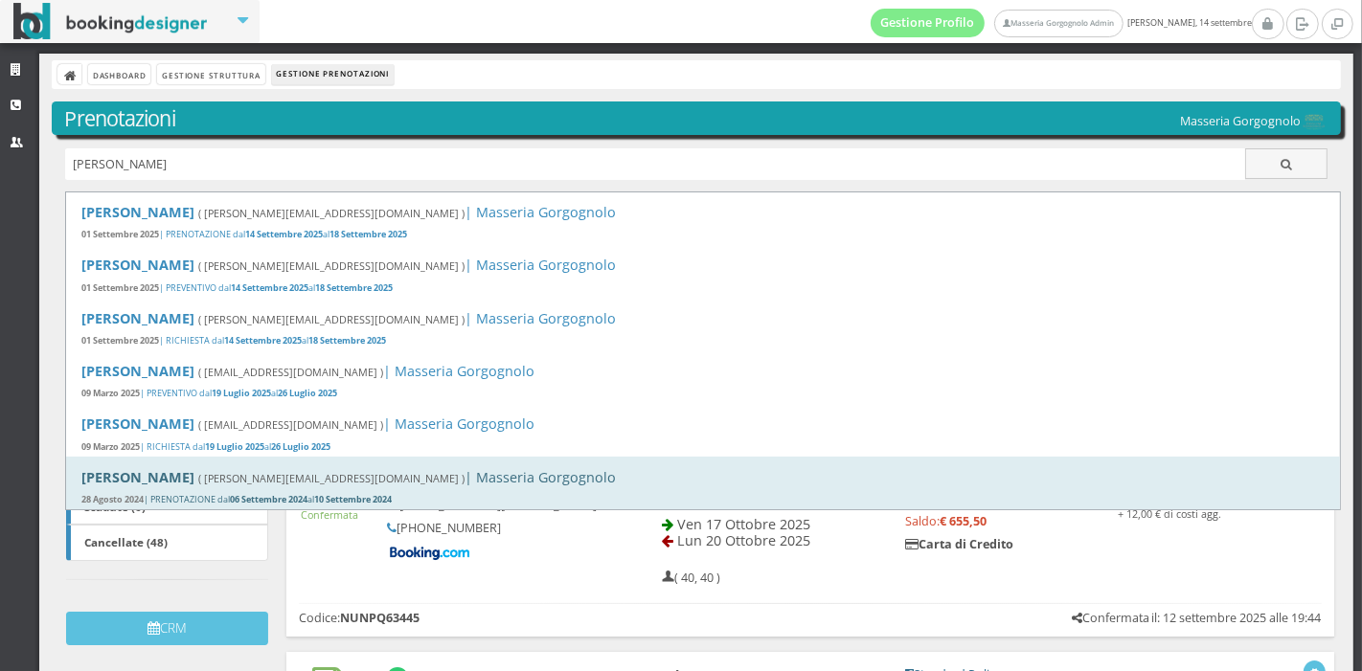
type input "MAssimi"
click at [289, 483] on small "( m.puccini.1964@gmail.com )" at bounding box center [331, 478] width 266 height 14
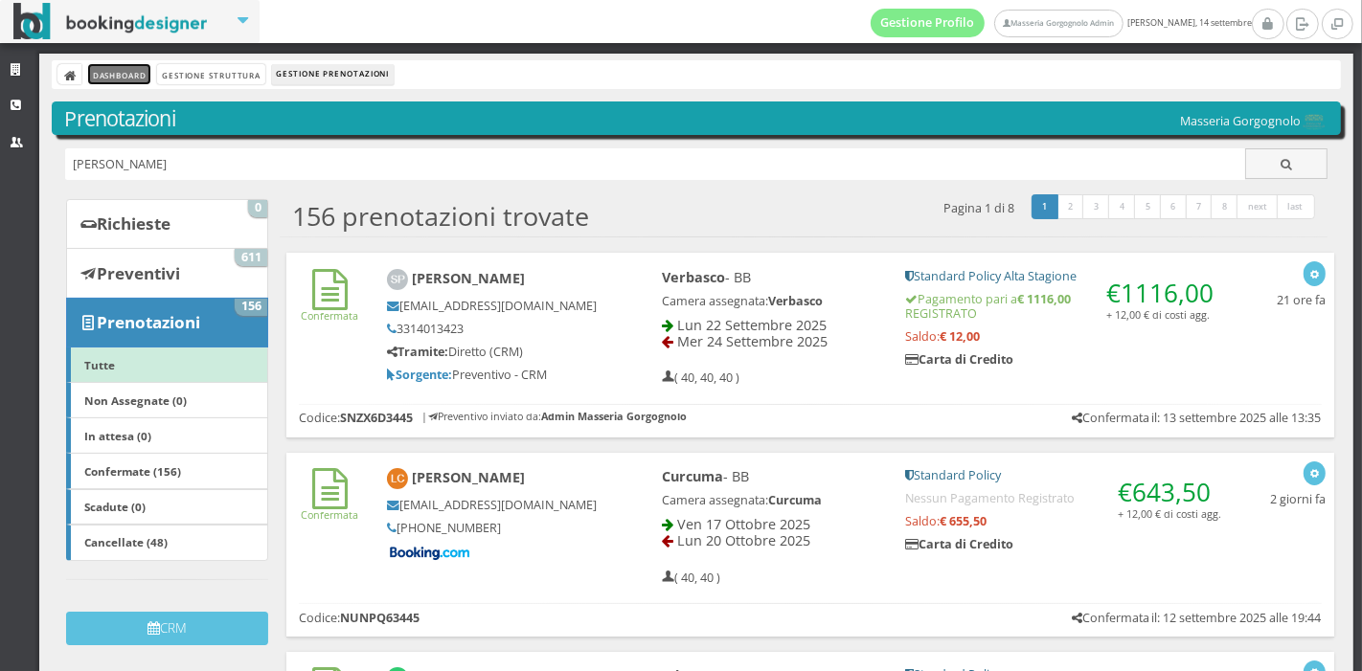
click at [124, 79] on link "Dashboard" at bounding box center [119, 74] width 62 height 20
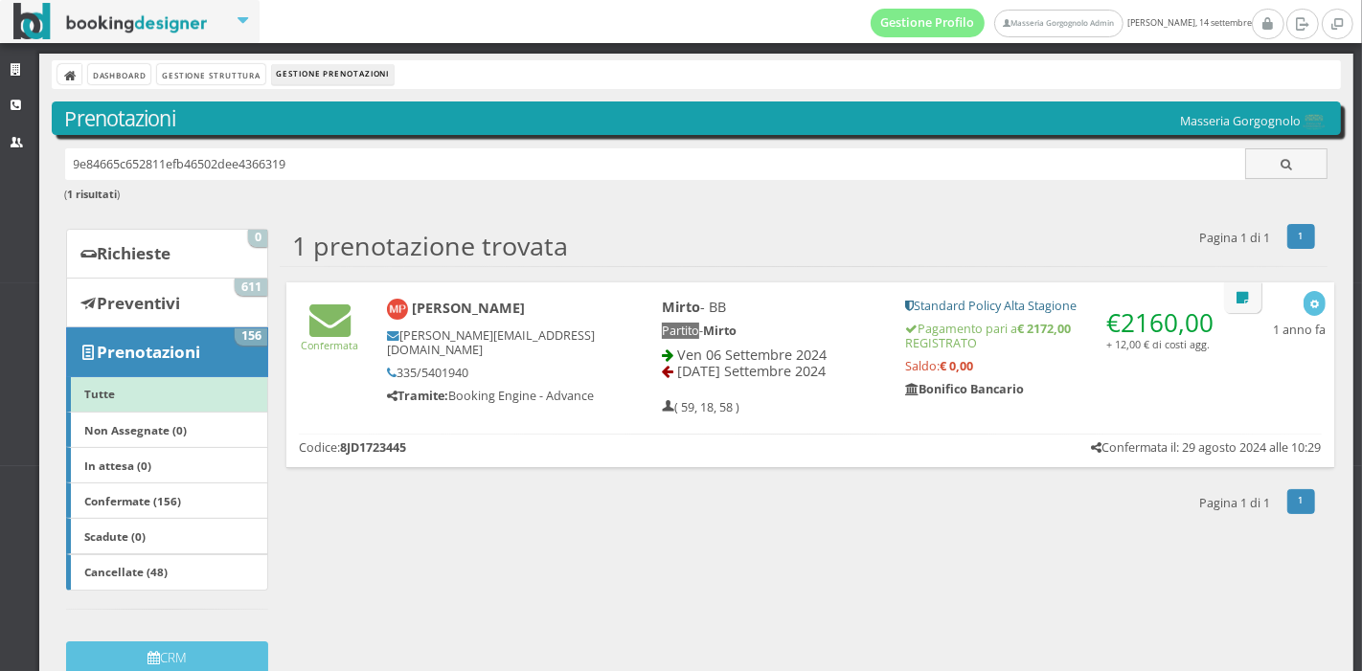
click at [547, 366] on h5 "335/5401940" at bounding box center [492, 373] width 211 height 14
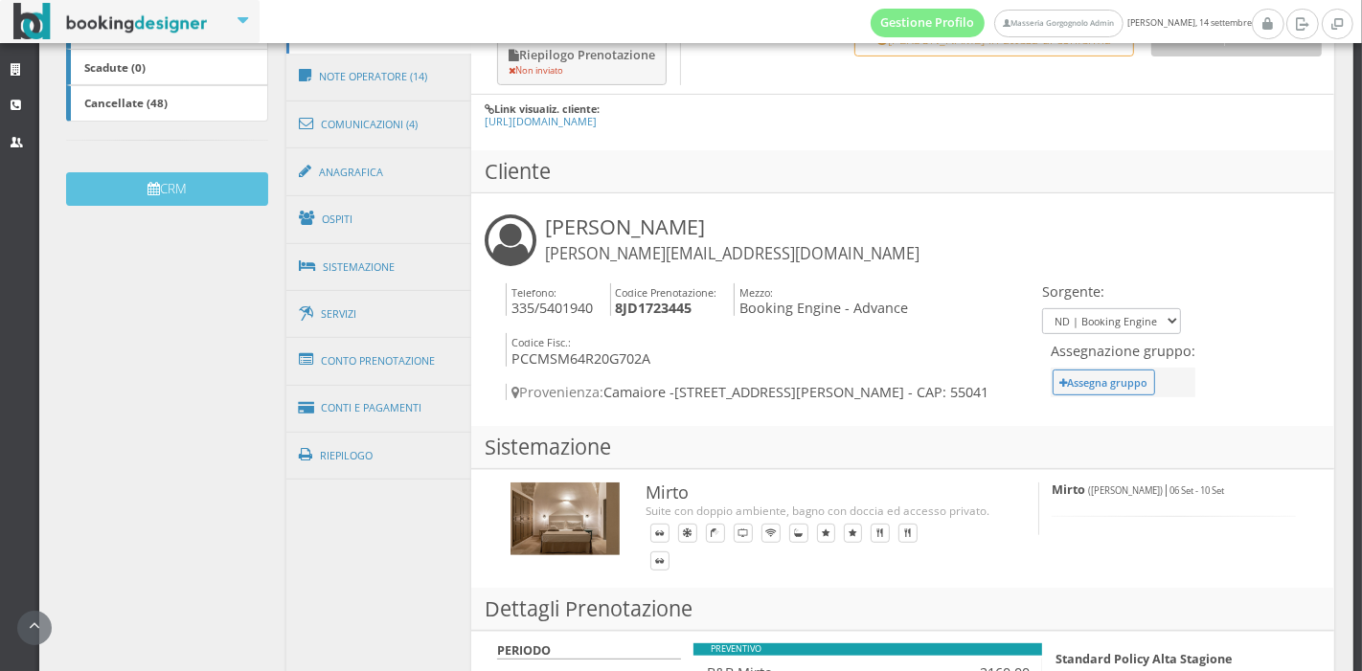
scroll to position [532, 0]
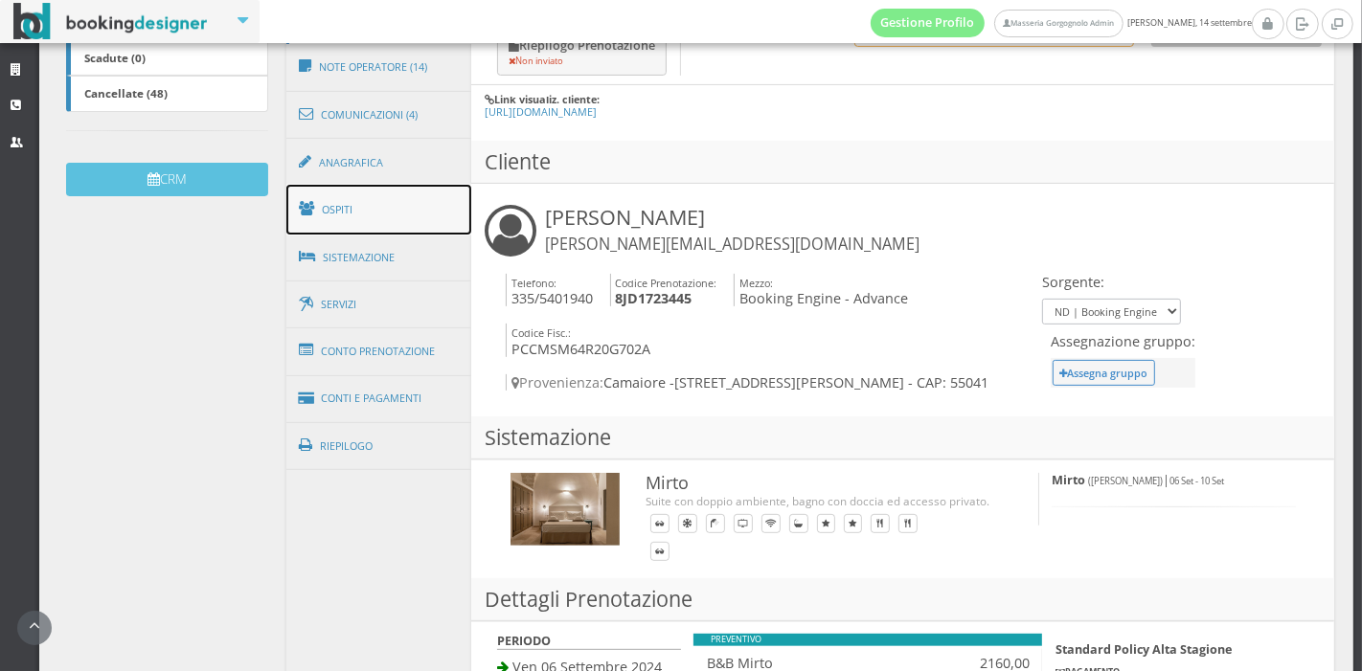
click at [346, 202] on link "Ospiti" at bounding box center [379, 210] width 186 height 50
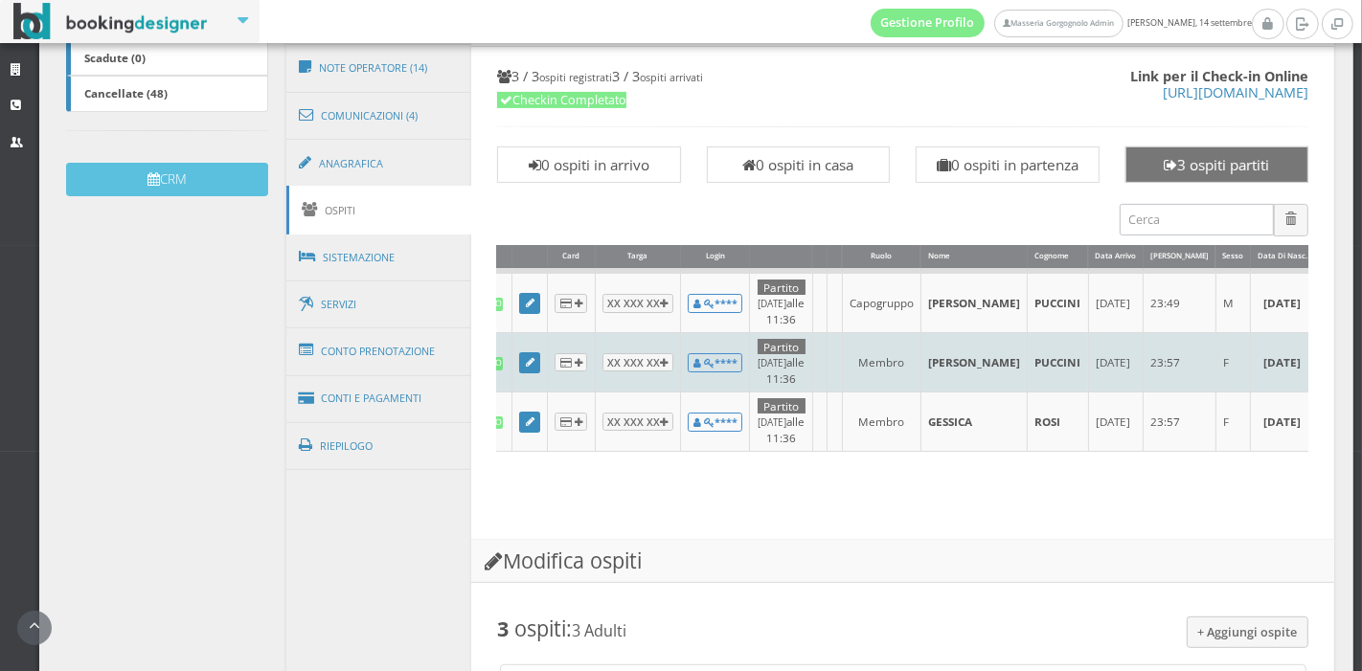
scroll to position [0, 200]
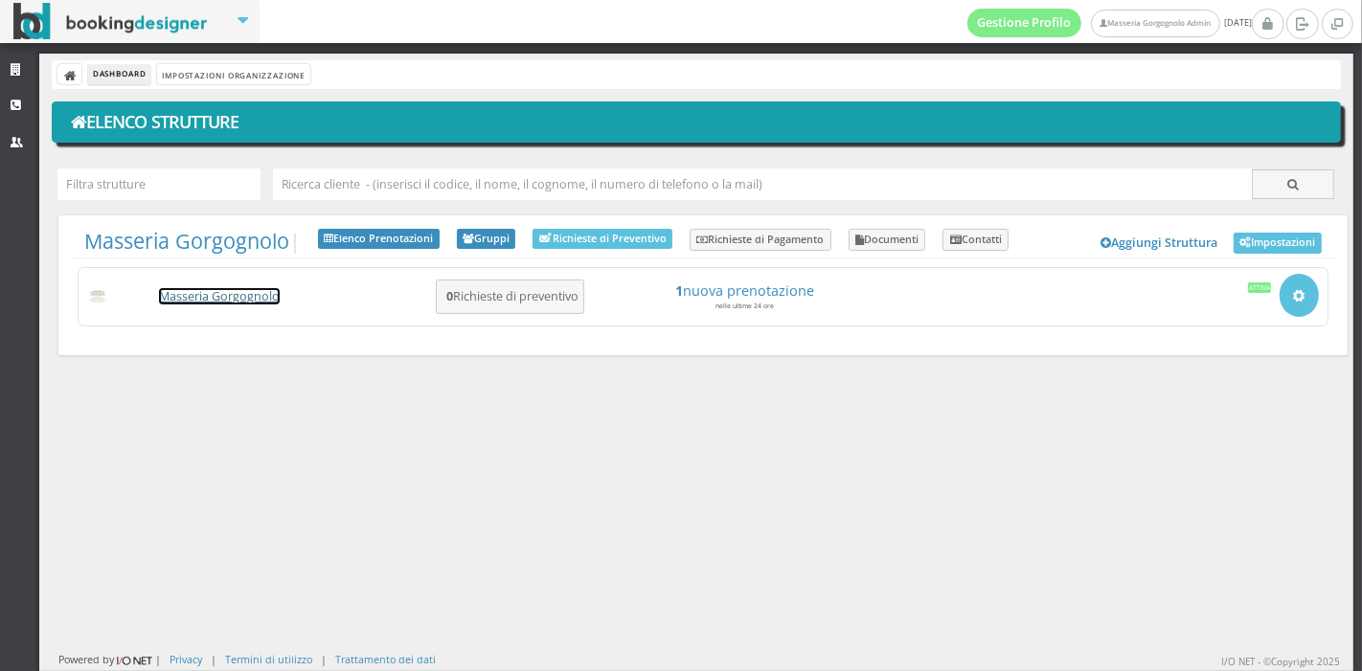
click at [196, 301] on link "Masseria Gorgognolo" at bounding box center [219, 296] width 121 height 16
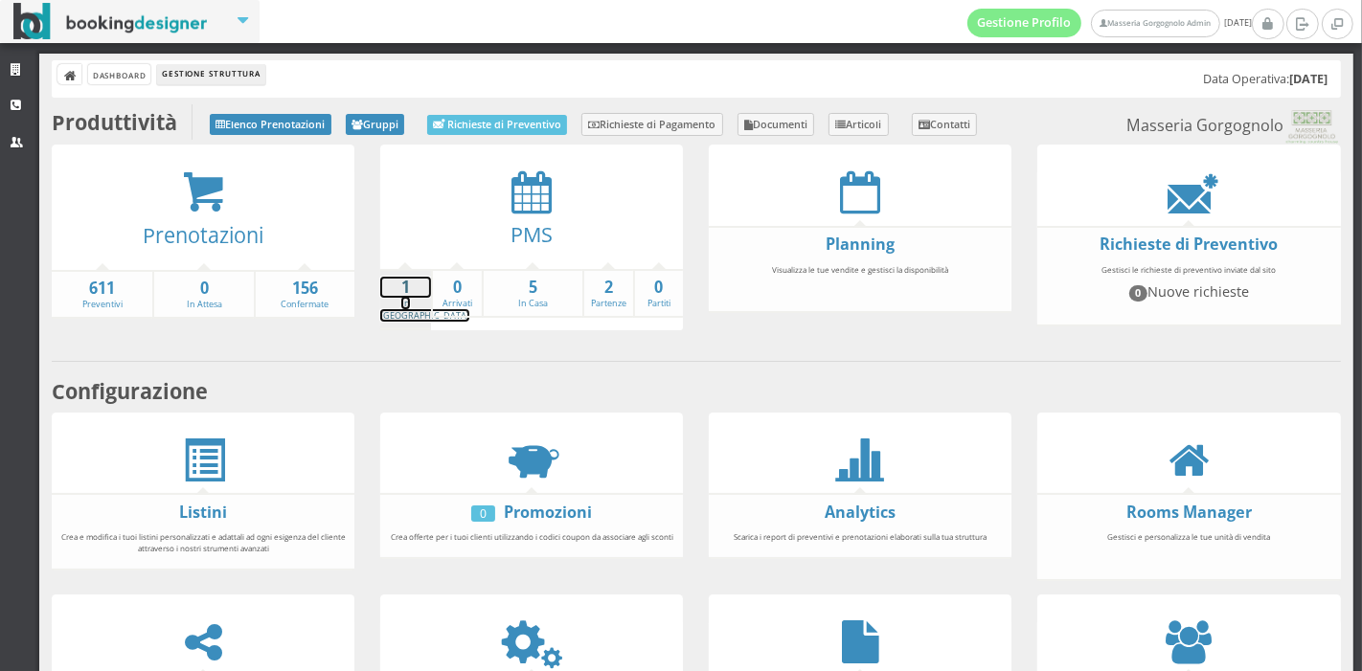
click at [399, 302] on link "1 In [GEOGRAPHIC_DATA]" at bounding box center [424, 299] width 89 height 45
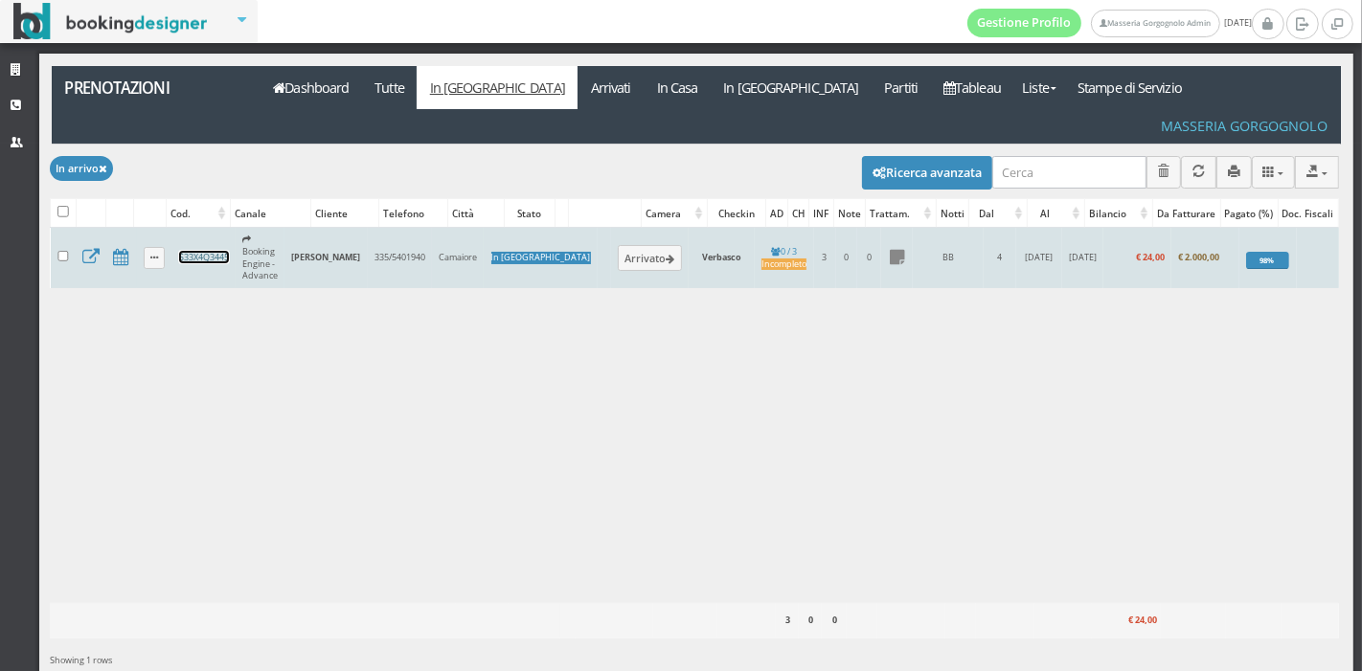
click at [199, 251] on link "S33X4Q3445" at bounding box center [204, 257] width 50 height 12
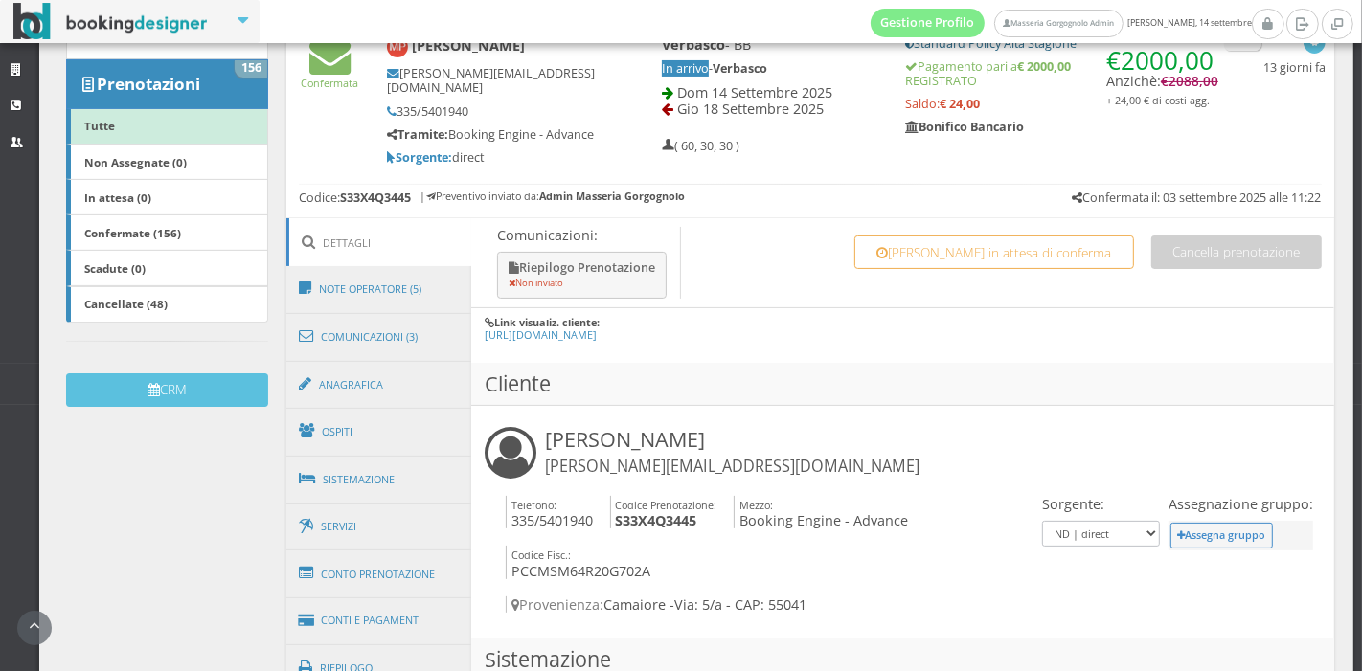
scroll to position [387, 0]
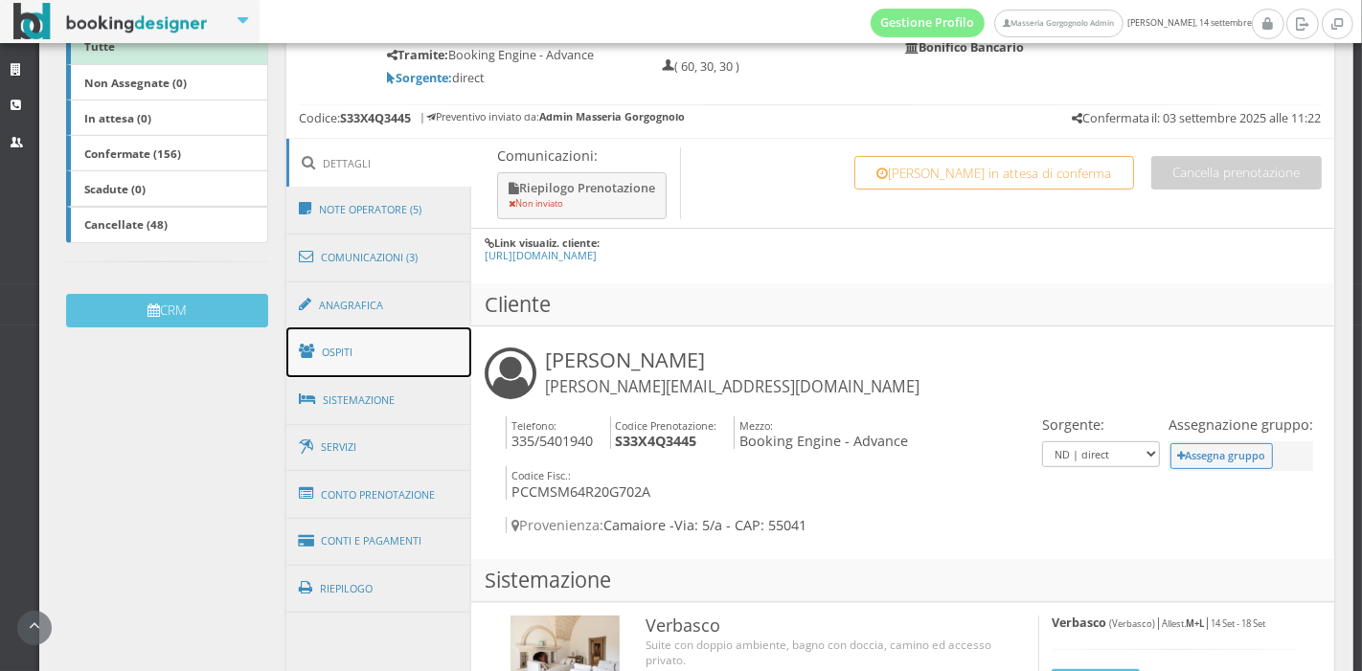
click at [375, 349] on link "Ospiti" at bounding box center [379, 353] width 186 height 50
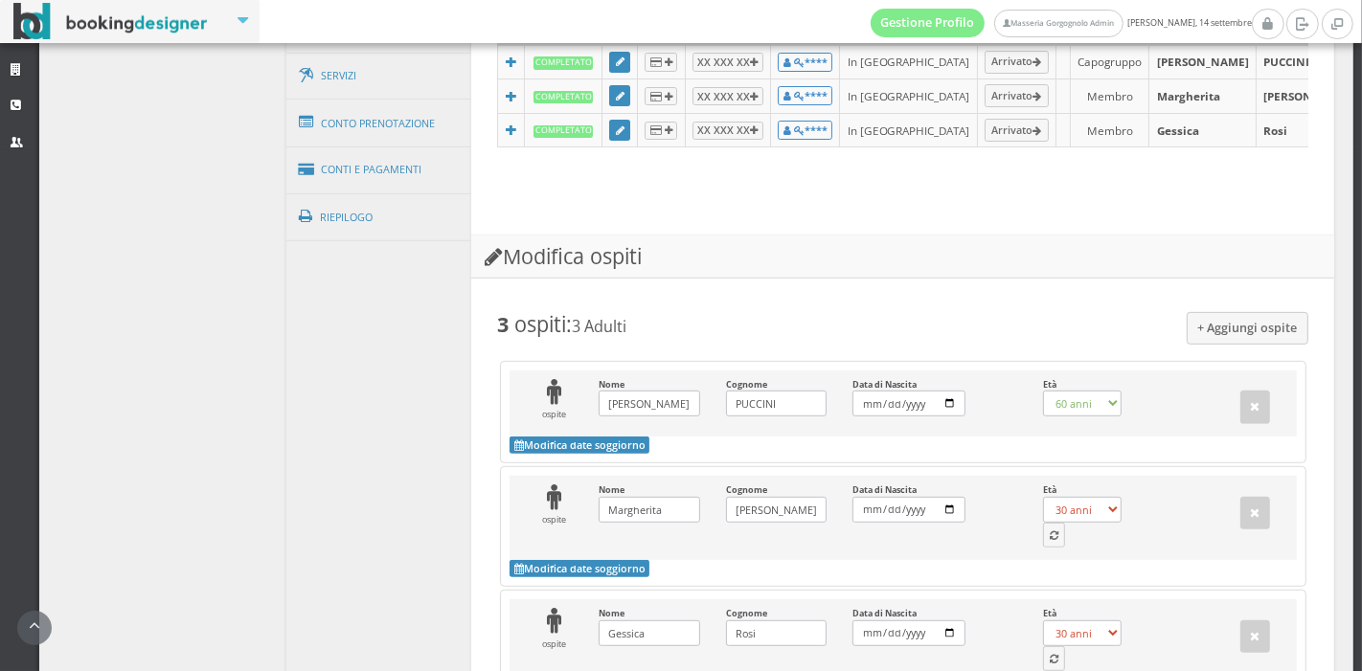
scroll to position [805, 0]
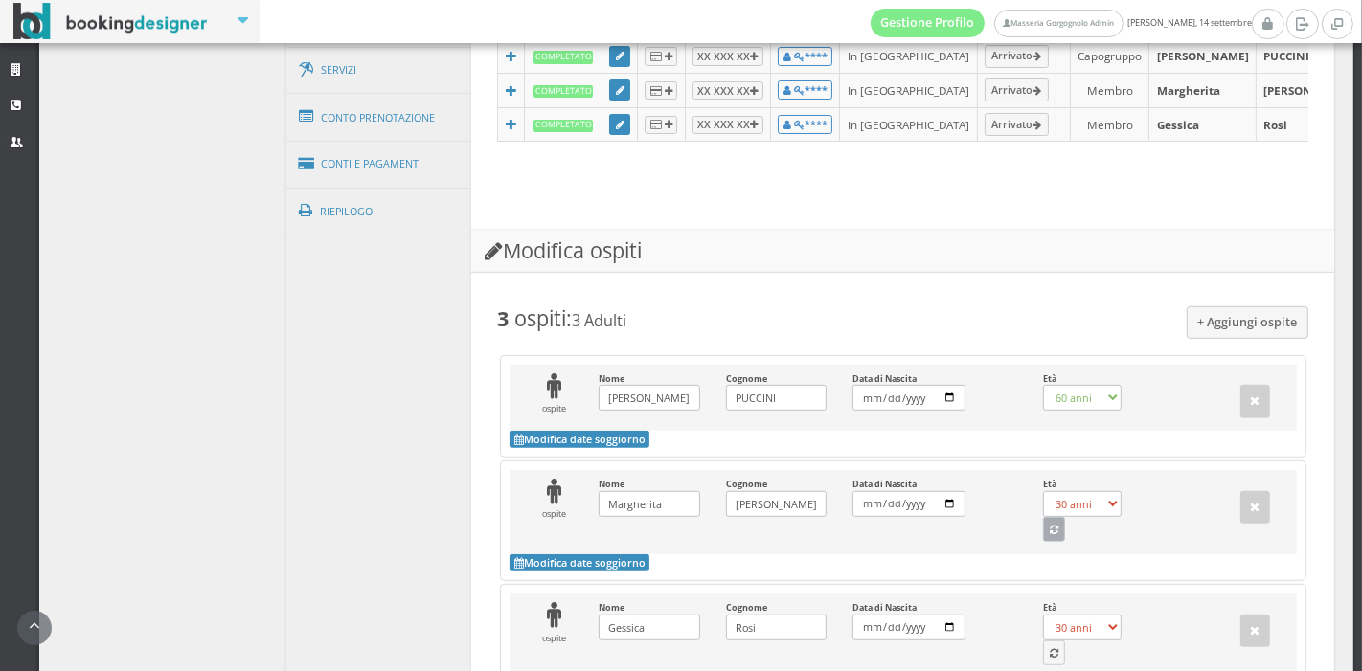
click at [1050, 536] on icon "button" at bounding box center [1054, 531] width 9 height 11
select select "19"
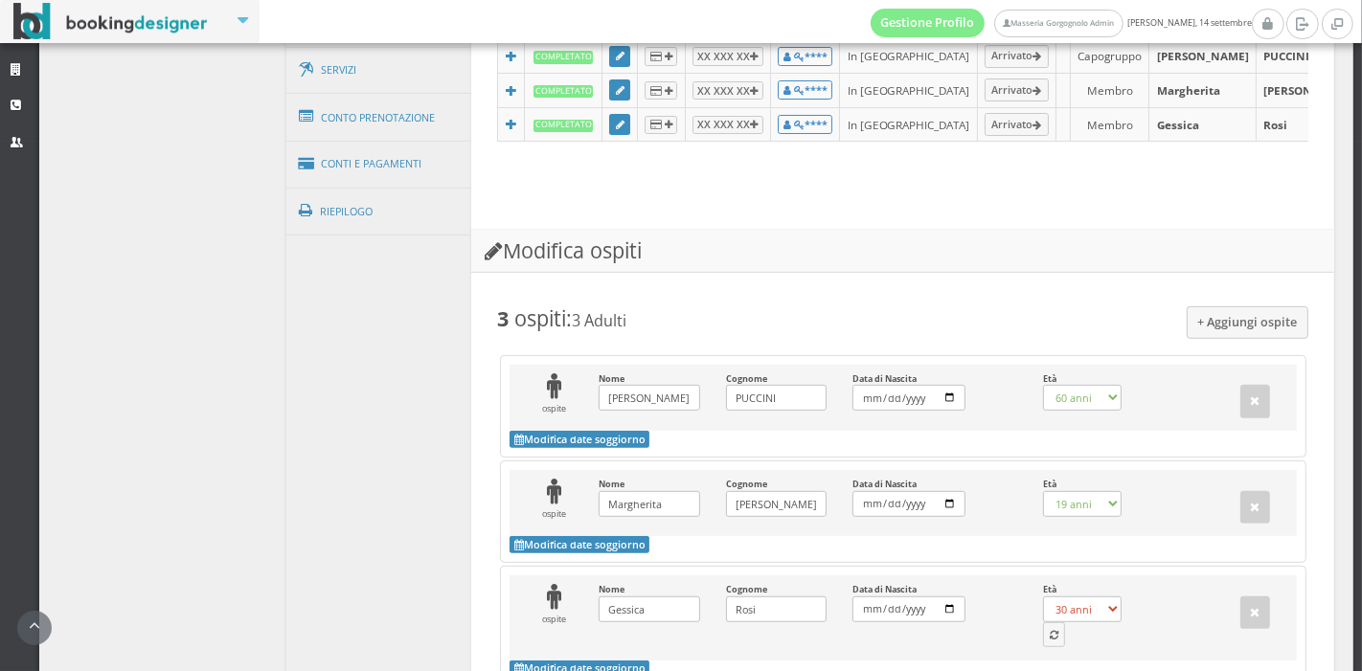
scroll to position [928, 0]
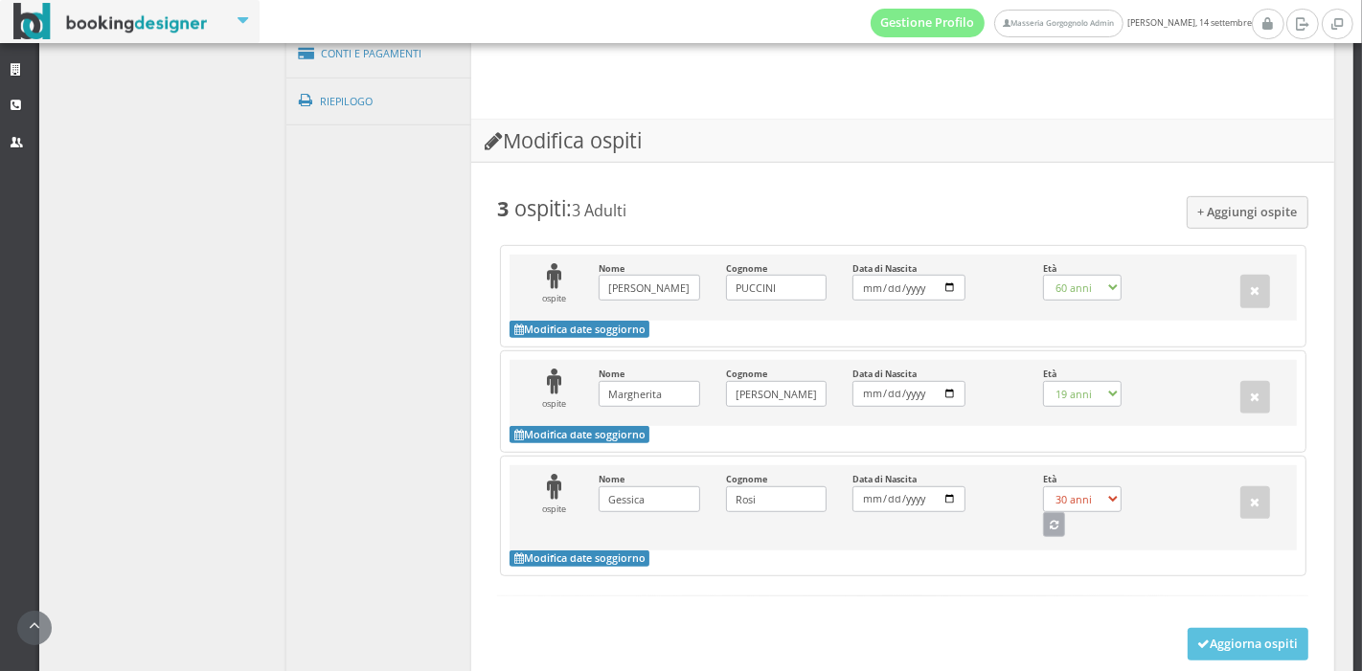
click at [1045, 537] on button "button" at bounding box center [1054, 524] width 23 height 25
select select "59"
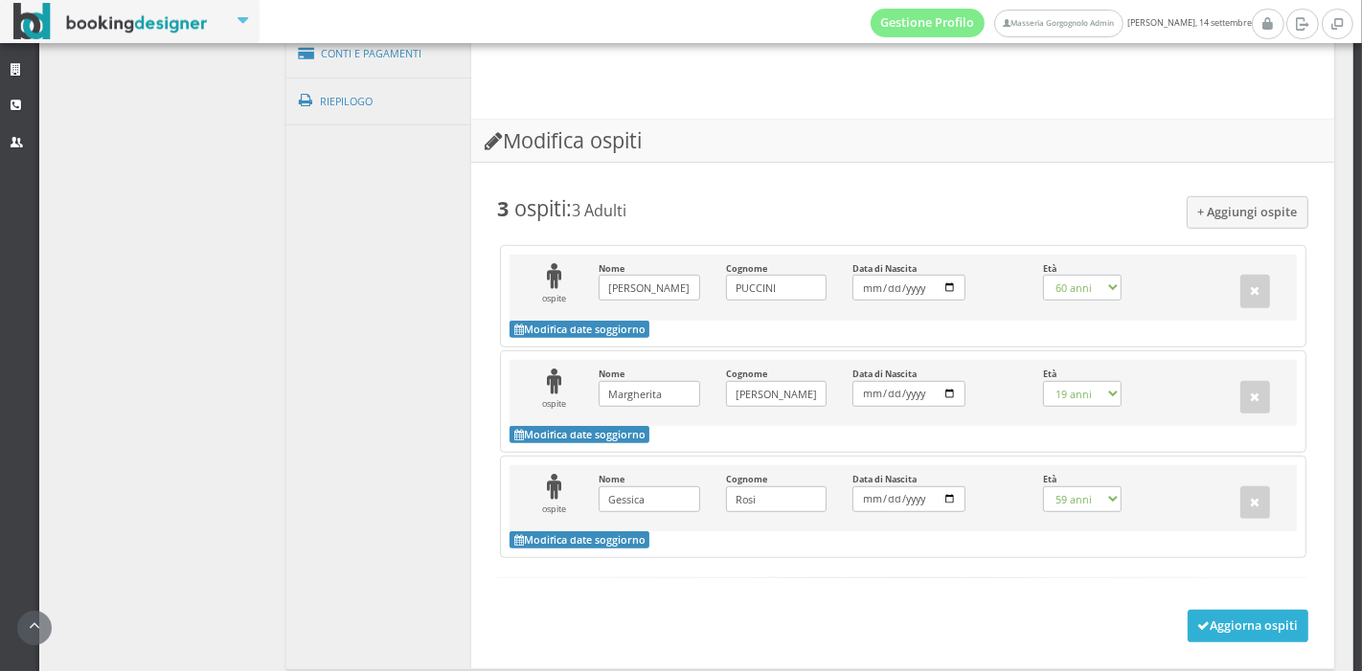
click at [1246, 643] on button "Aggiorna ospiti" at bounding box center [1249, 626] width 122 height 33
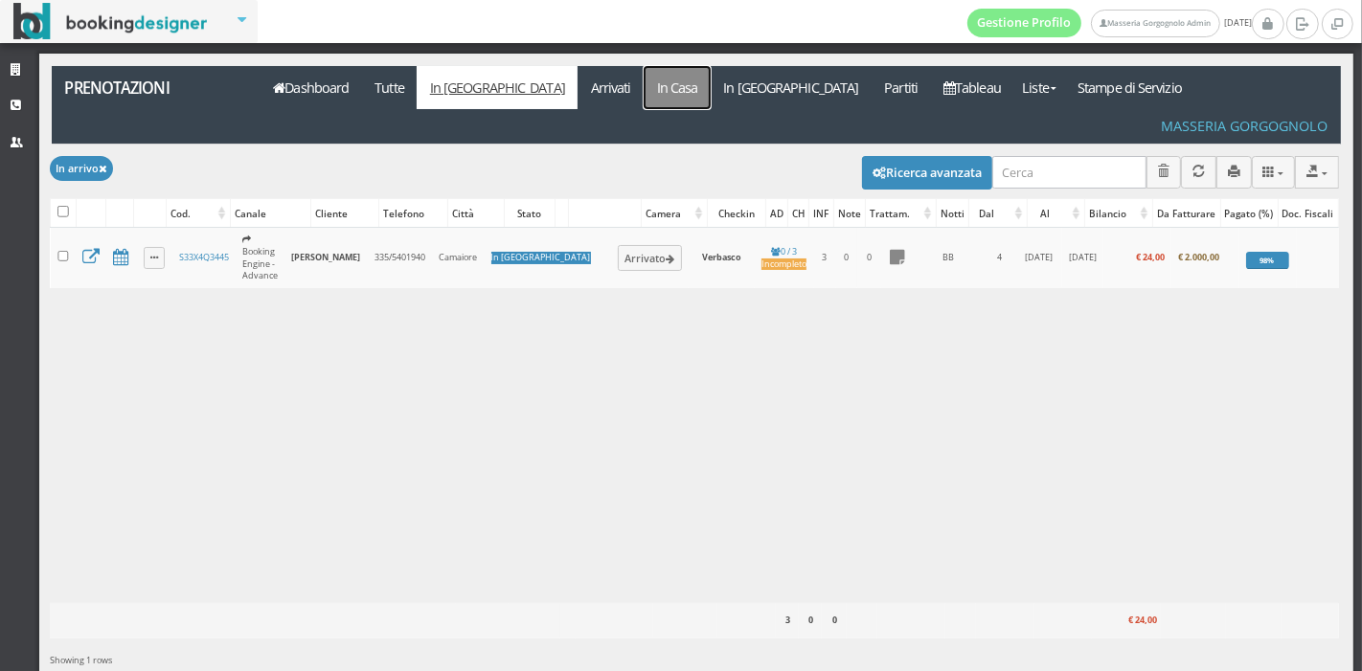
click at [644, 91] on link "In Casa" at bounding box center [677, 87] width 67 height 43
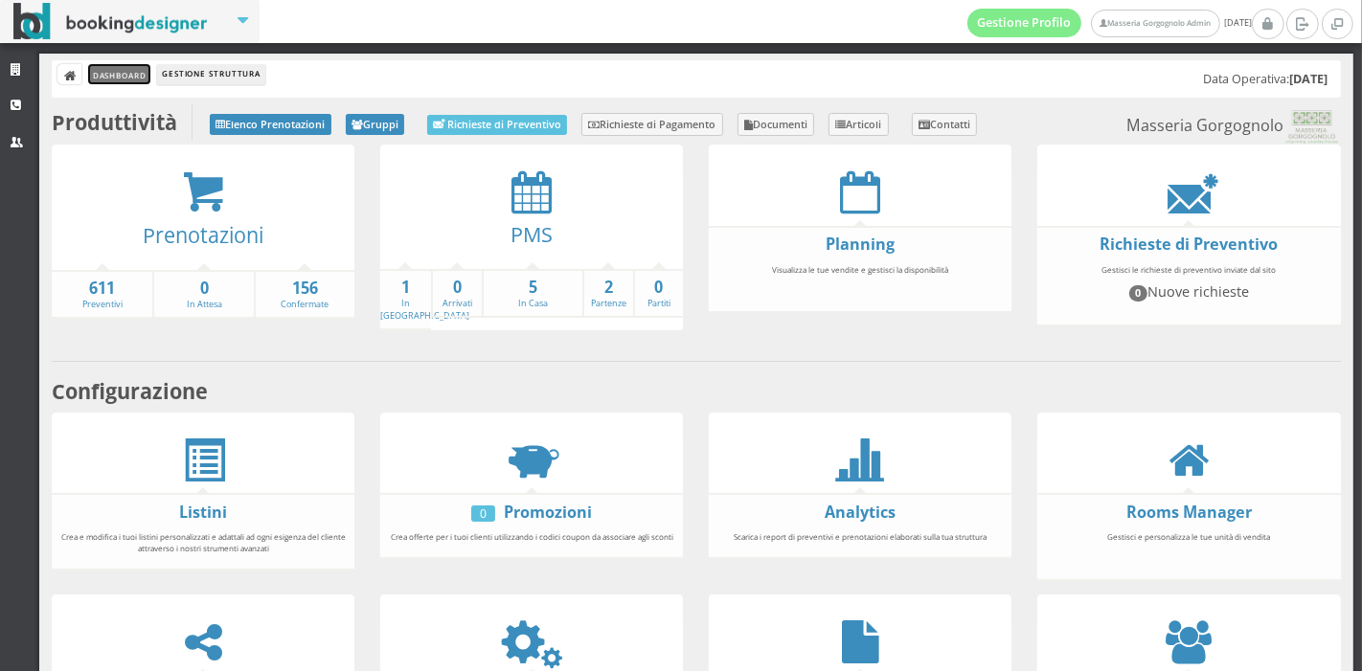
click at [132, 79] on link "Dashboard" at bounding box center [119, 74] width 62 height 20
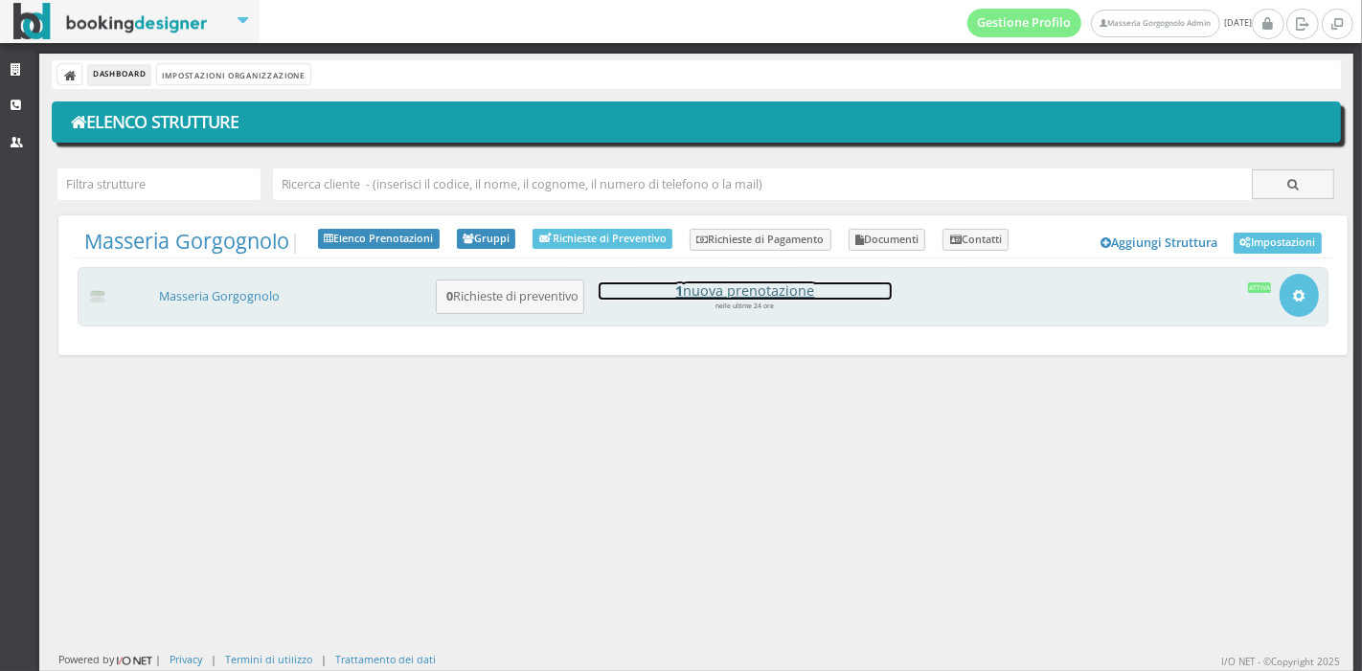
click at [799, 299] on h4 "1 nuova prenotazione" at bounding box center [745, 291] width 293 height 16
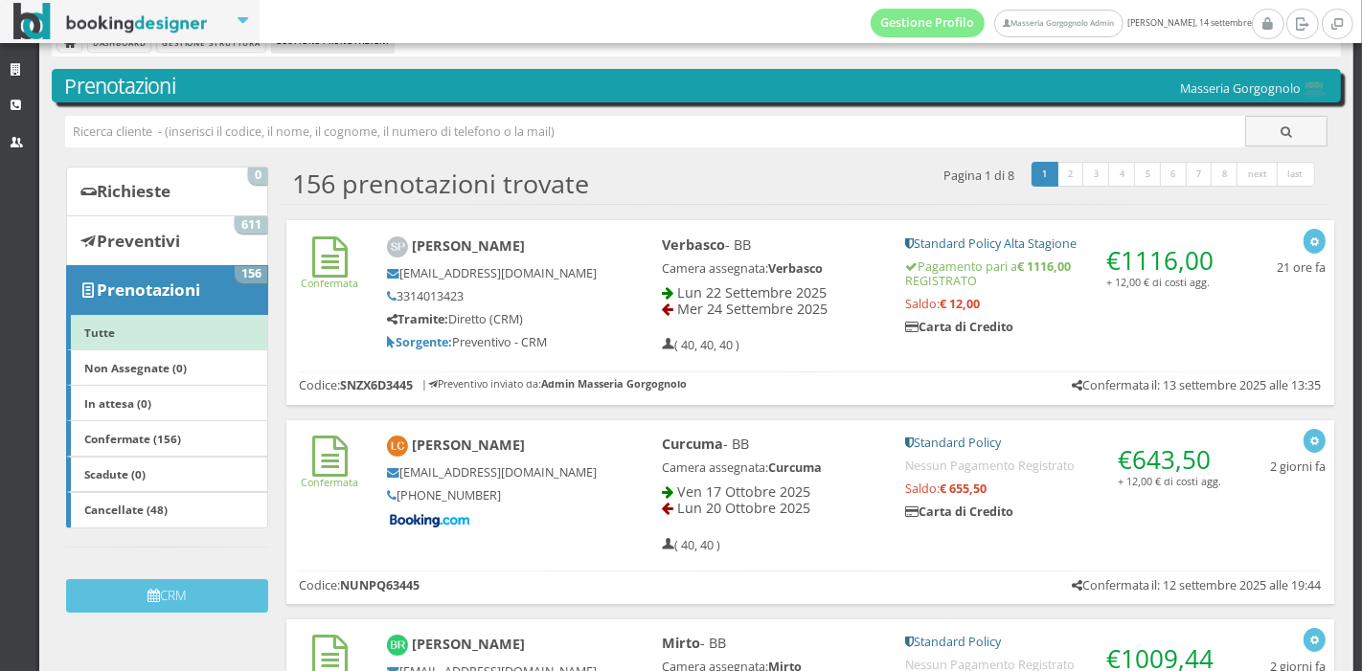
scroll to position [39, 0]
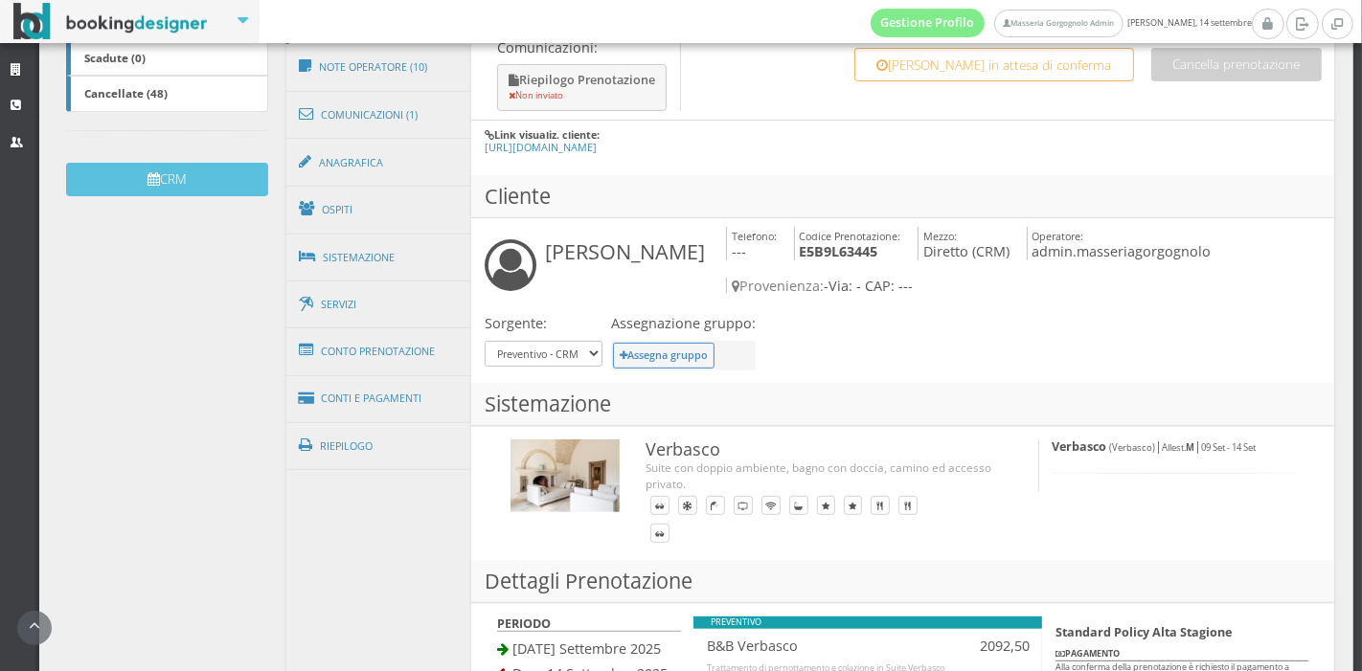
scroll to position [533, 0]
click at [404, 356] on link "Conto Prenotazione" at bounding box center [379, 351] width 186 height 50
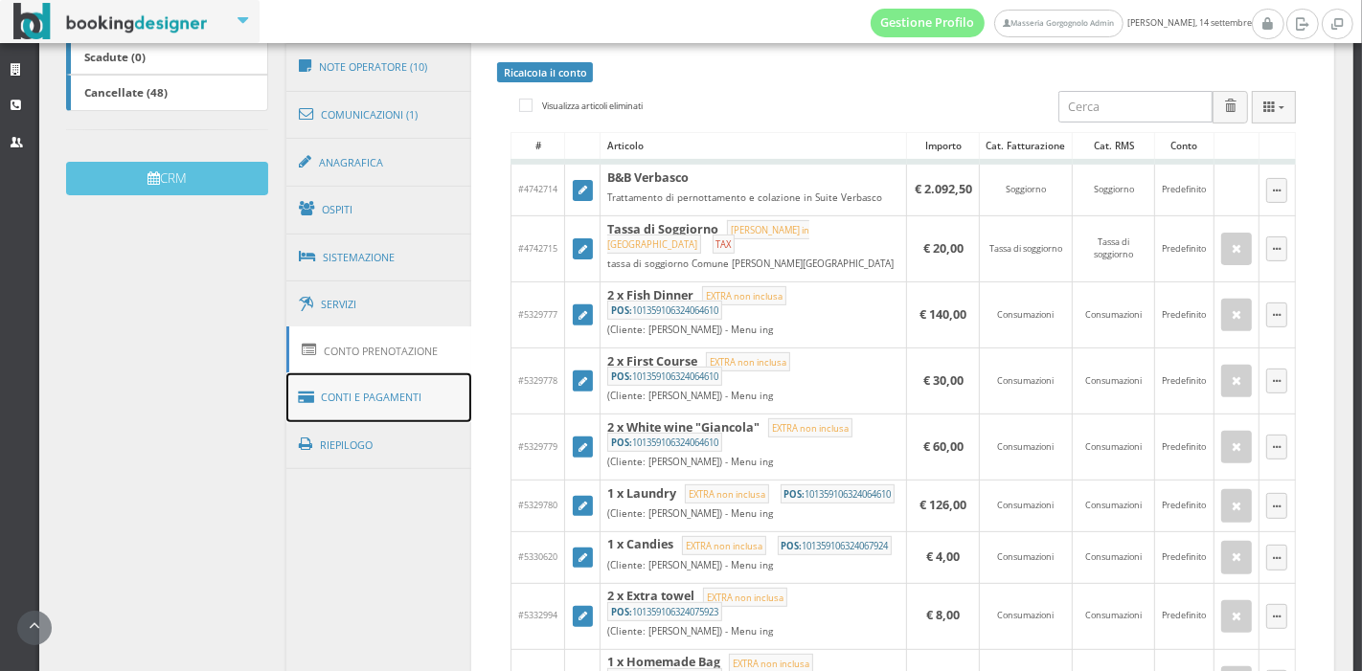
click at [392, 391] on link "Conti e Pagamenti" at bounding box center [379, 397] width 186 height 49
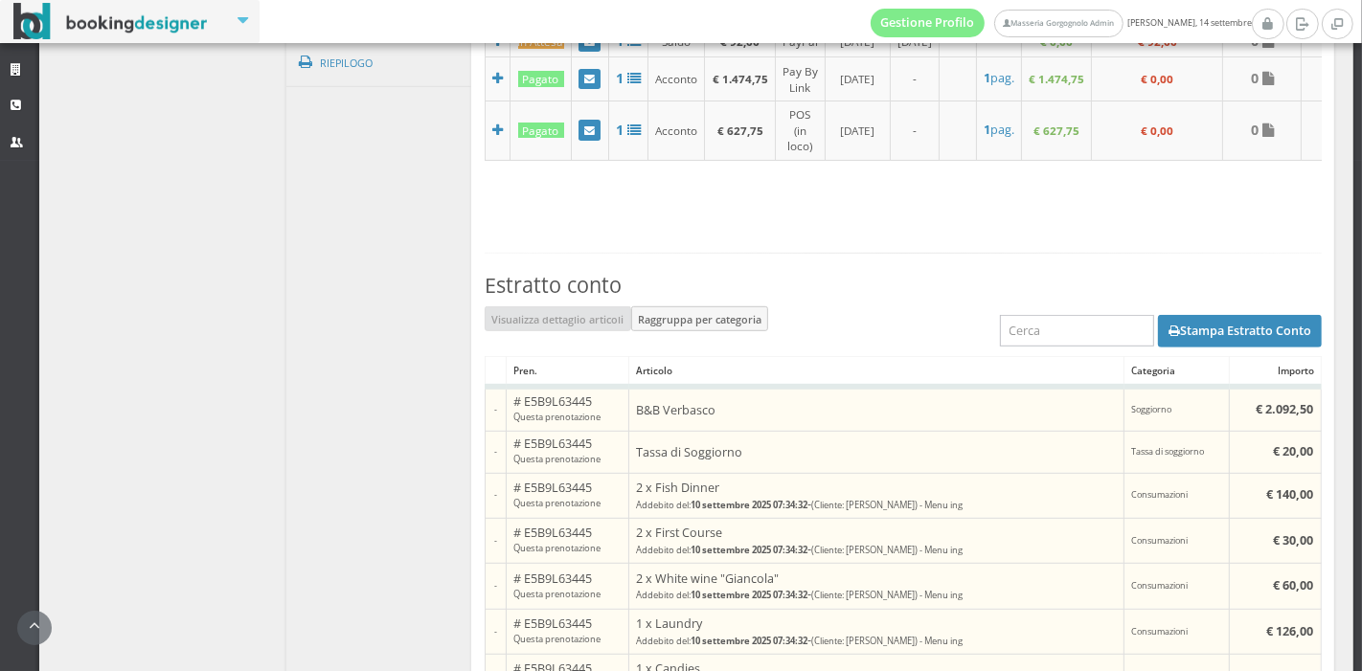
scroll to position [942, 0]
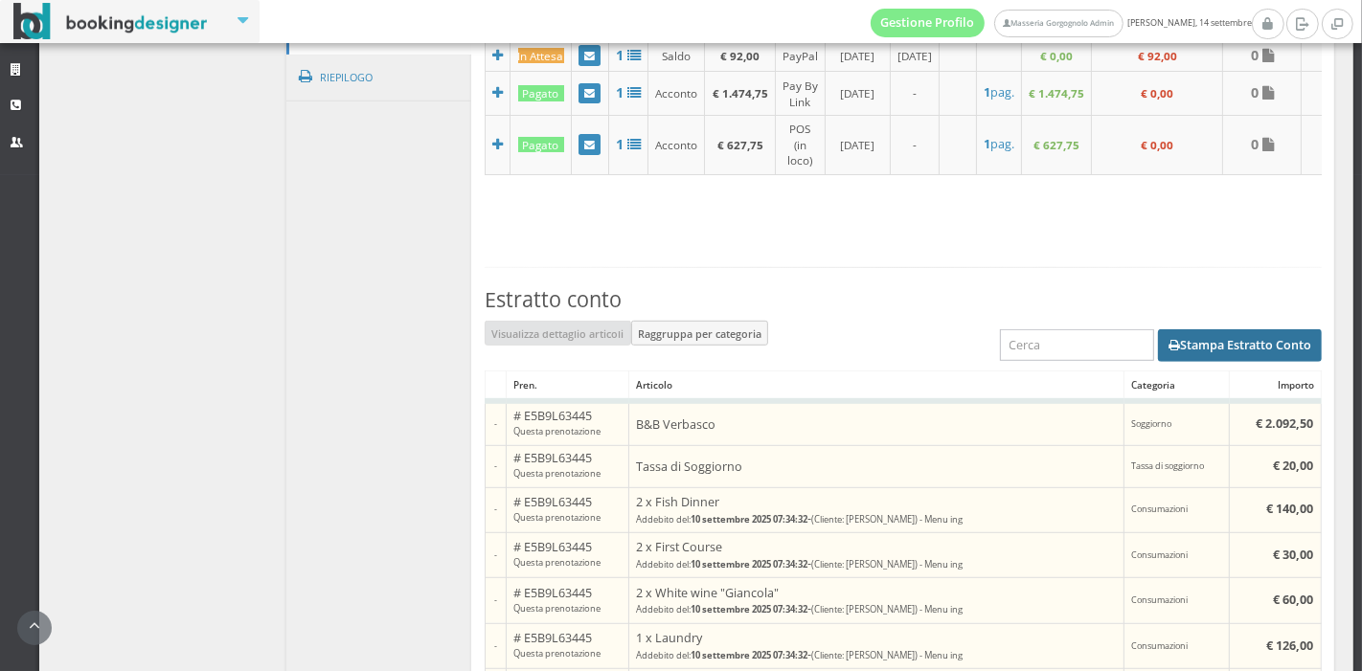
click at [1188, 362] on button "Stampa Estratto Conto" at bounding box center [1240, 345] width 164 height 33
click at [1176, 362] on button "Stampa Estratto Conto" at bounding box center [1240, 345] width 164 height 33
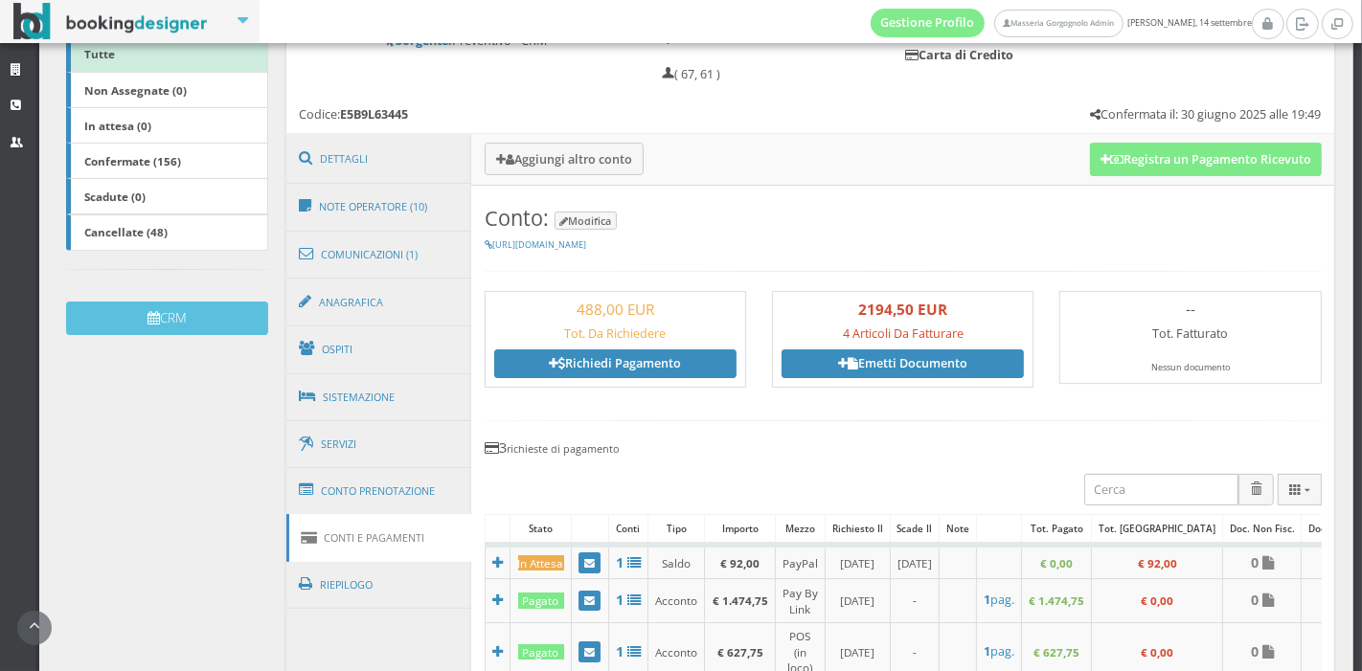
scroll to position [175, 0]
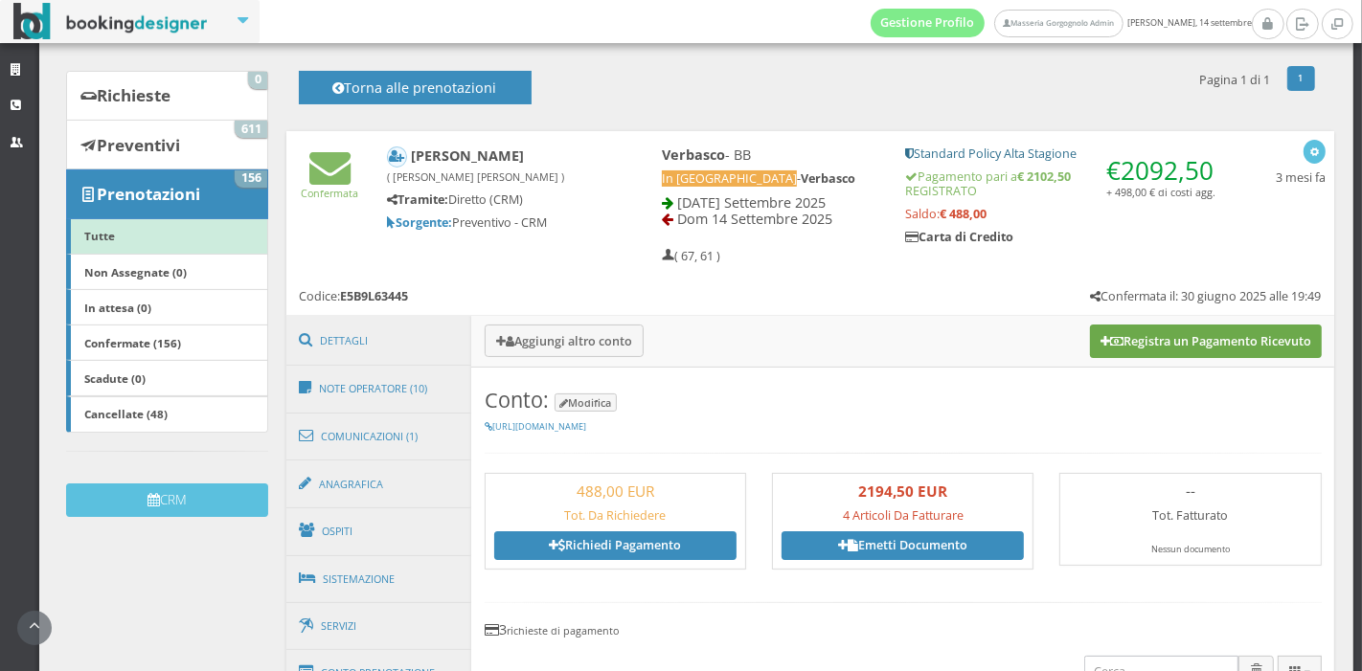
click at [1124, 348] on button "Registra un Pagamento Ricevuto" at bounding box center [1206, 341] width 232 height 33
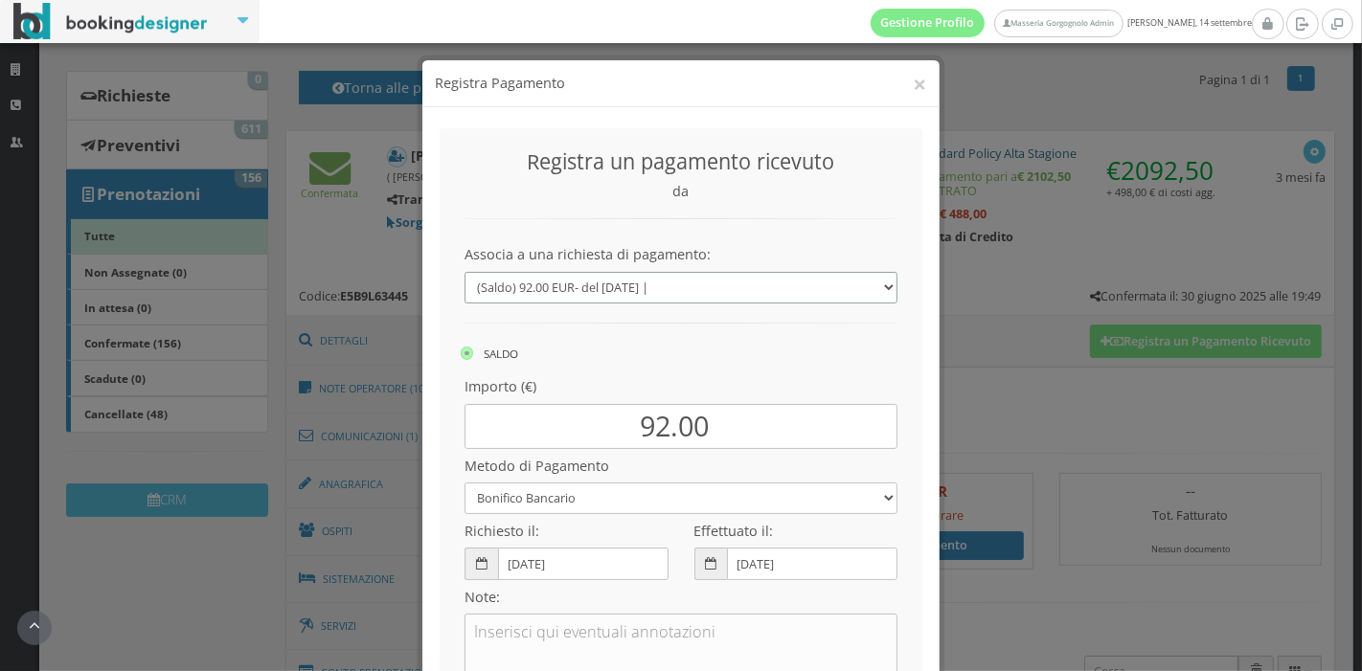
click at [780, 284] on select "(Saldo) 92.00 EUR - del 14/09/2025 | --- Nuovo pagamento" at bounding box center [680, 288] width 433 height 32
select select "0"
click at [464, 272] on select "(Saldo) 92.00 EUR - del 14/09/2025 | --- Nuovo pagamento" at bounding box center [680, 288] width 433 height 32
type input "488.00"
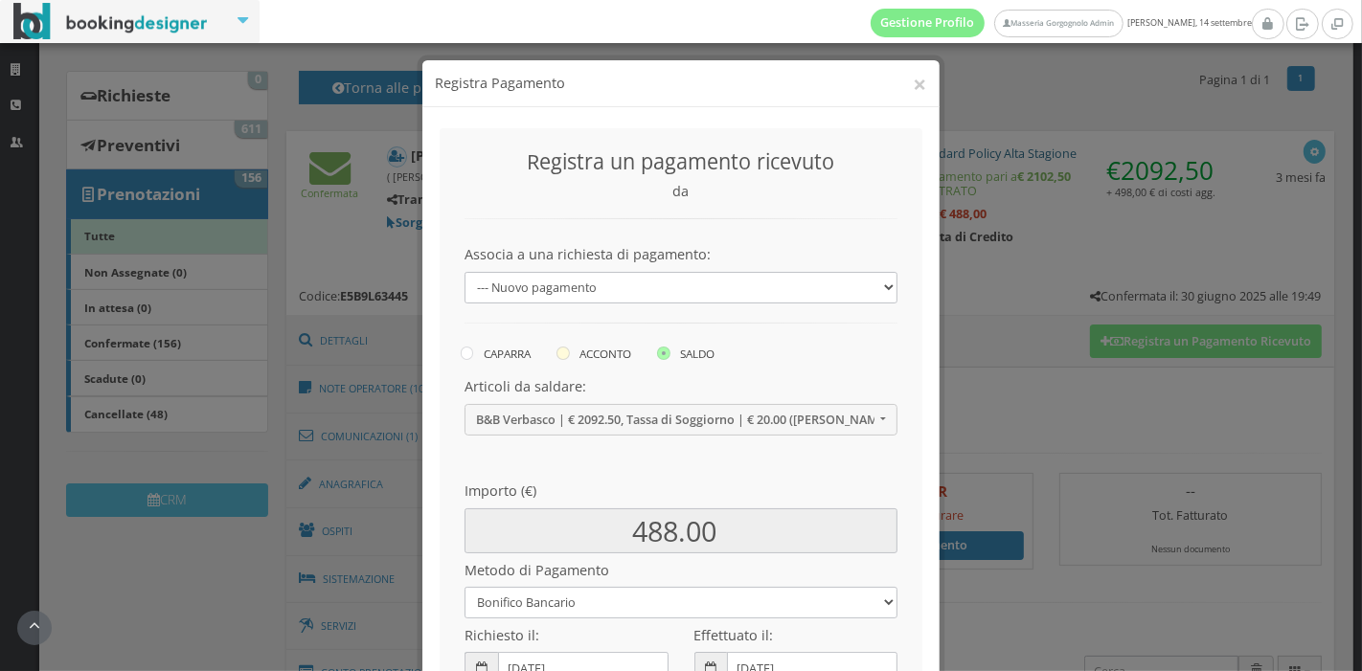
click at [577, 359] on label "ACCONTO" at bounding box center [593, 353] width 75 height 23
radio input "true"
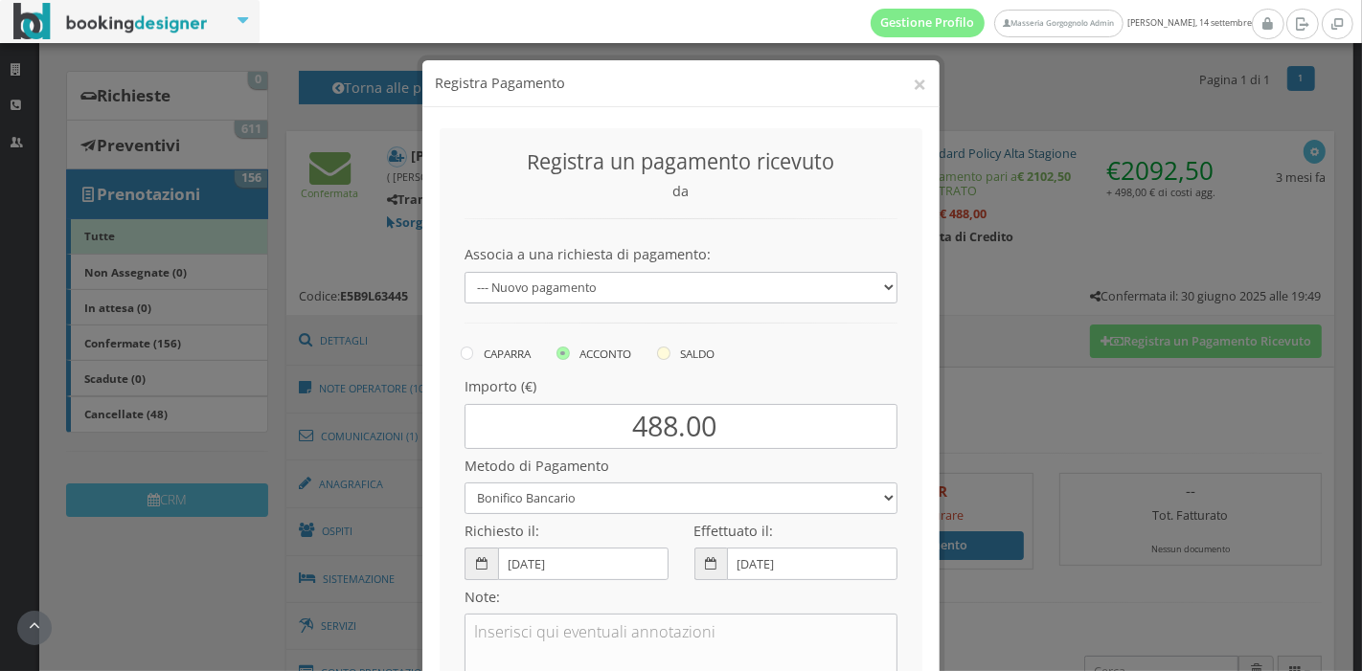
click at [659, 353] on icon at bounding box center [663, 353] width 13 height 13
radio input "true"
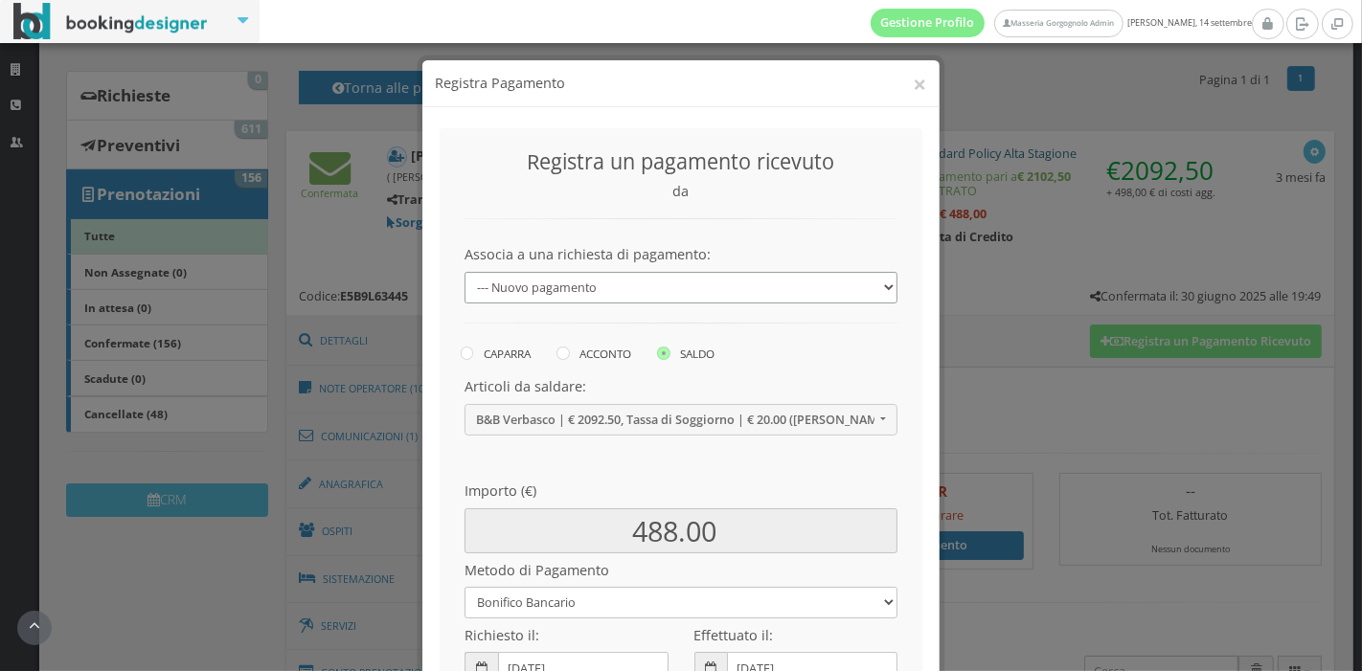
click at [681, 294] on select "(Saldo) 92.00 EUR - del 14/09/2025 | --- Nuovo pagamento" at bounding box center [680, 288] width 433 height 32
select select "1196494"
click at [464, 272] on select "(Saldo) 92.00 EUR - del 14/09/2025 | --- Nuovo pagamento" at bounding box center [680, 288] width 433 height 32
type input "92.00"
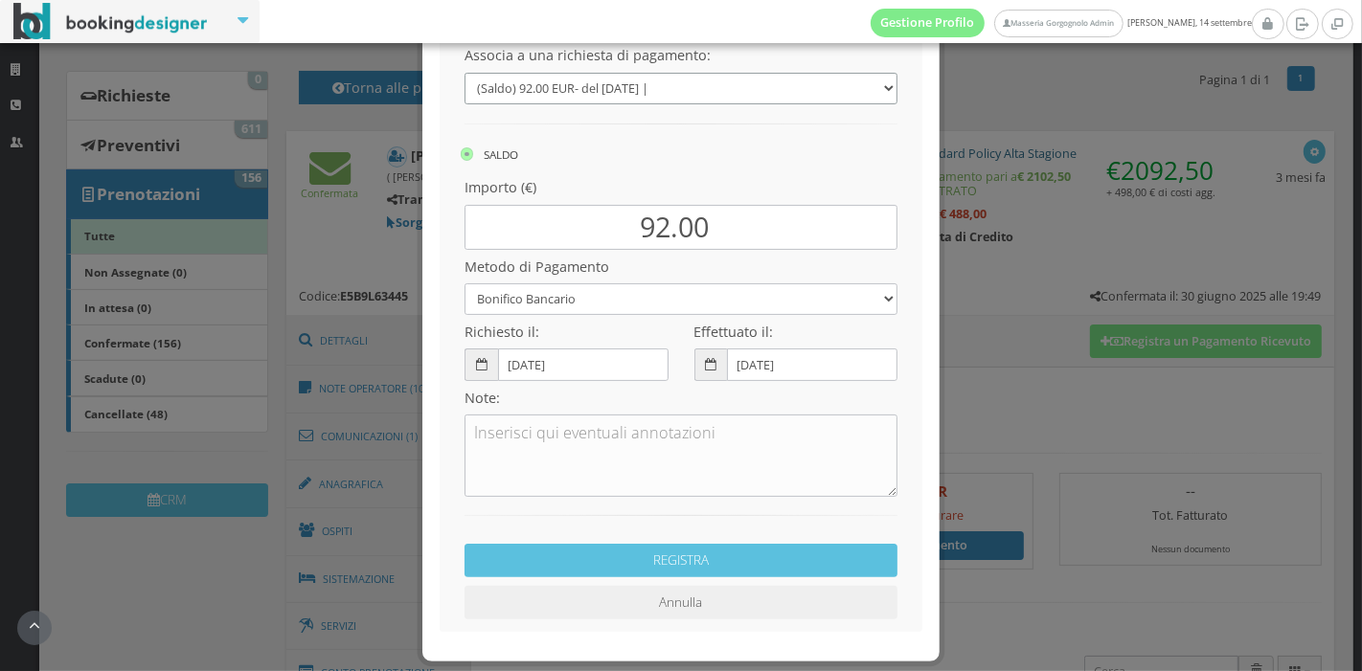
scroll to position [223, 0]
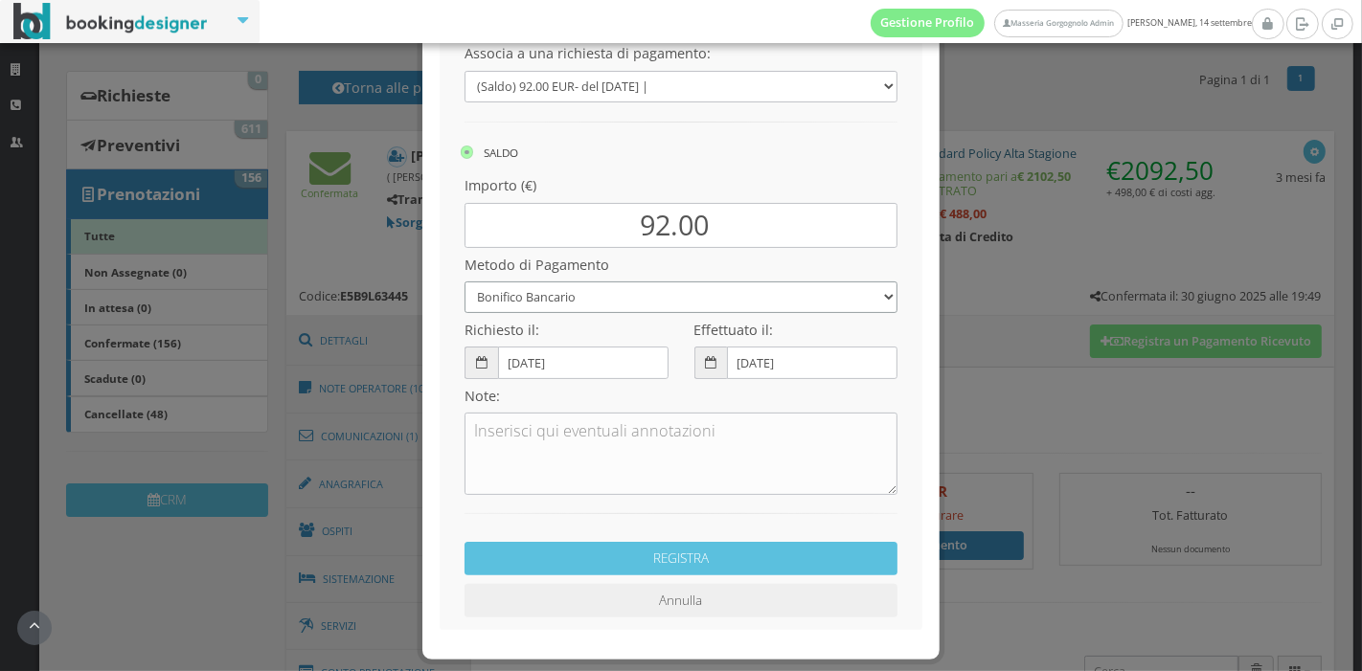
click at [637, 300] on select "Bonifico Bancario Carta di Credito Pay By Link Contanti Assegno Bancario Assegn…" at bounding box center [680, 298] width 433 height 32
select select
click at [464, 282] on select "Bonifico Bancario Carta di Credito Pay By Link Contanti Assegno Bancario Assegn…" at bounding box center [680, 298] width 433 height 32
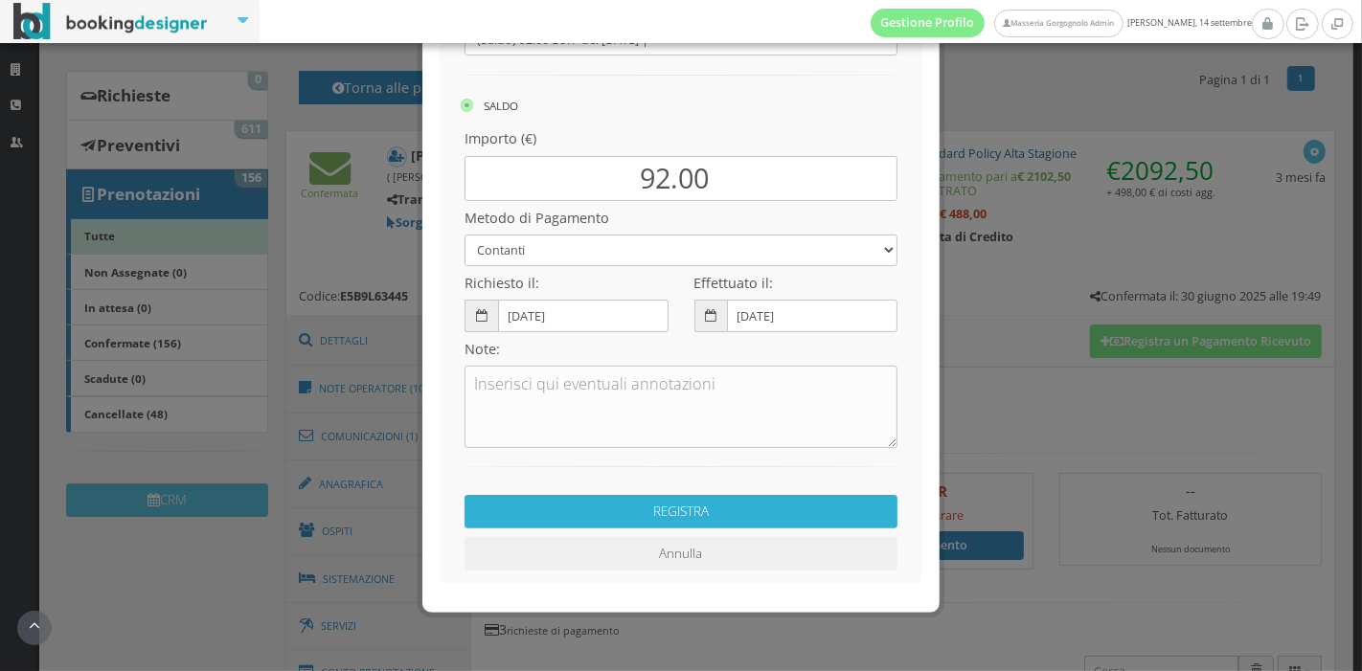
click at [626, 512] on button "REGISTRA" at bounding box center [680, 512] width 433 height 34
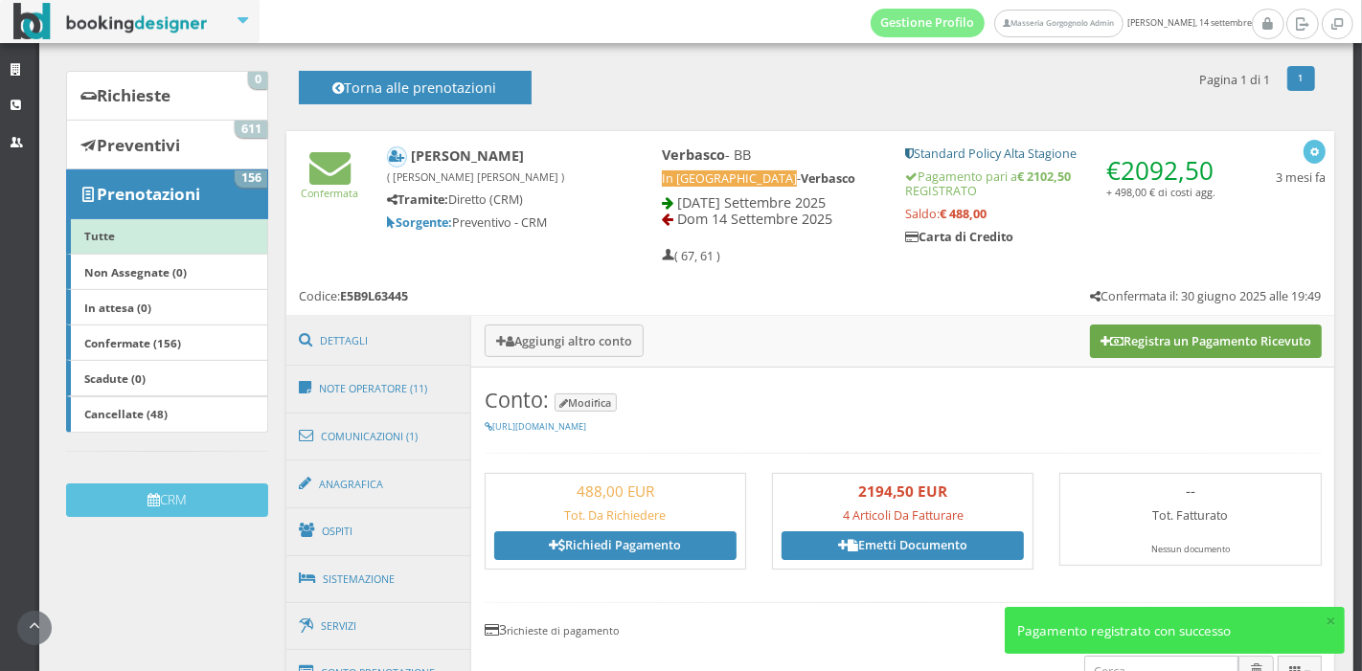
click at [1090, 351] on button "Registra un Pagamento Ricevuto" at bounding box center [1206, 341] width 232 height 33
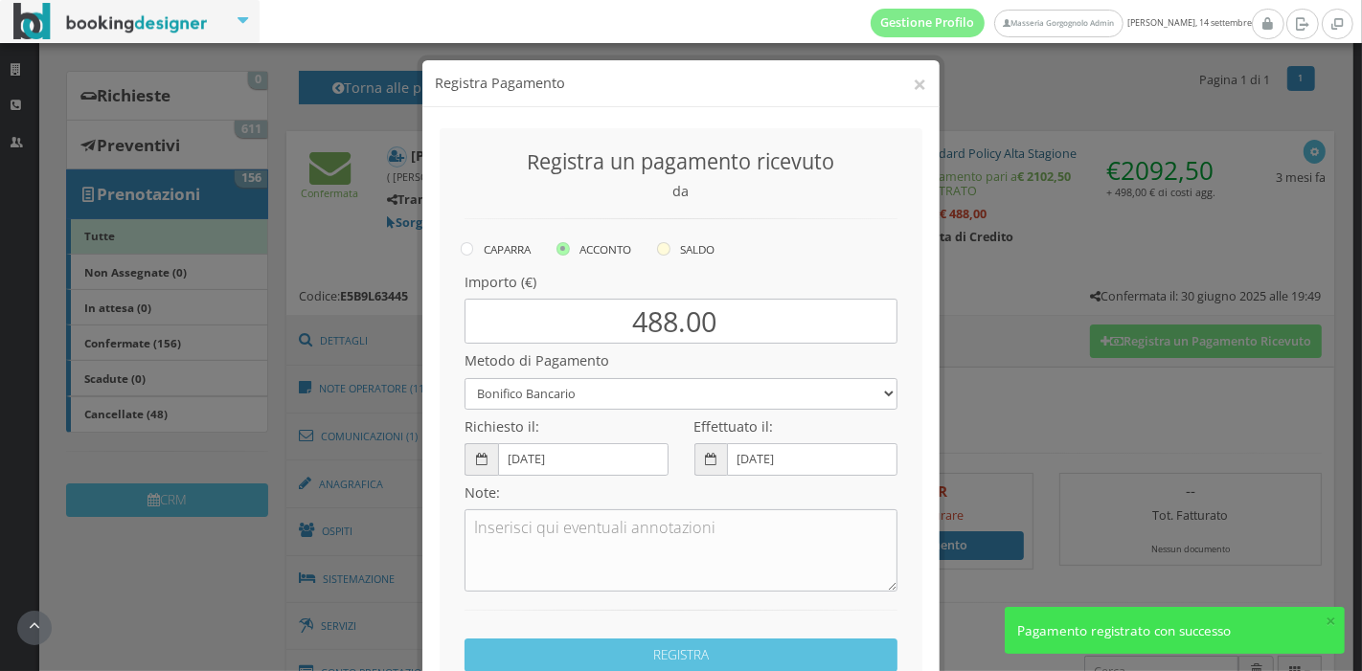
click at [665, 239] on label "SALDO" at bounding box center [685, 249] width 57 height 23
radio input "true"
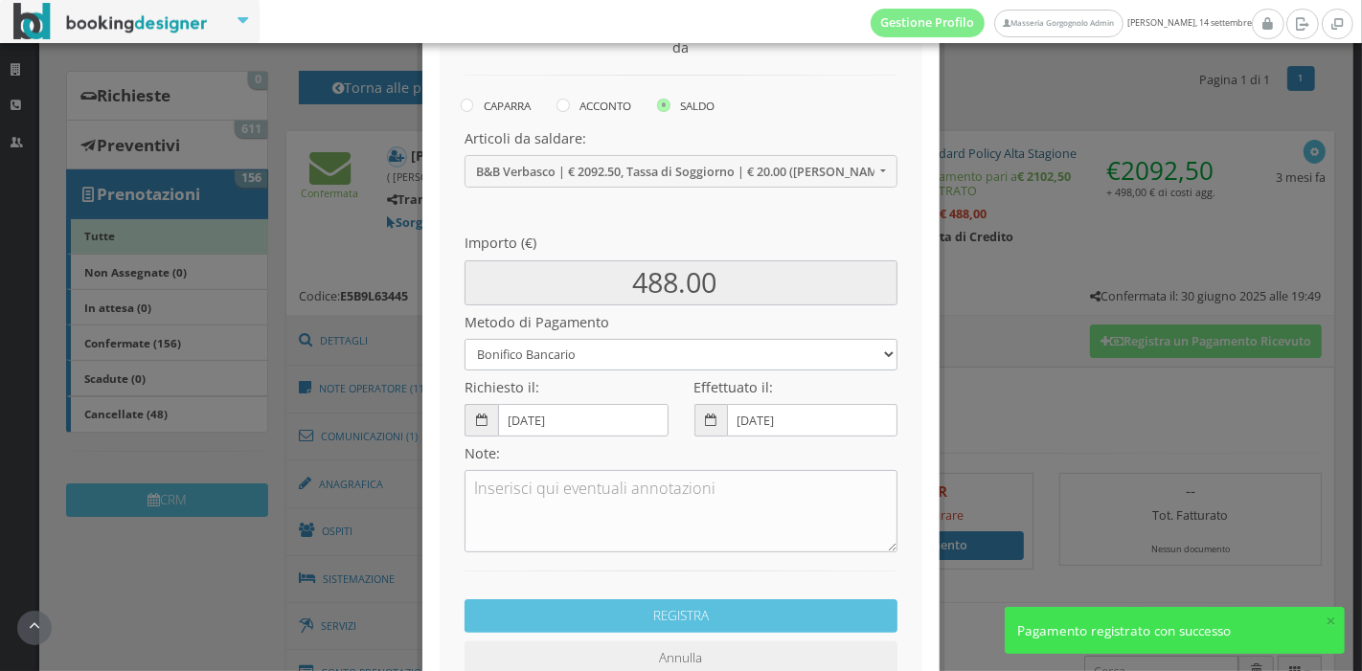
scroll to position [171, 0]
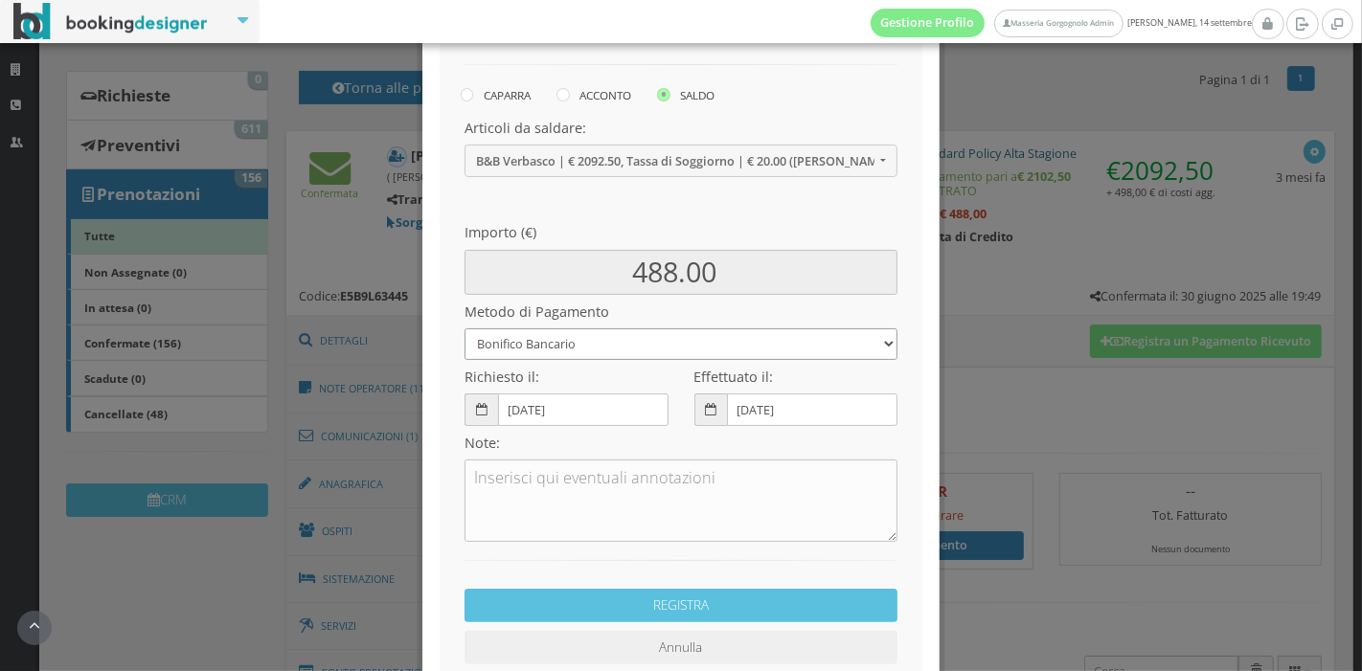
click at [717, 343] on select "Bonifico Bancario Carta di Credito Pay By Link Contanti Assegno Bancario Assegn…" at bounding box center [680, 344] width 433 height 32
select select
click at [464, 328] on select "Bonifico Bancario Carta di Credito Pay By Link Contanti Assegno Bancario Assegn…" at bounding box center [680, 344] width 433 height 32
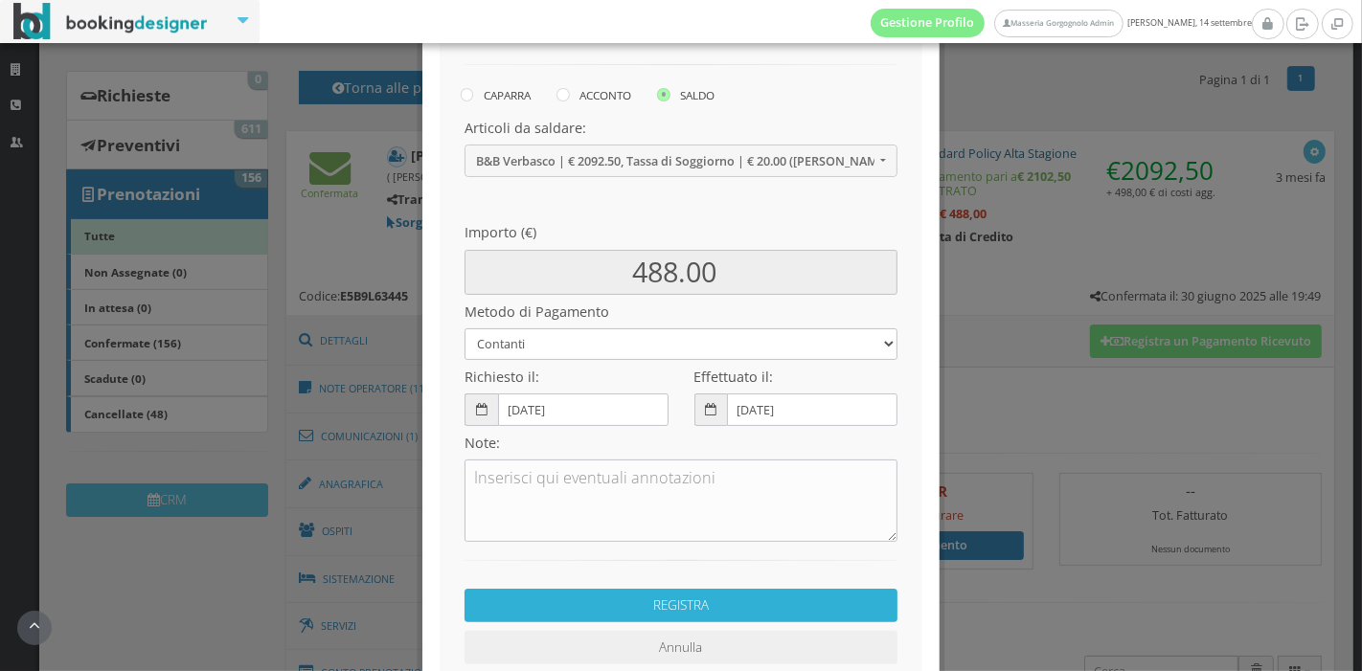
click at [691, 595] on button "REGISTRA" at bounding box center [680, 606] width 433 height 34
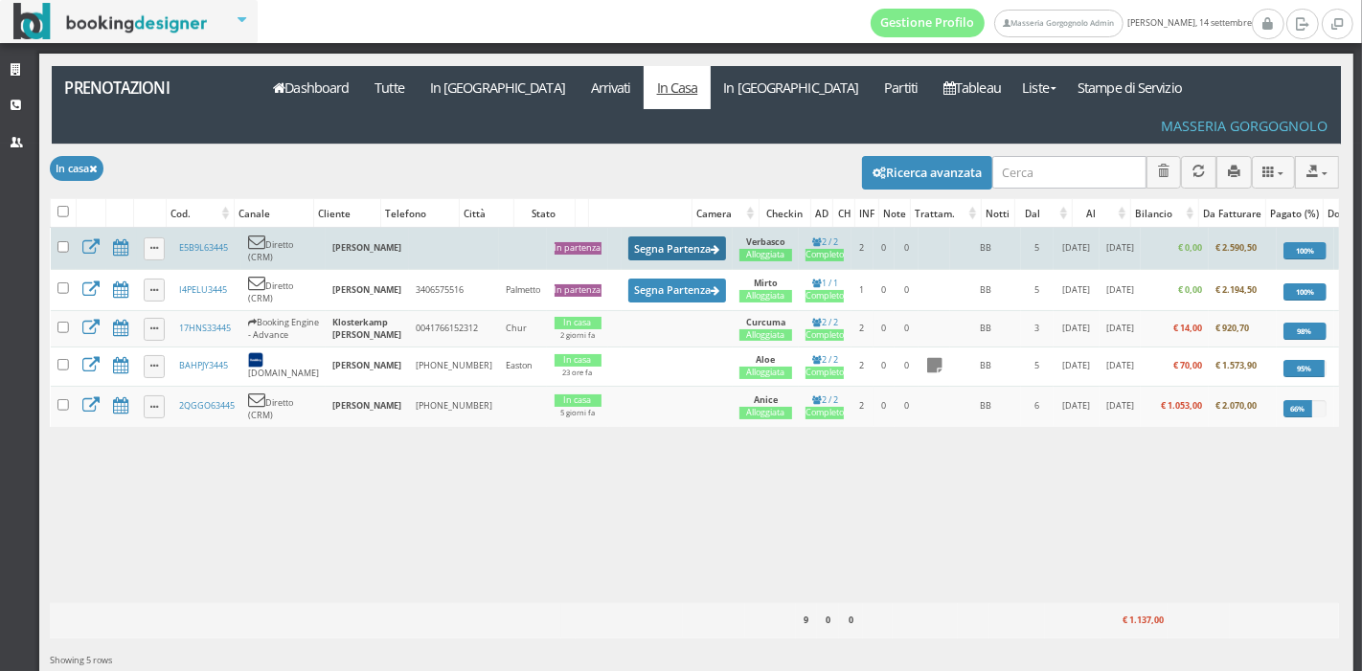
click at [676, 237] on button "Segna Partenza" at bounding box center [677, 249] width 98 height 24
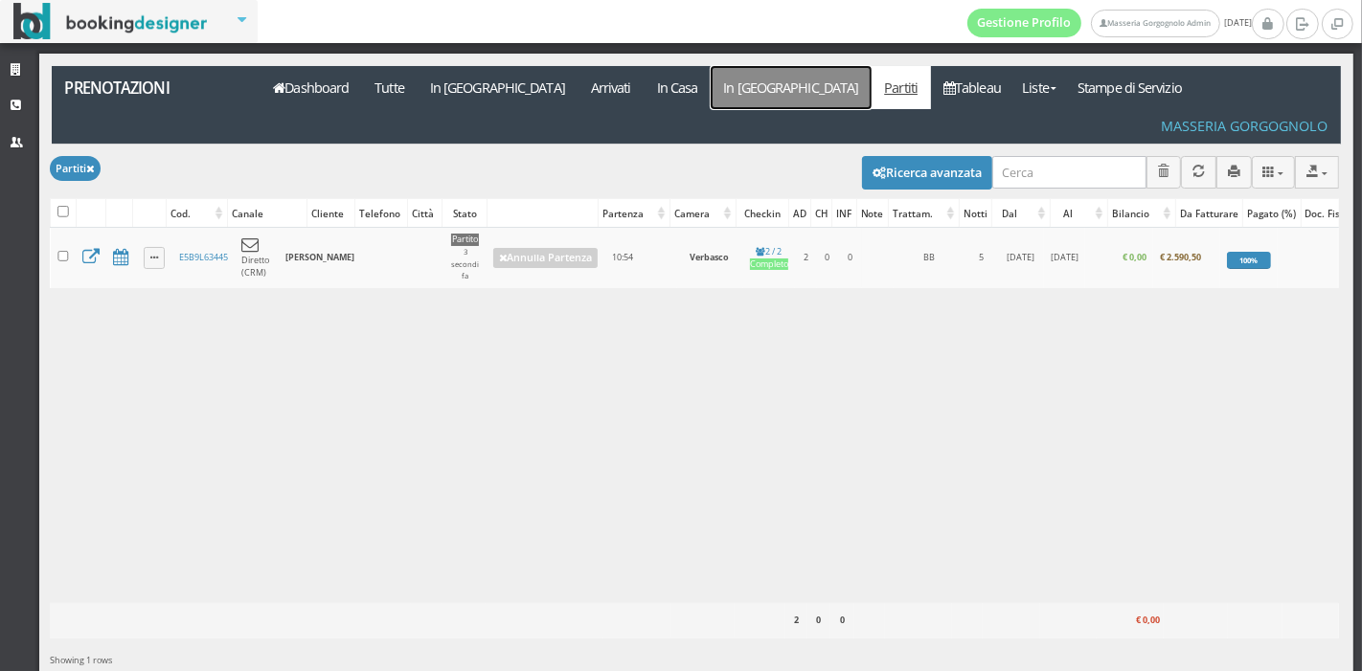
click at [711, 85] on link "In [GEOGRAPHIC_DATA]" at bounding box center [791, 87] width 161 height 43
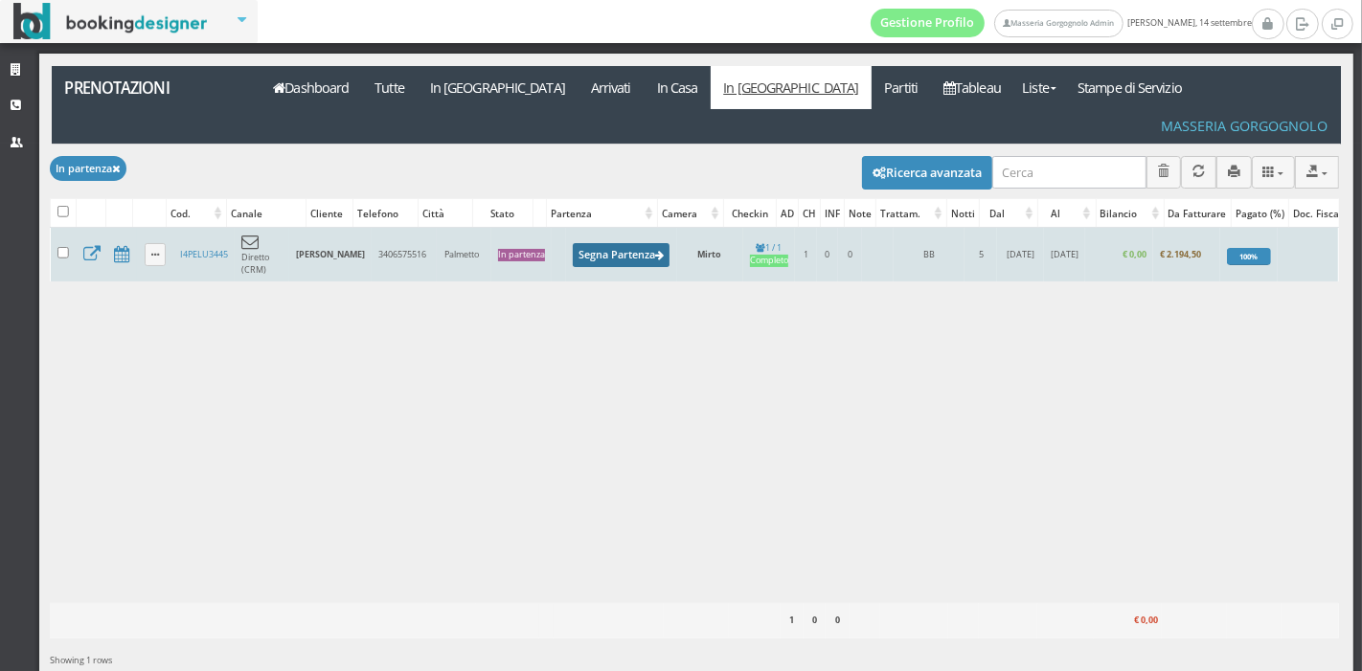
click at [611, 243] on button "Segna Partenza" at bounding box center [622, 255] width 98 height 24
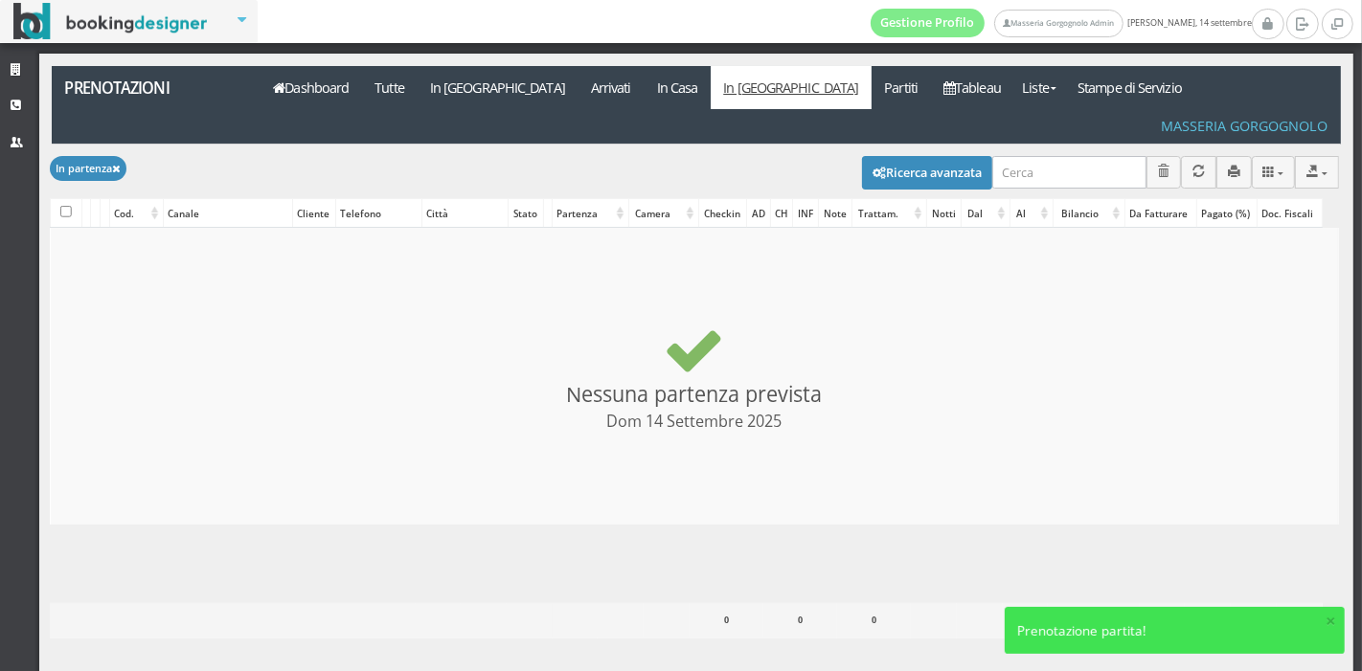
checkbox input "false"
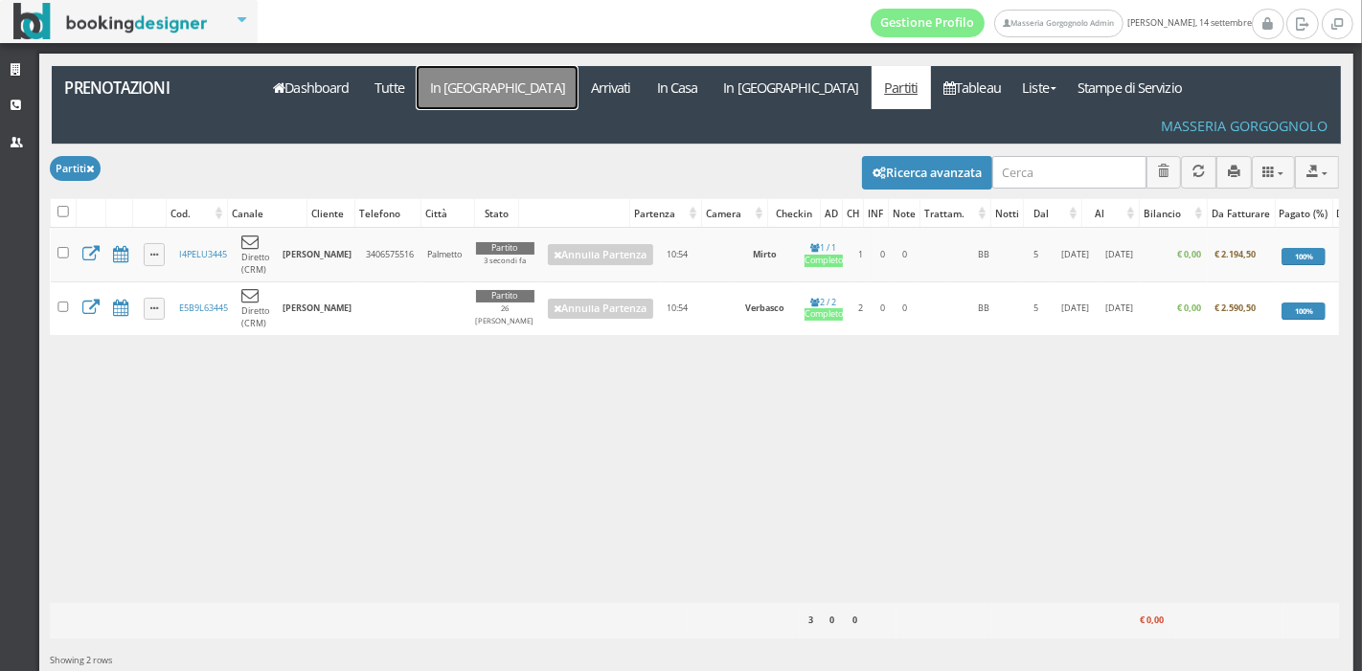
click at [476, 84] on link "In [GEOGRAPHIC_DATA]" at bounding box center [497, 87] width 161 height 43
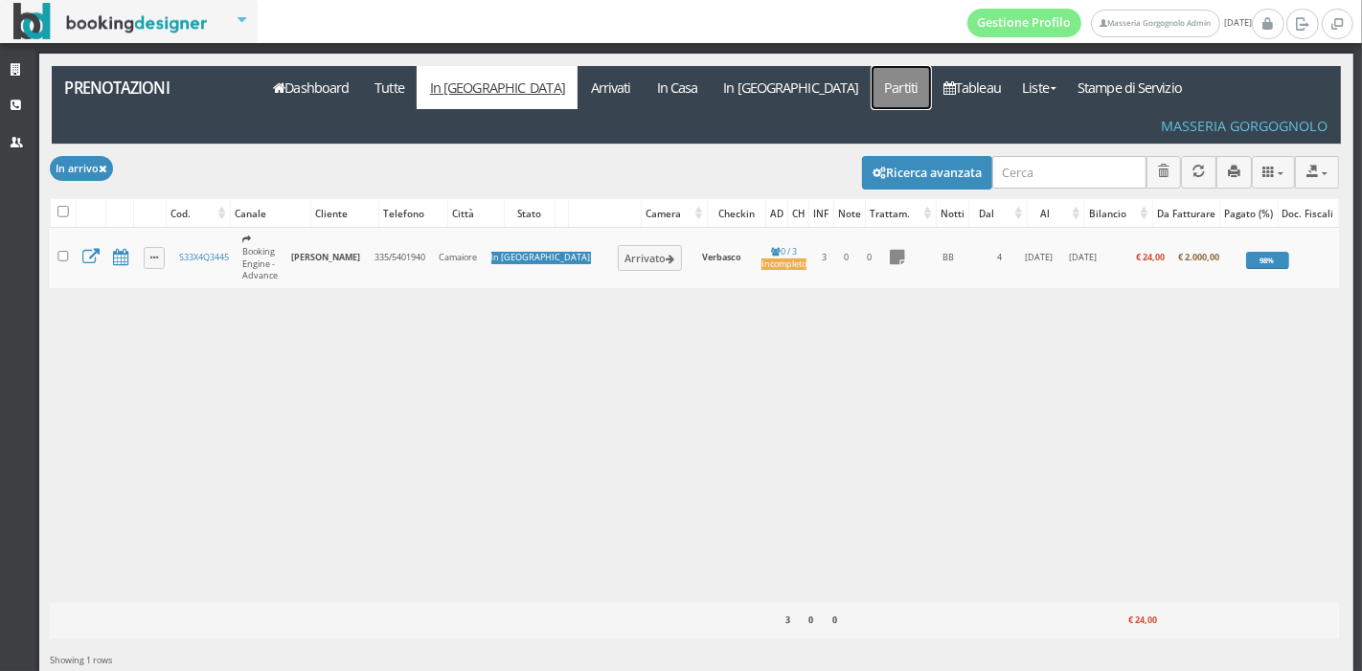
click at [871, 88] on link "Partiti" at bounding box center [900, 87] width 59 height 43
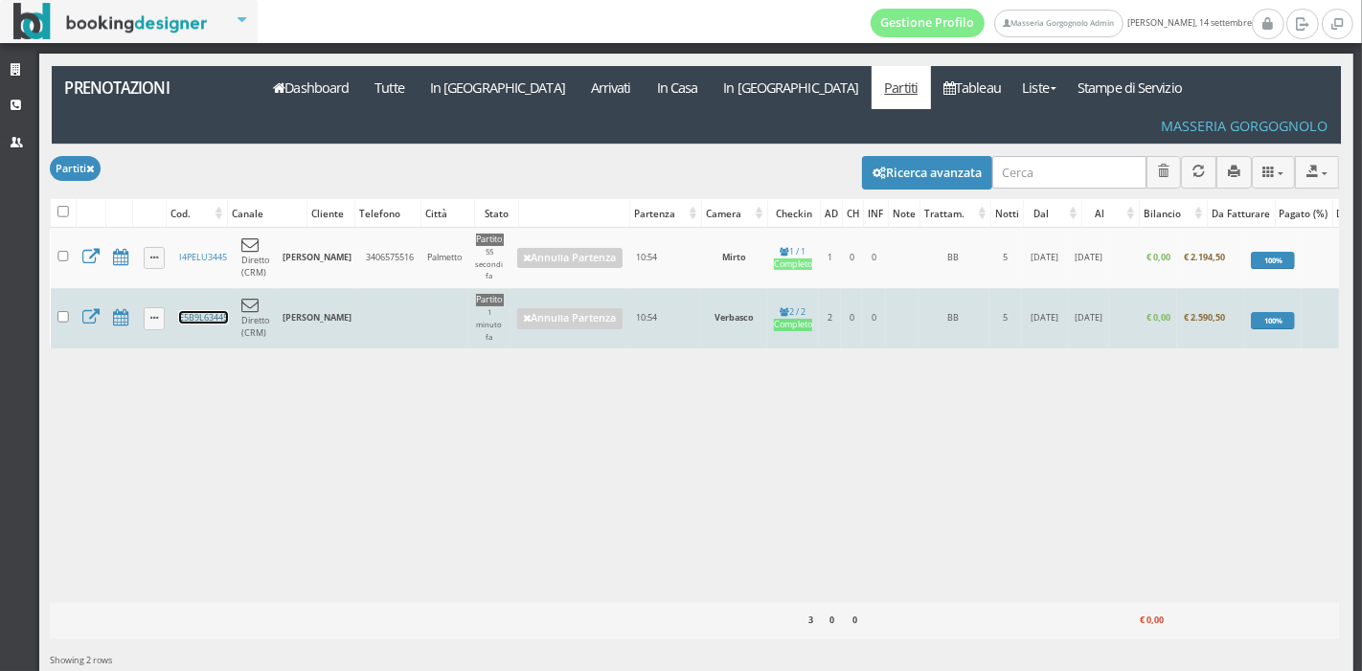
click at [199, 311] on link "E5B9L63445" at bounding box center [203, 317] width 49 height 12
click at [205, 311] on link "E5B9L63445" at bounding box center [203, 317] width 49 height 12
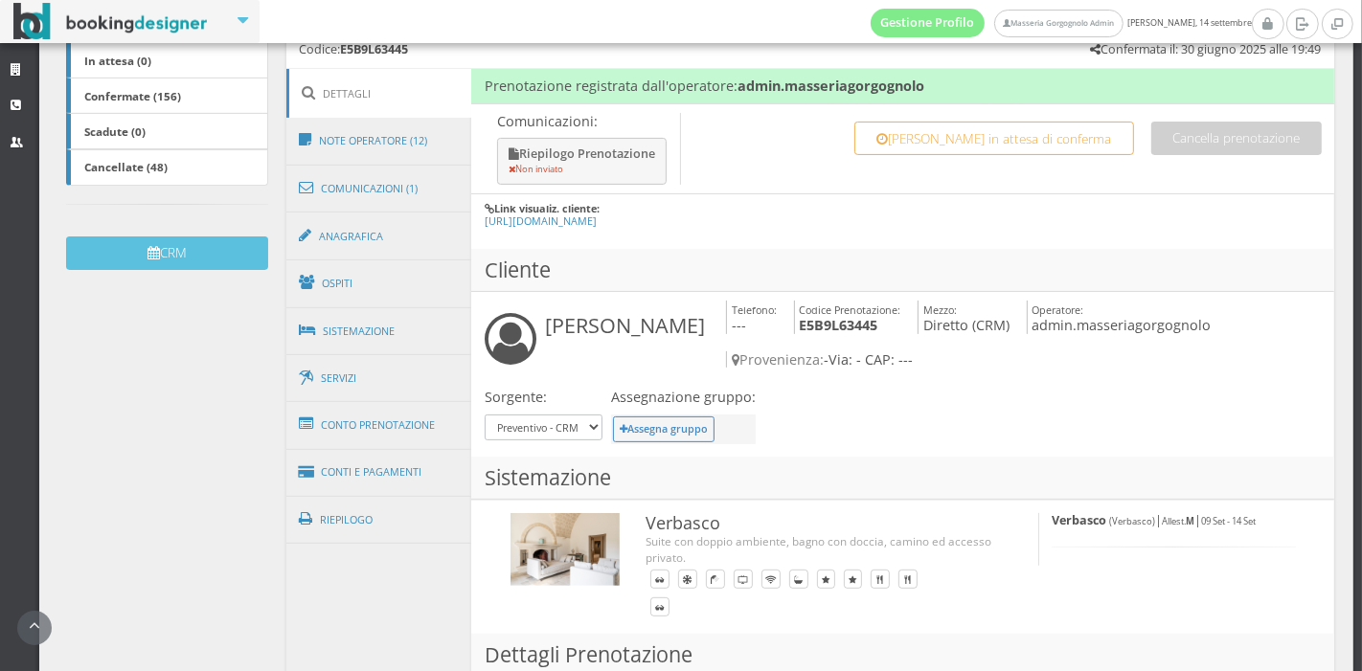
scroll to position [451, 0]
click at [412, 411] on link "Conto Prenotazione" at bounding box center [379, 424] width 186 height 50
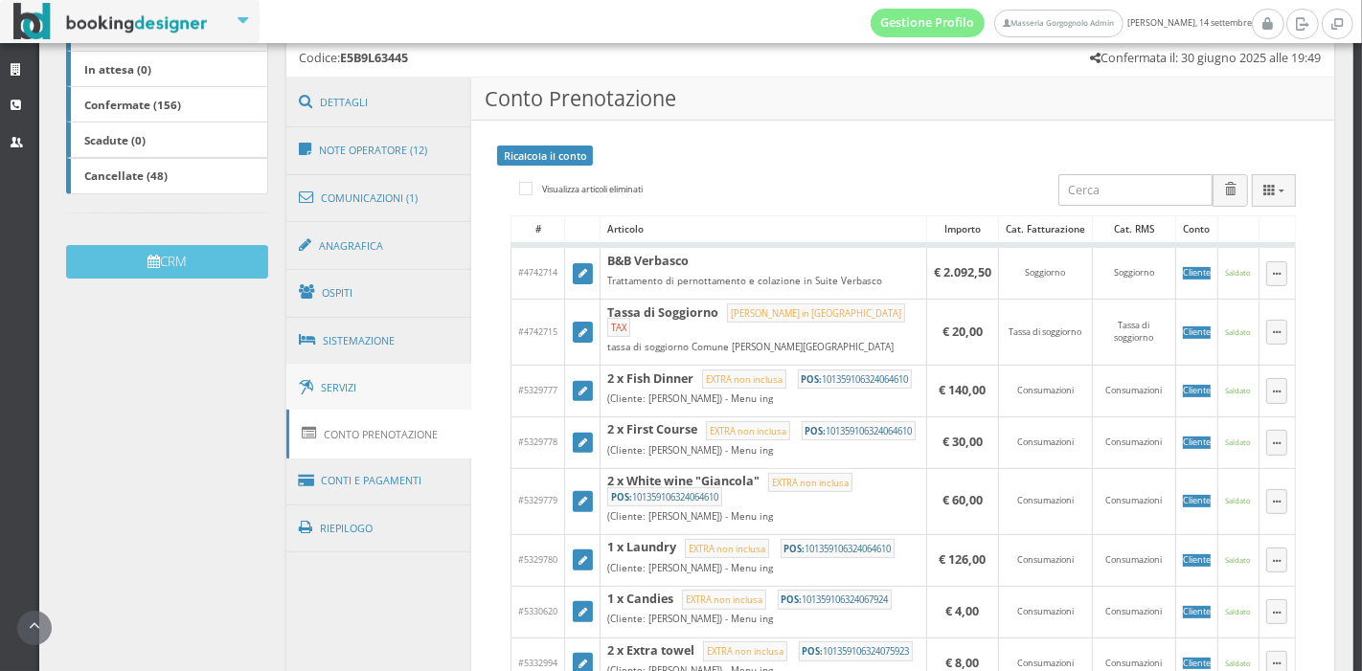
scroll to position [440, 0]
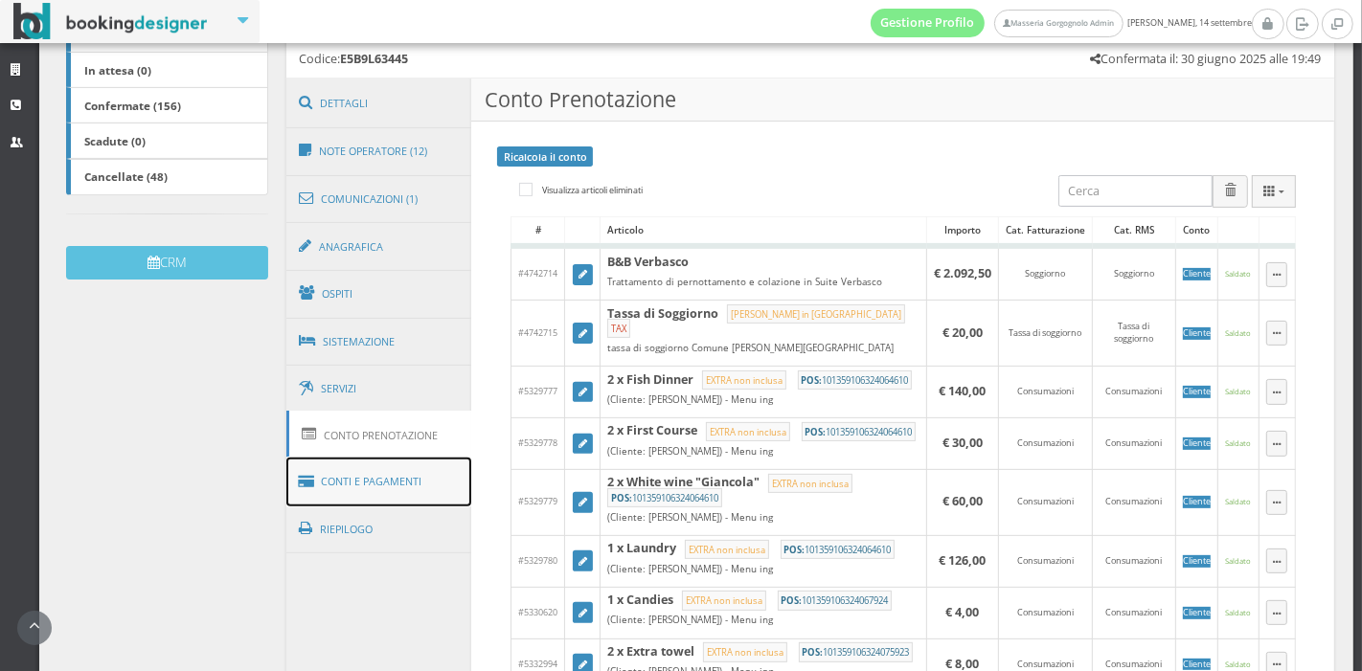
click at [383, 489] on link "Conti e Pagamenti" at bounding box center [379, 482] width 186 height 49
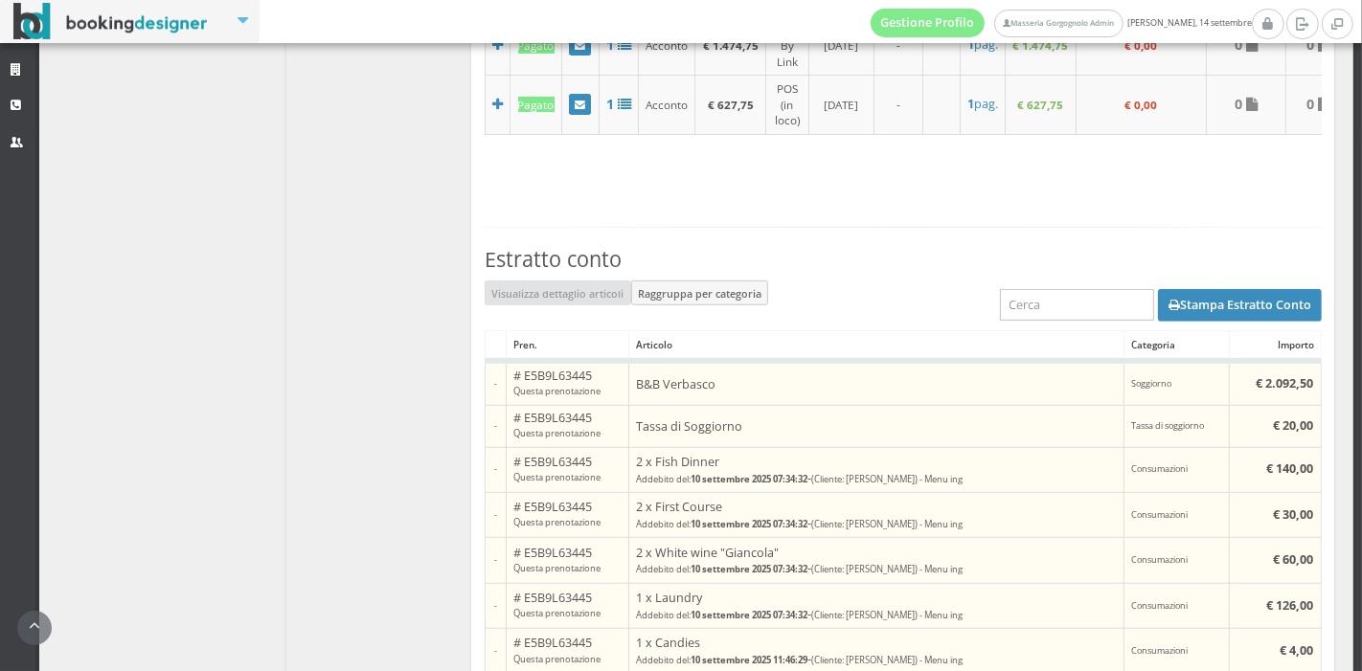
scroll to position [1120, 0]
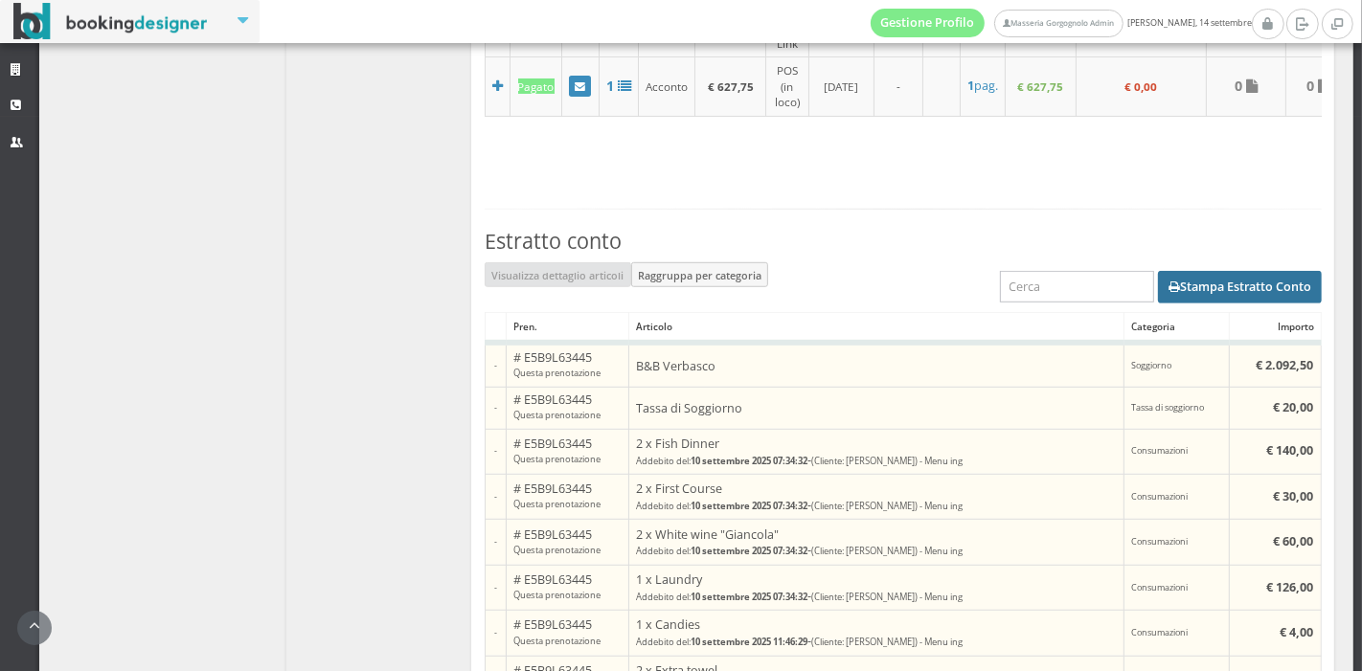
click at [1173, 300] on button "Stampa Estratto Conto" at bounding box center [1240, 287] width 164 height 33
click at [1168, 294] on icon "button" at bounding box center [1173, 288] width 11 height 12
click at [1215, 294] on button "Stampa Estratto Conto" at bounding box center [1240, 287] width 164 height 33
click at [1269, 635] on td "€ 4,00" at bounding box center [1275, 633] width 91 height 45
click at [1214, 302] on button "Stampa Estratto Conto" at bounding box center [1240, 287] width 164 height 33
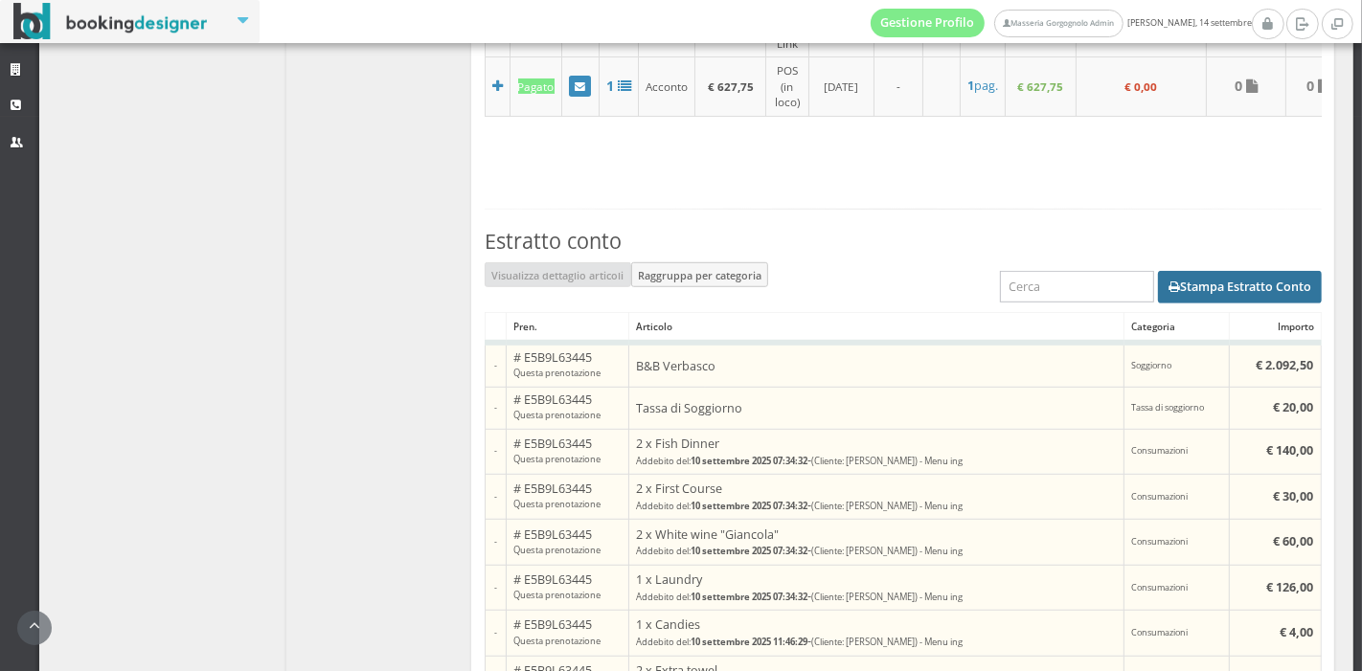
click at [1212, 294] on button "Stampa Estratto Conto" at bounding box center [1240, 287] width 164 height 33
click at [1221, 297] on button "Stampa Estratto Conto" at bounding box center [1240, 287] width 164 height 33
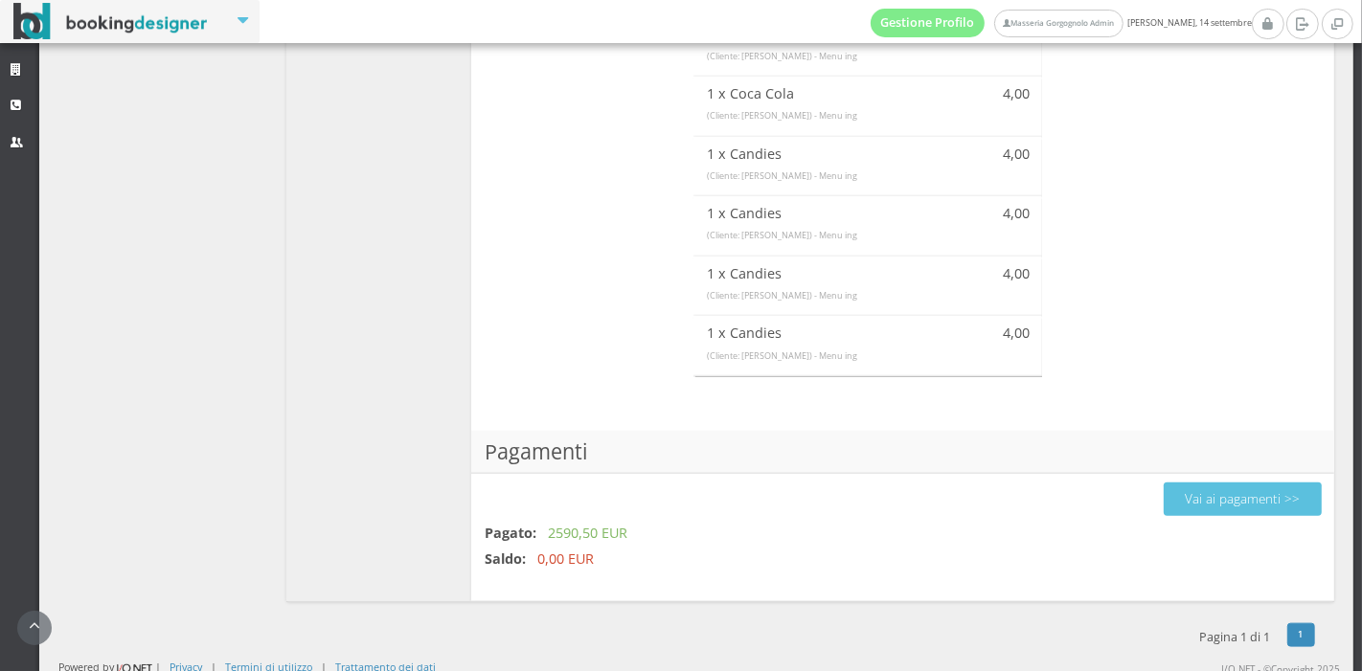
scroll to position [1833, 0]
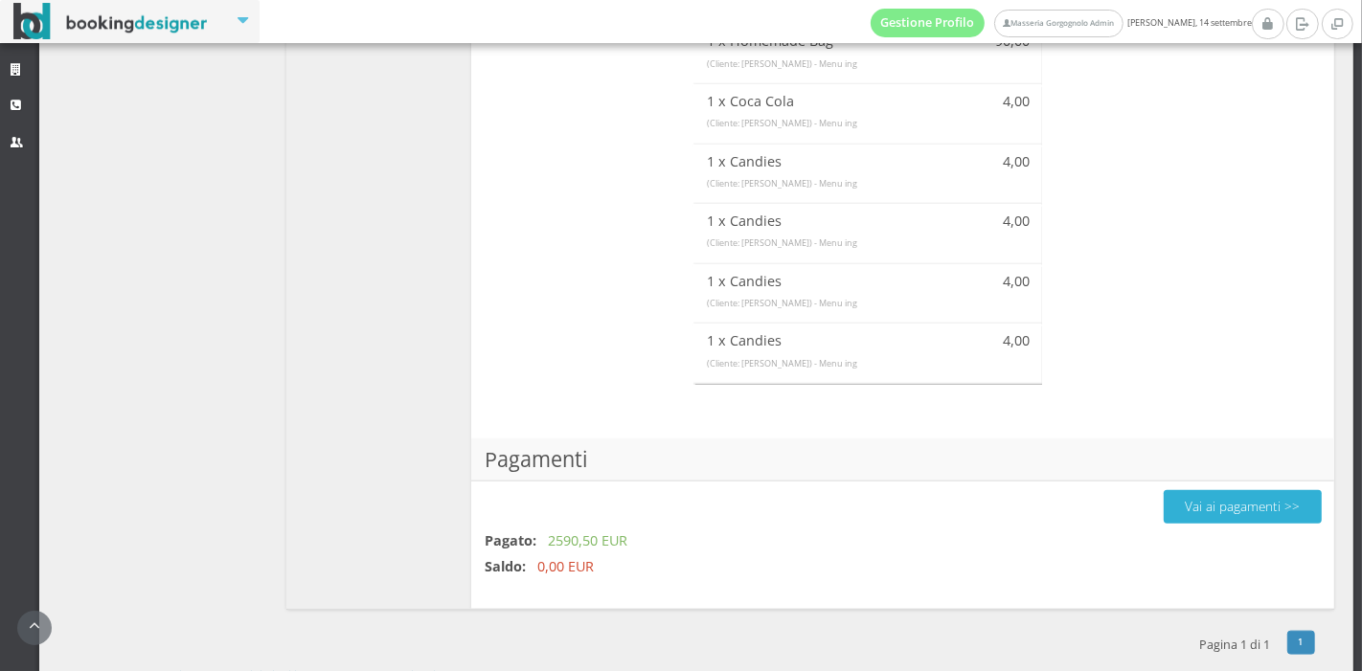
click at [1177, 490] on button "Vai ai pagamenti >>" at bounding box center [1243, 507] width 158 height 34
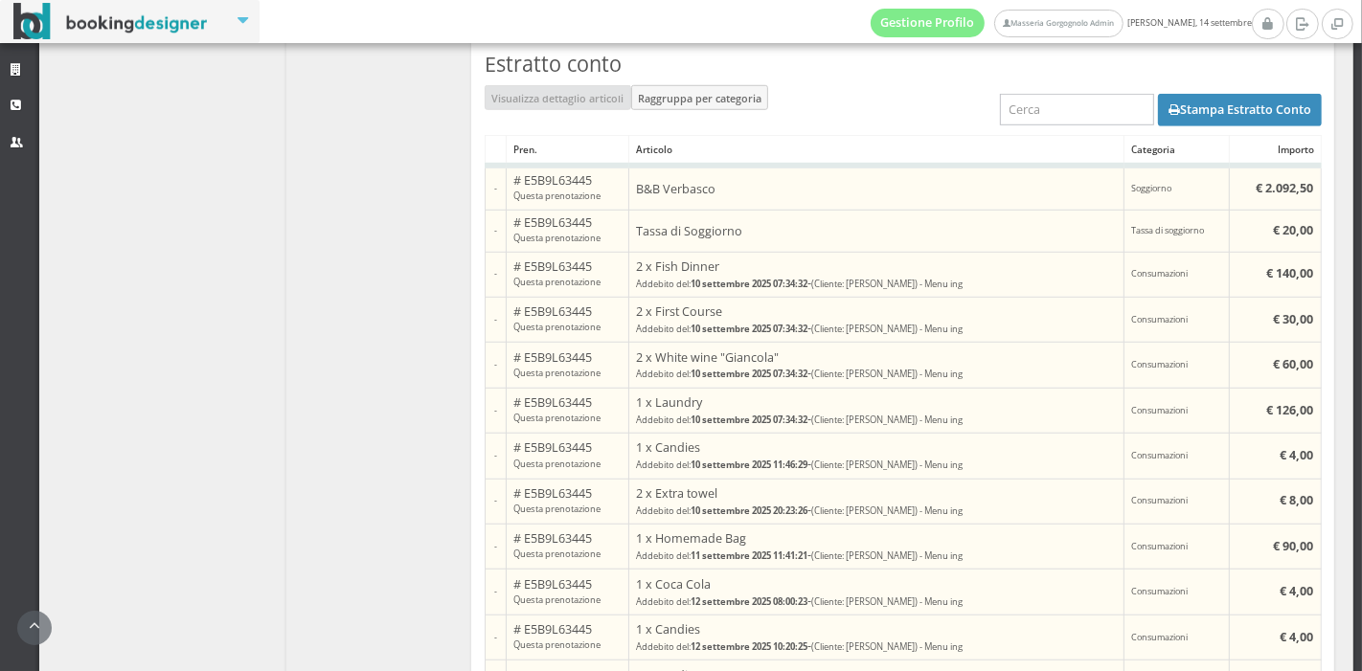
scroll to position [1316, 0]
click at [1178, 120] on button "Stampa Estratto Conto" at bounding box center [1240, 111] width 164 height 33
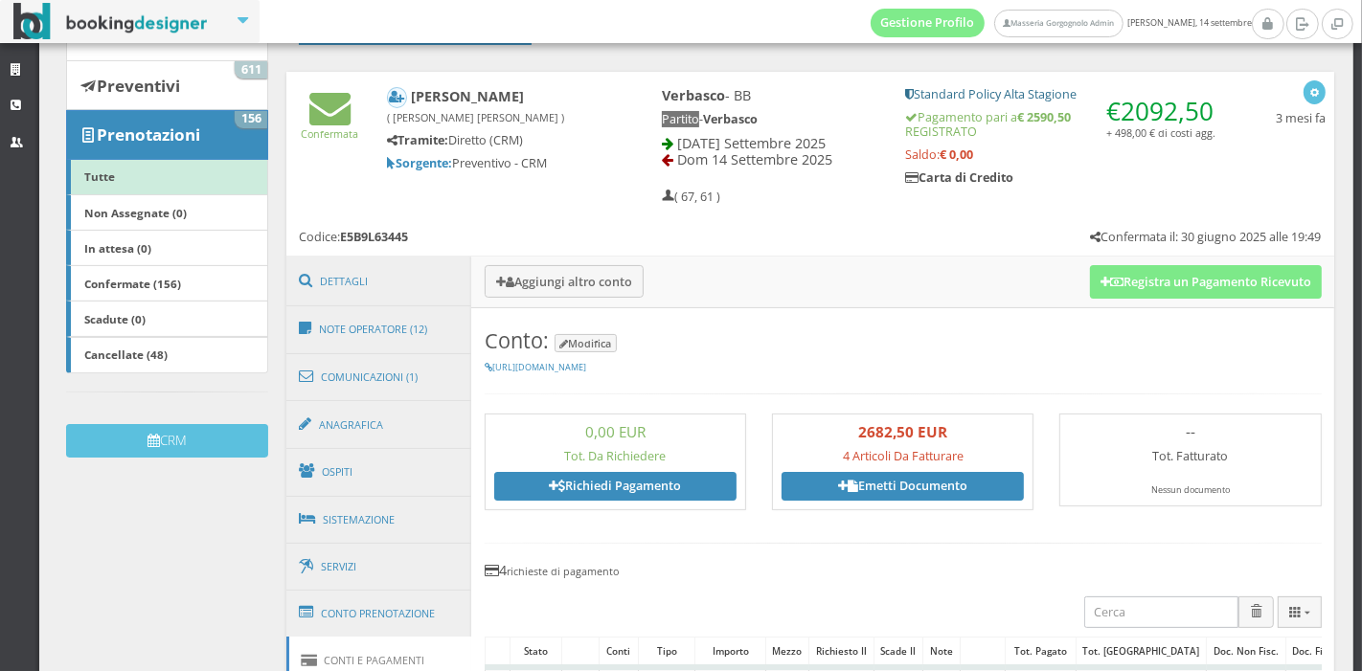
scroll to position [0, 0]
